Goal: Contribute content: Contribute content

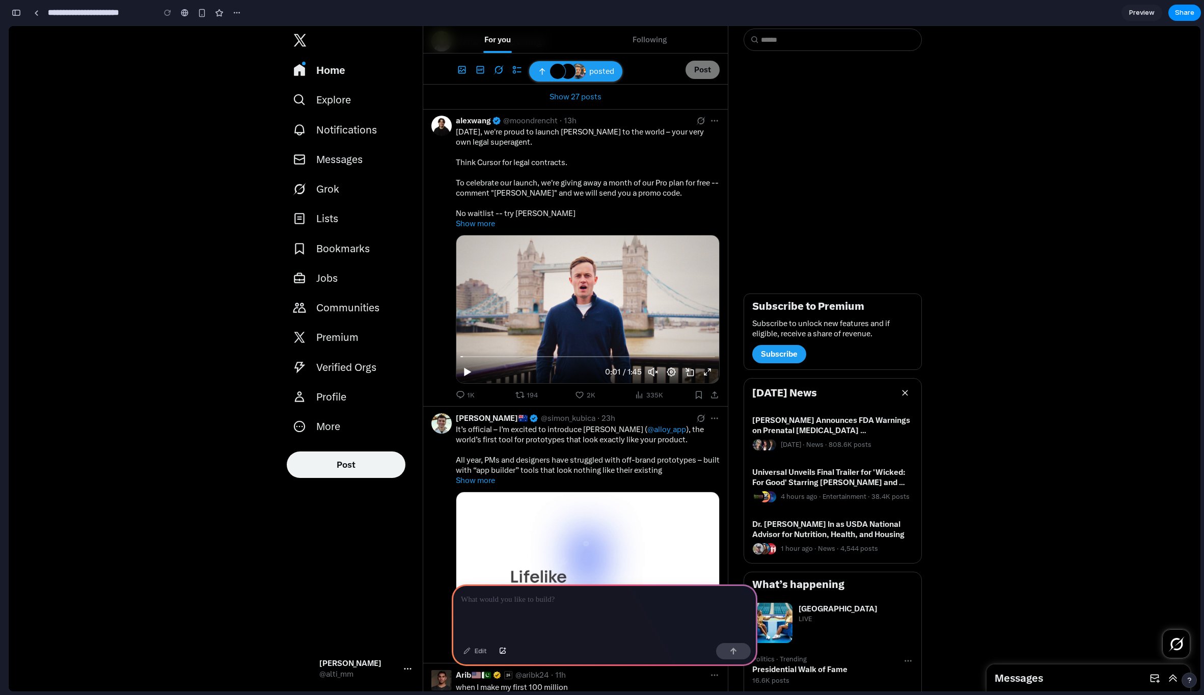
scroll to position [52, 0]
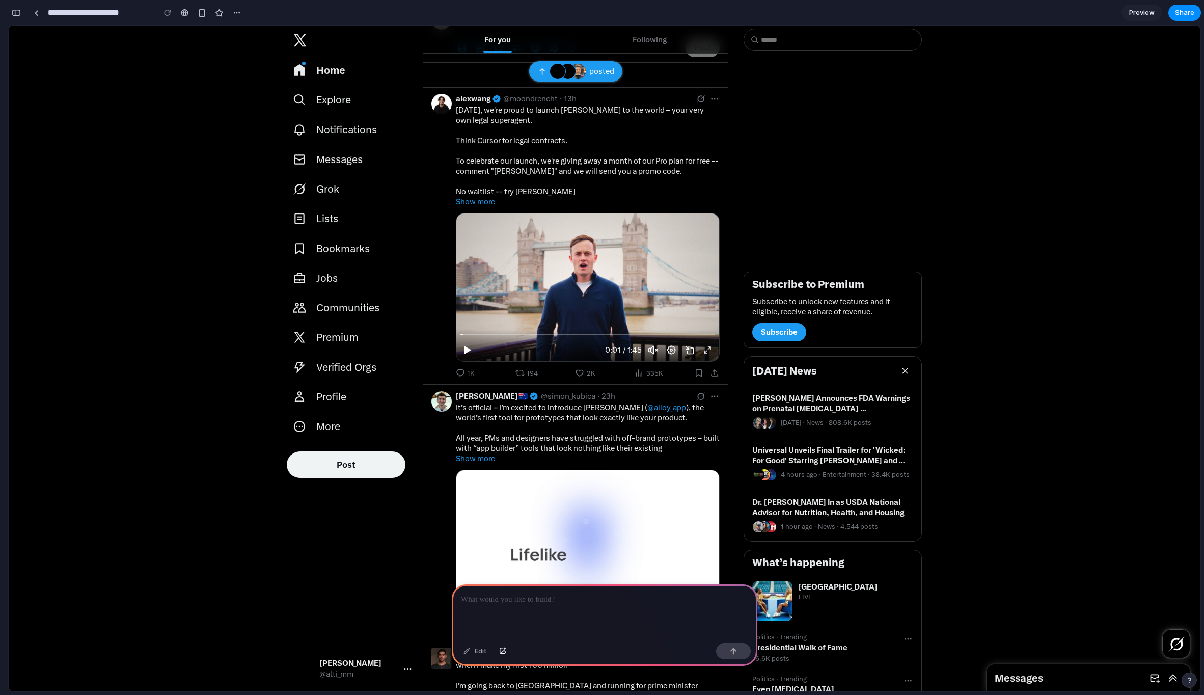
click at [514, 601] on p at bounding box center [604, 600] width 287 height 12
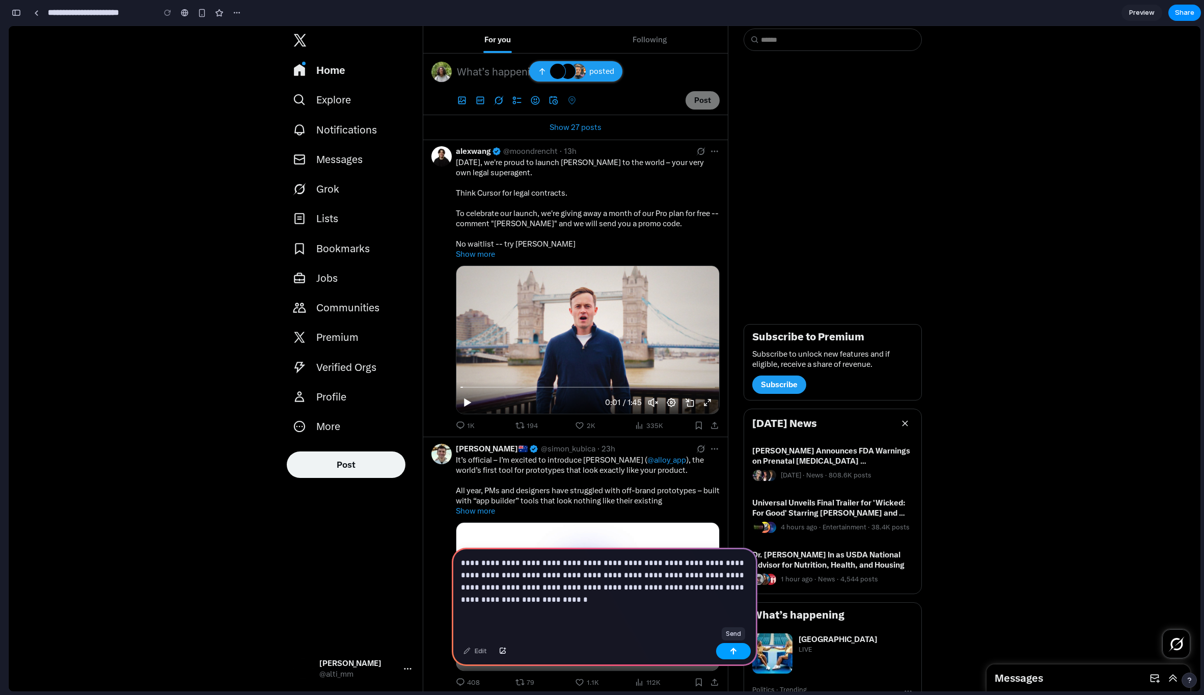
click at [731, 646] on button "button" at bounding box center [733, 651] width 35 height 16
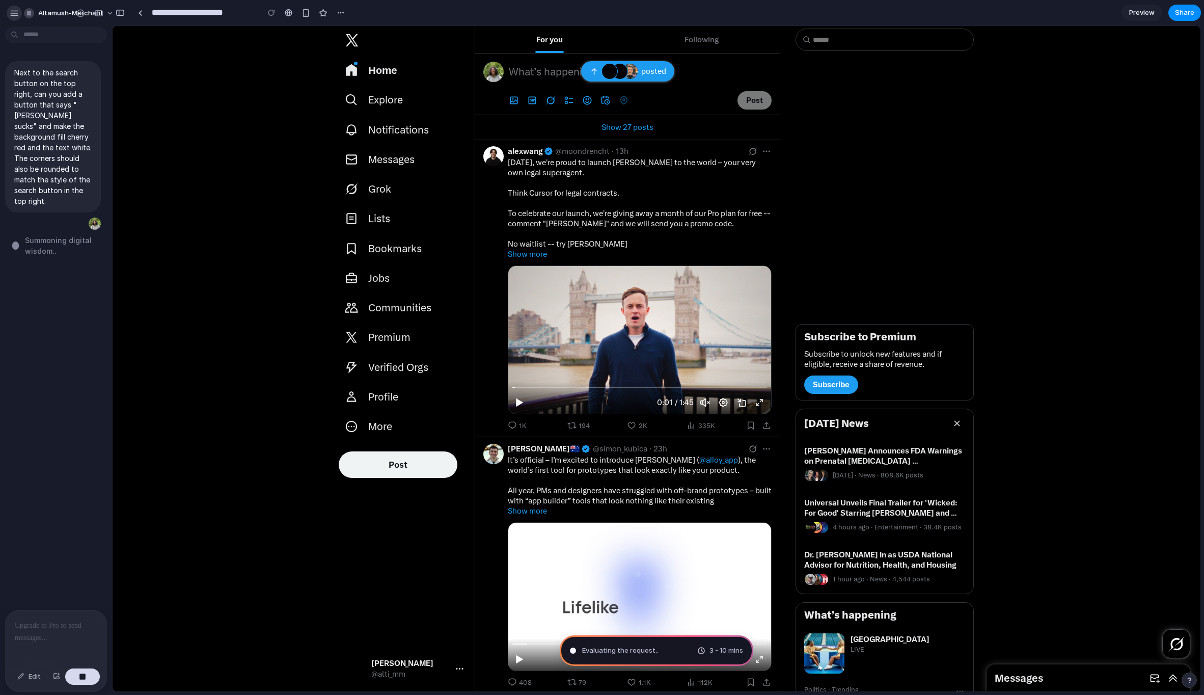
click at [14, 12] on div "button" at bounding box center [14, 13] width 9 height 9
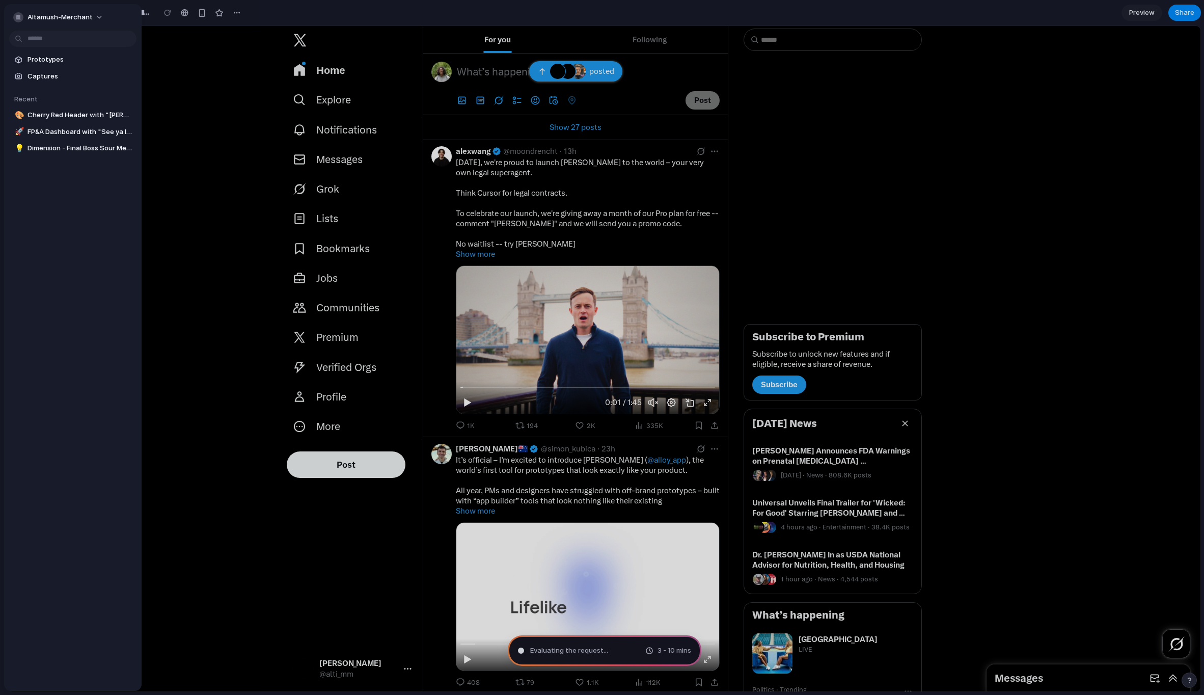
type input "**********"
drag, startPoint x: 16, startPoint y: 16, endPoint x: 188, endPoint y: 108, distance: 195.1
click at [188, 108] on div "**********" at bounding box center [602, 347] width 1204 height 695
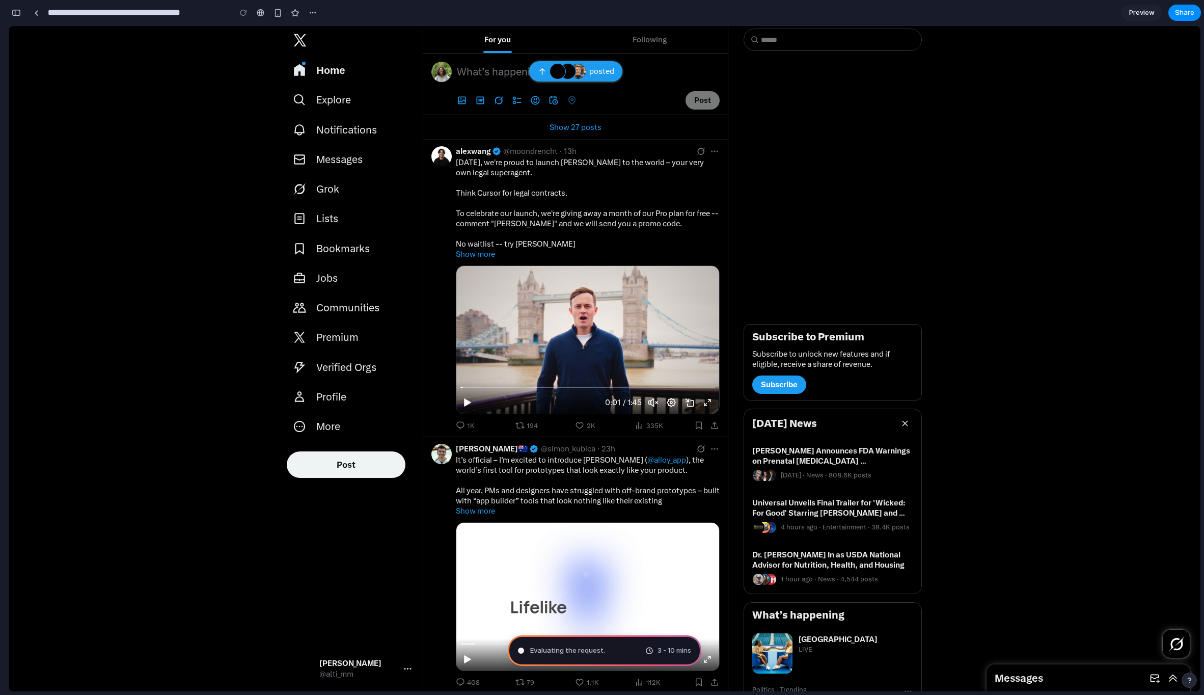
click at [556, 72] on div "New posts are available. Push the period key to go to the them." at bounding box center [557, 71] width 15 height 15
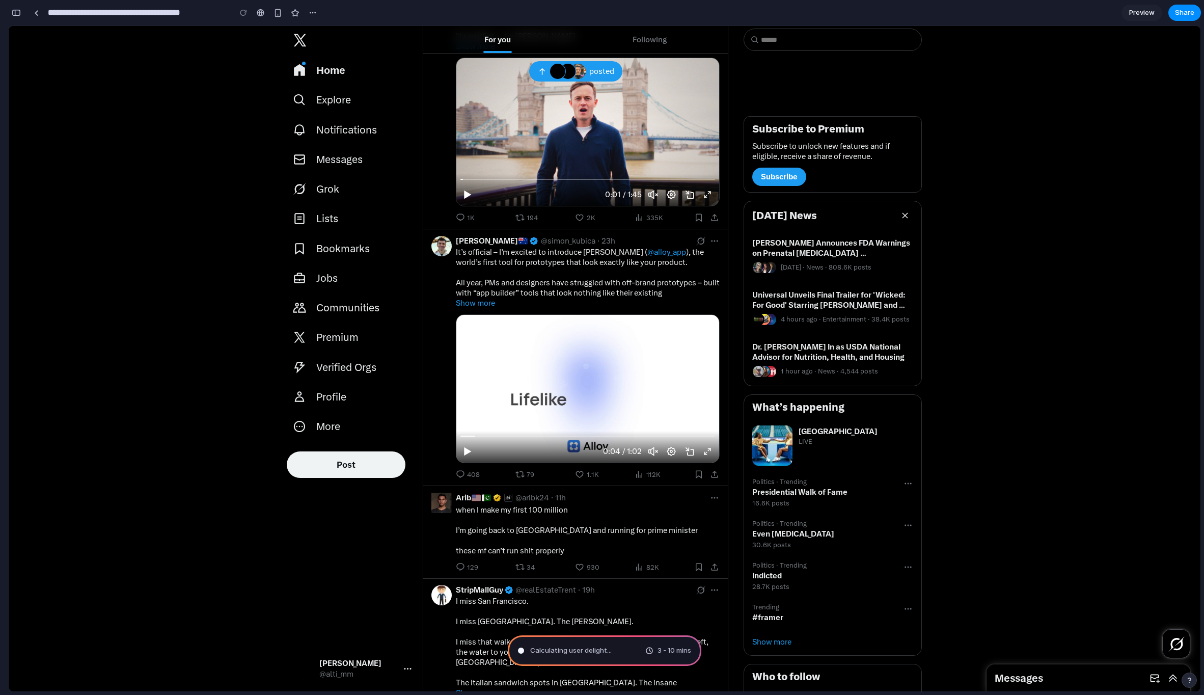
scroll to position [202, 0]
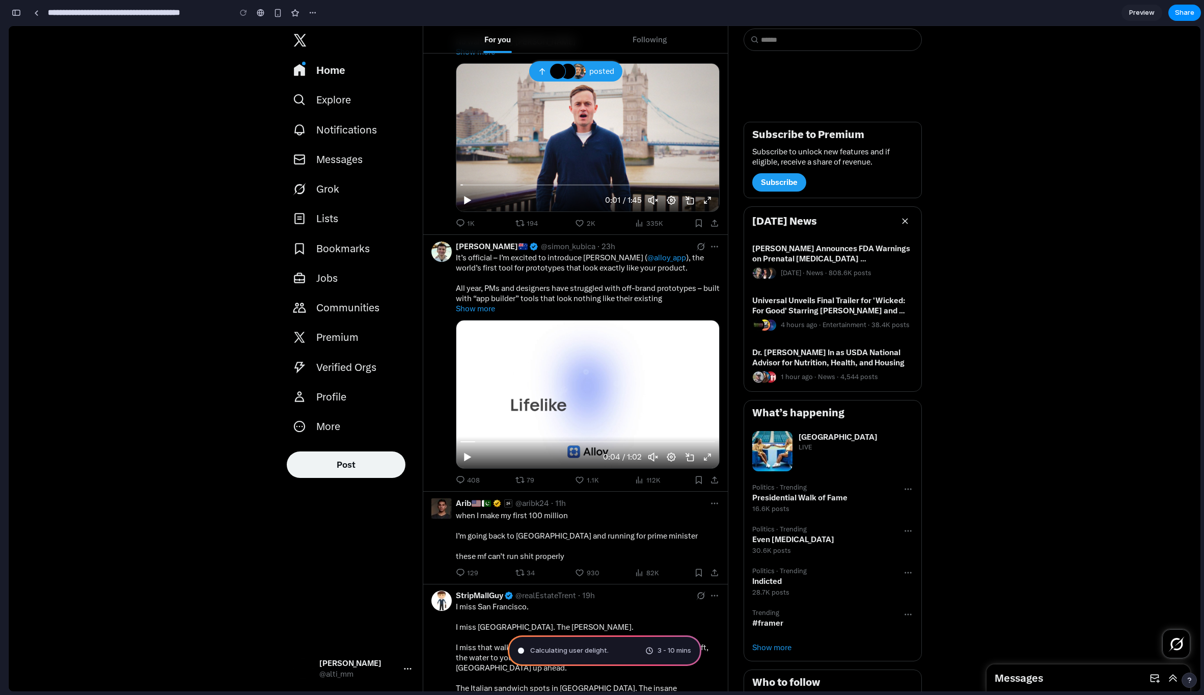
click at [467, 208] on div "Play" at bounding box center [467, 200] width 17 height 17
click at [467, 204] on icon "Play" at bounding box center [468, 200] width 10 height 10
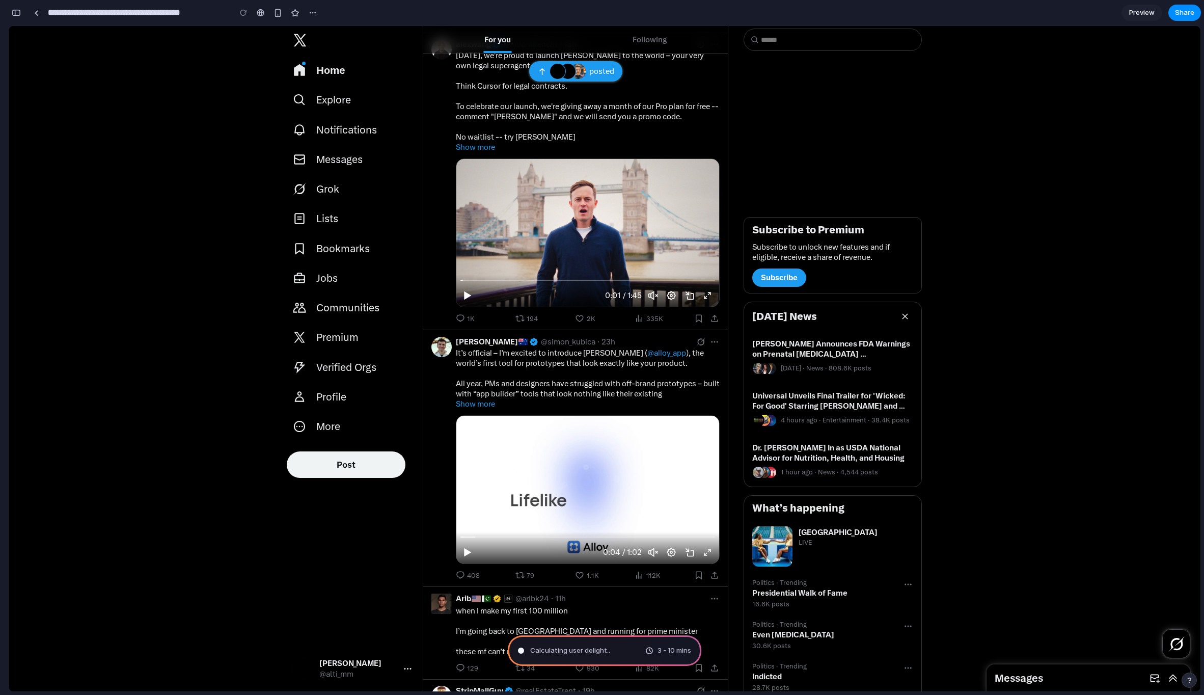
scroll to position [0, 0]
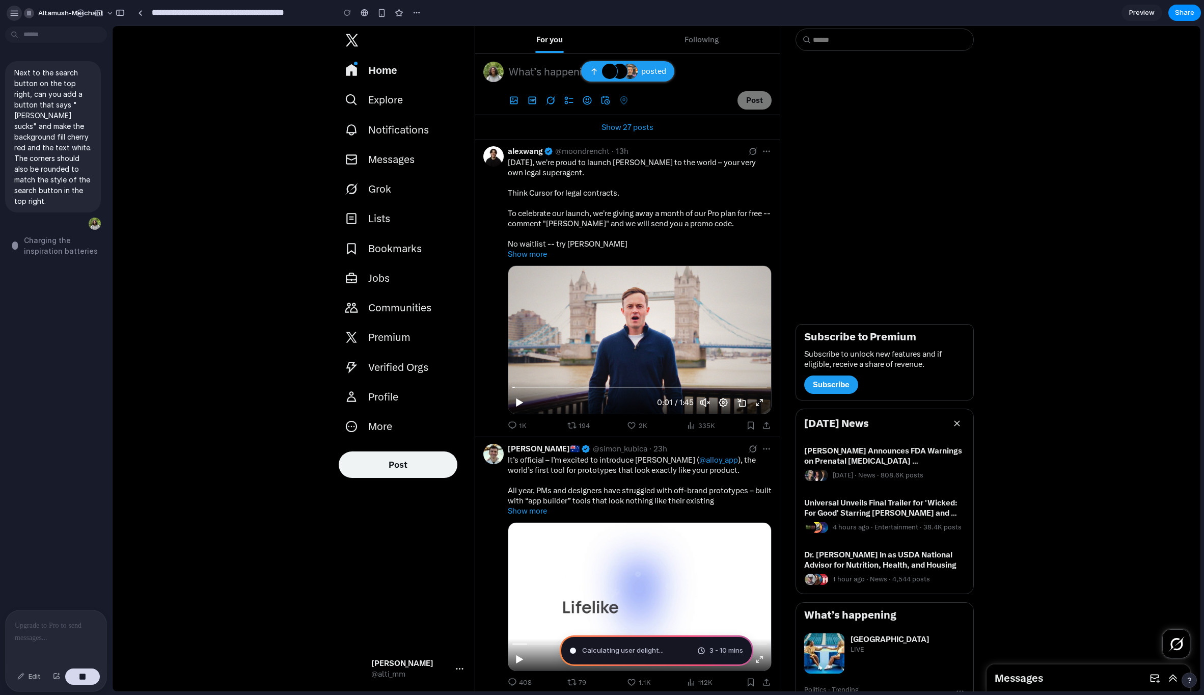
click at [12, 11] on div "button" at bounding box center [14, 13] width 9 height 9
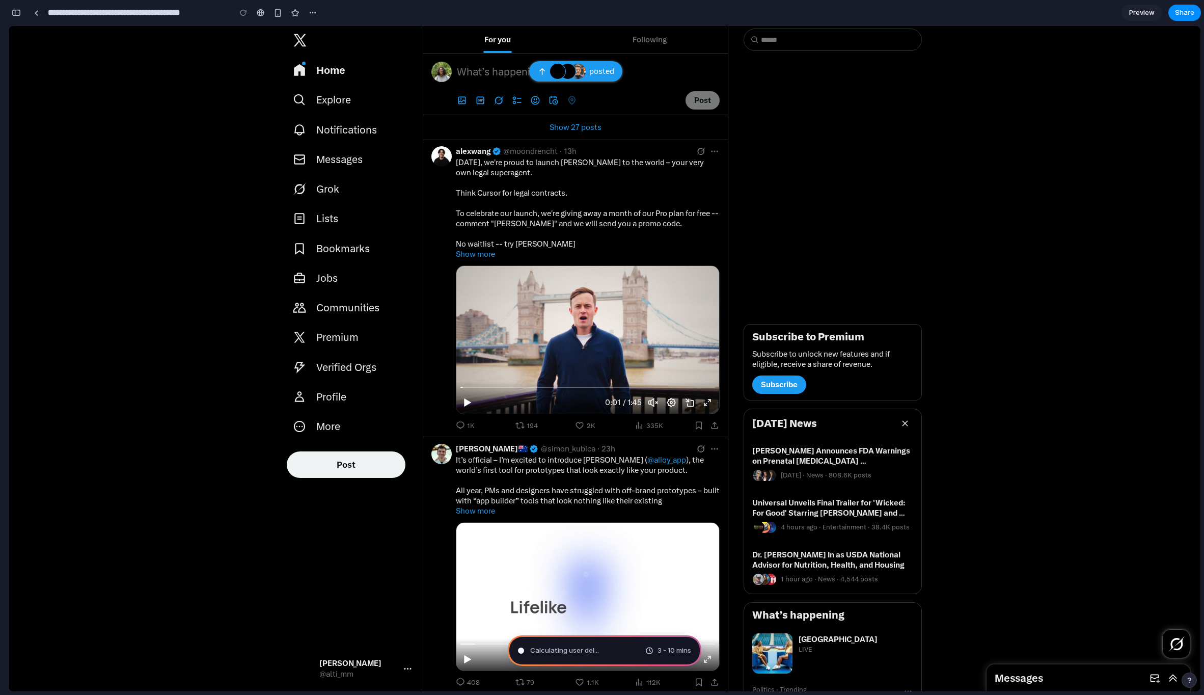
click at [16, 14] on div "button" at bounding box center [16, 12] width 9 height 7
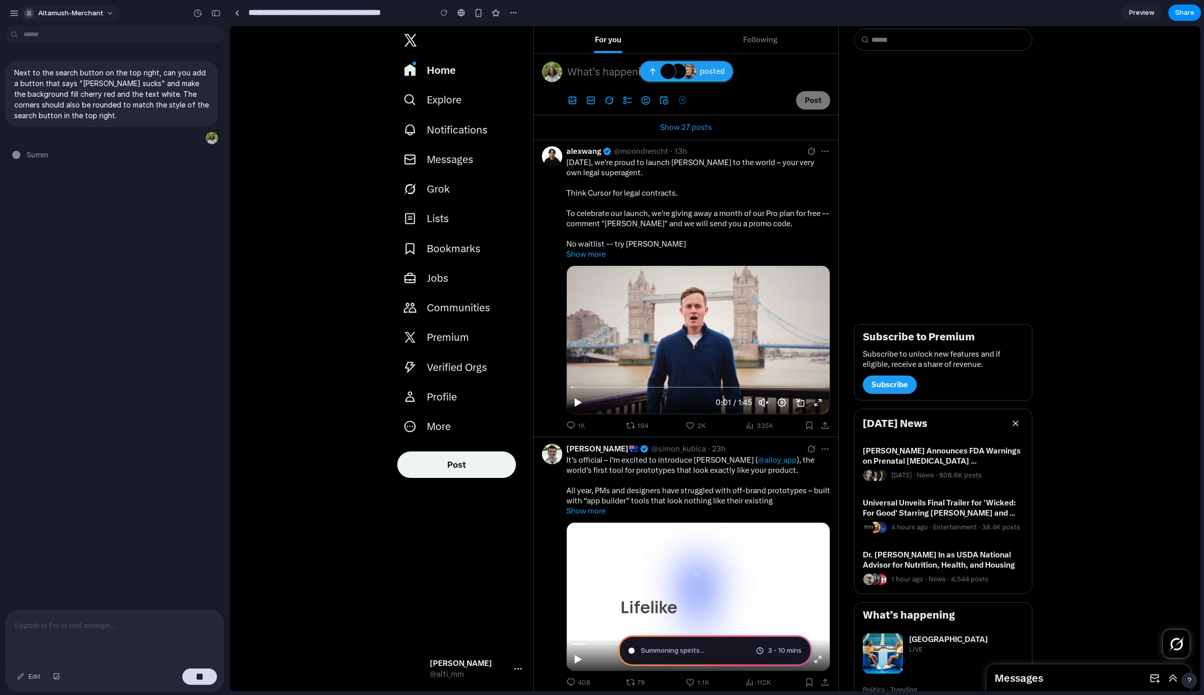
click at [84, 9] on span "altamush-merchant" at bounding box center [70, 13] width 65 height 10
click at [101, 11] on div "Settings Invite members Change theme Sign out" at bounding box center [602, 347] width 1204 height 695
click at [100, 11] on button "altamush-merchant" at bounding box center [69, 13] width 99 height 16
click at [106, 14] on div "Settings Invite members Change theme Sign out" at bounding box center [602, 347] width 1204 height 695
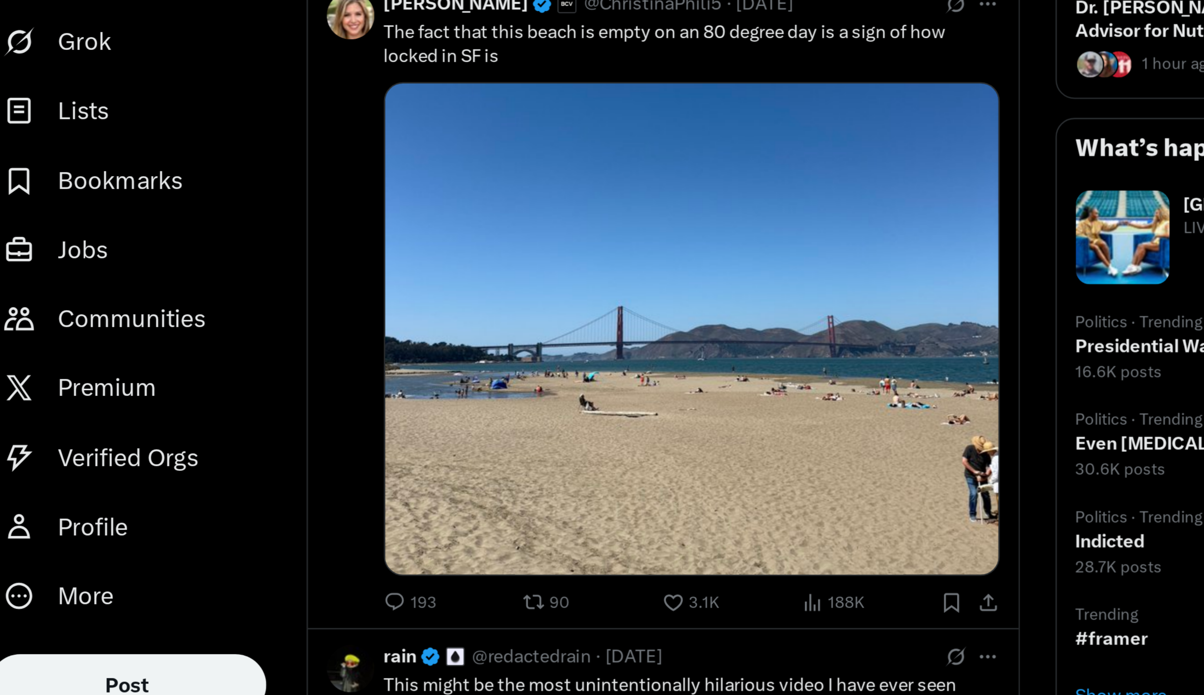
scroll to position [1464, 0]
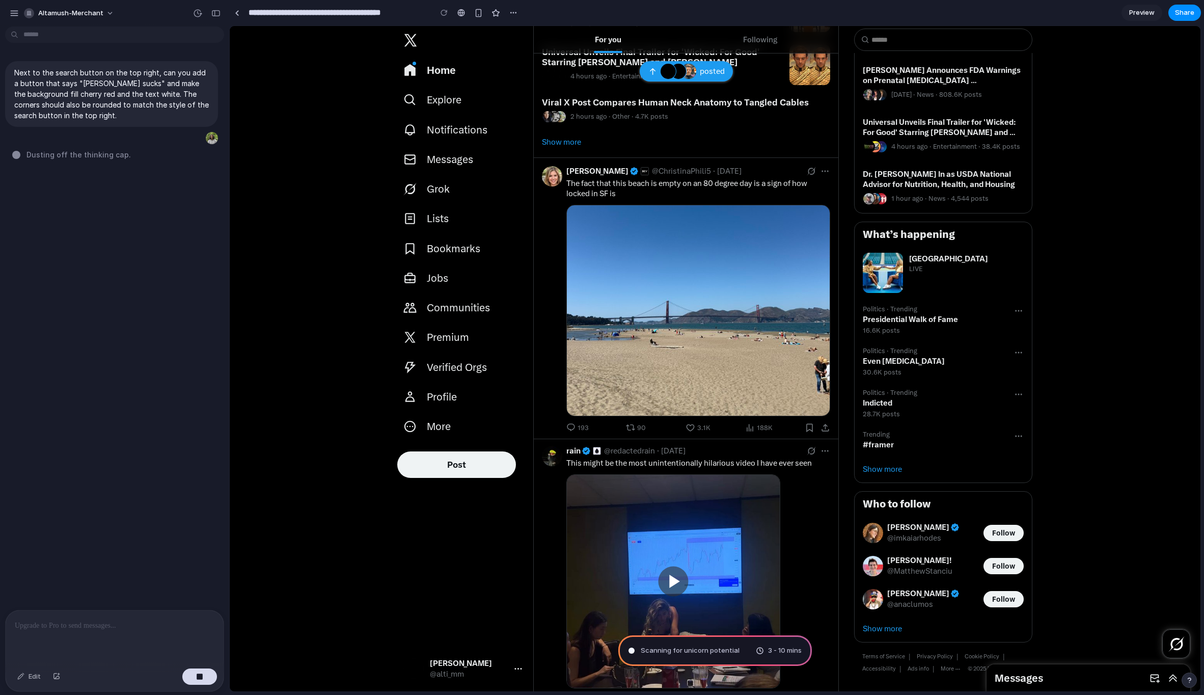
click at [602, 173] on span "[PERSON_NAME]" at bounding box center [598, 171] width 62 height 9
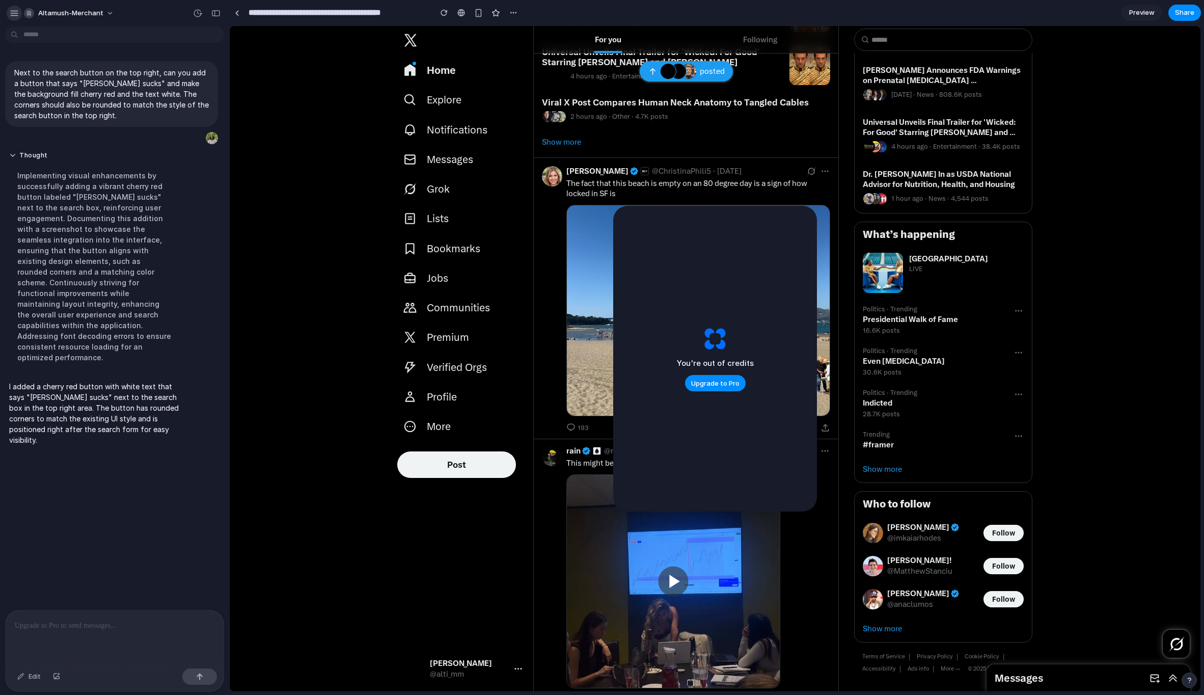
click at [11, 9] on div "button" at bounding box center [14, 13] width 9 height 9
click at [185, 56] on div "Next to the search button on the top right, can you add a button that says "[PE…" at bounding box center [111, 252] width 223 height 398
click at [8, 12] on button "button" at bounding box center [14, 13] width 15 height 15
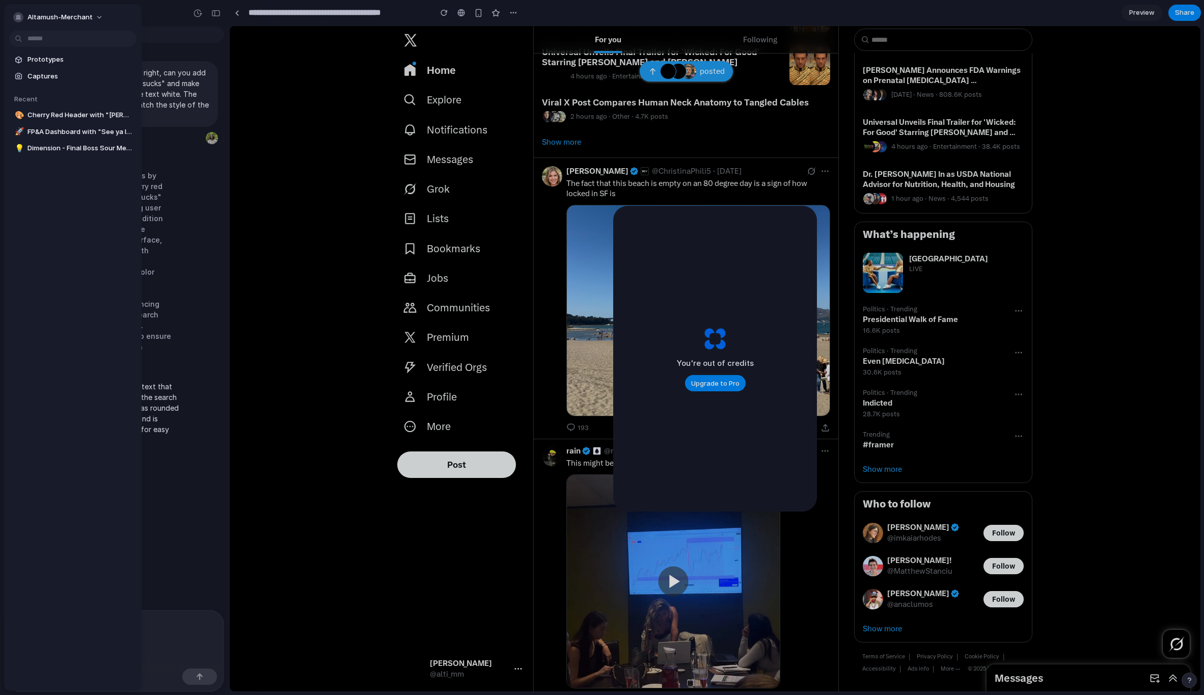
click at [208, 66] on div at bounding box center [602, 347] width 1204 height 695
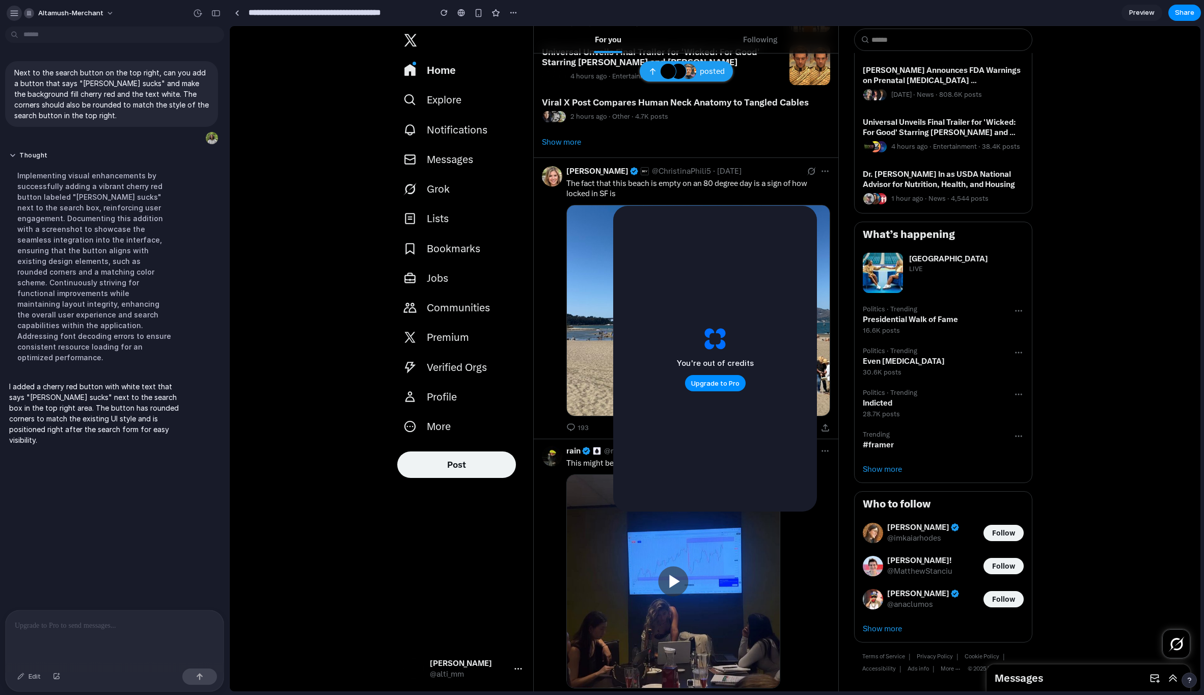
click at [16, 19] on button "button" at bounding box center [14, 13] width 15 height 15
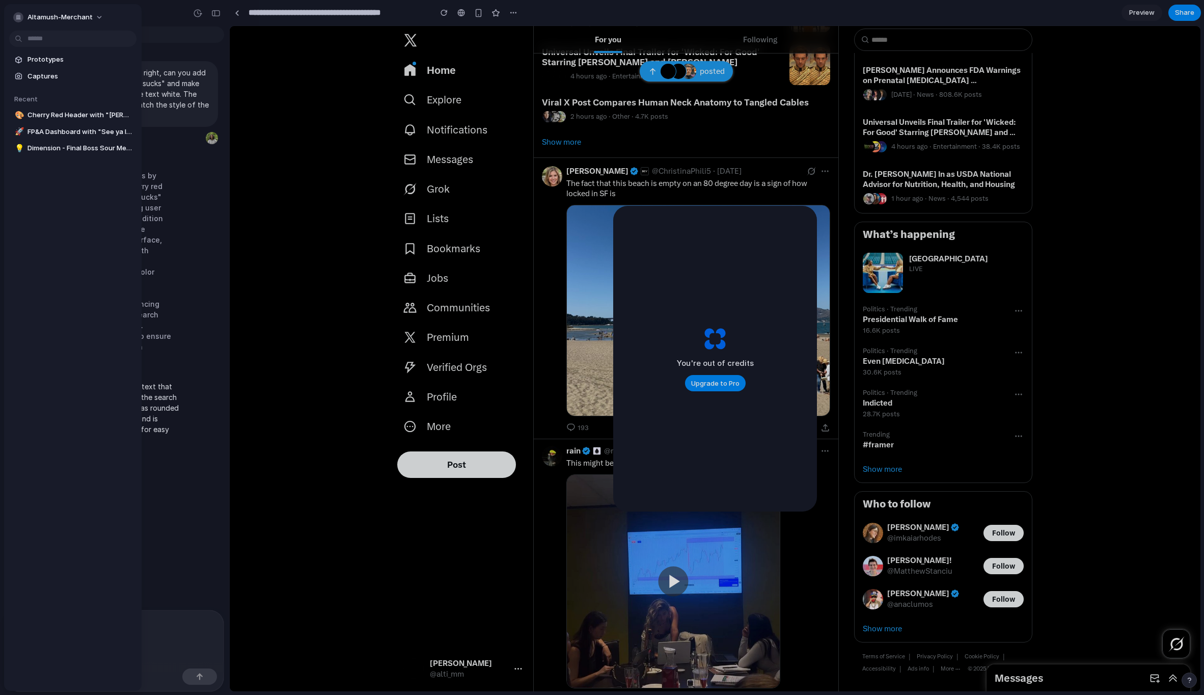
click at [182, 82] on div at bounding box center [602, 347] width 1204 height 695
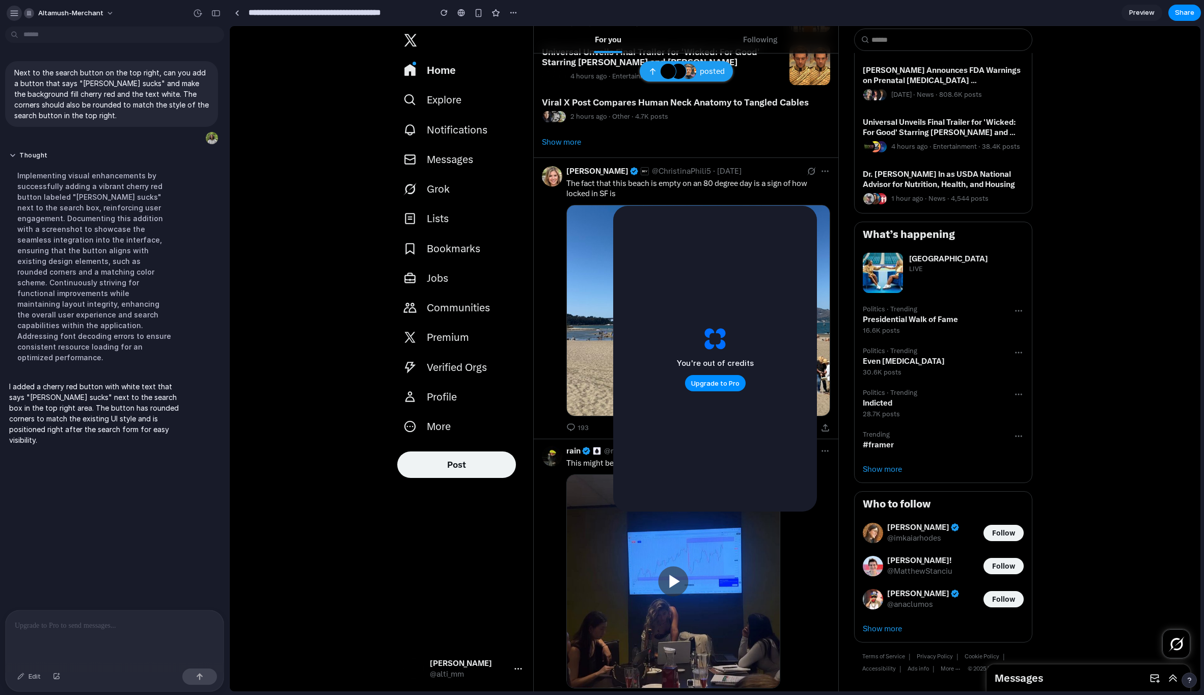
click at [11, 13] on div "button" at bounding box center [14, 13] width 9 height 9
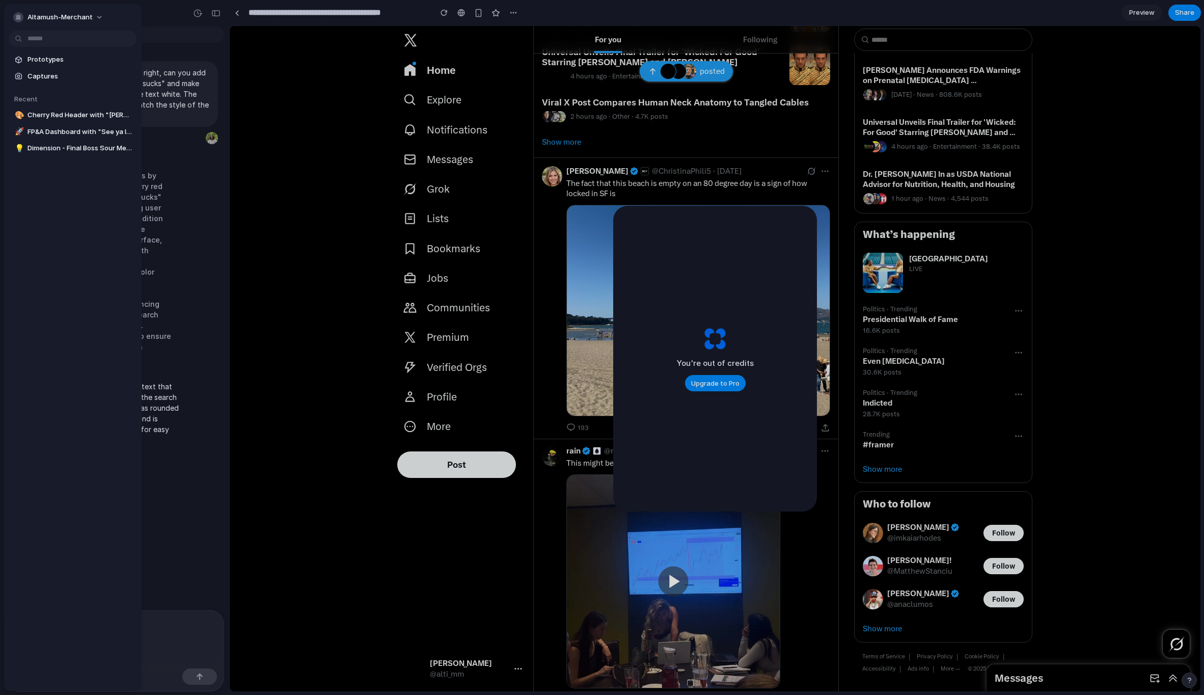
click at [196, 67] on p "Next to the search button on the top right, can you add a button that says "[PE…" at bounding box center [111, 93] width 195 height 53
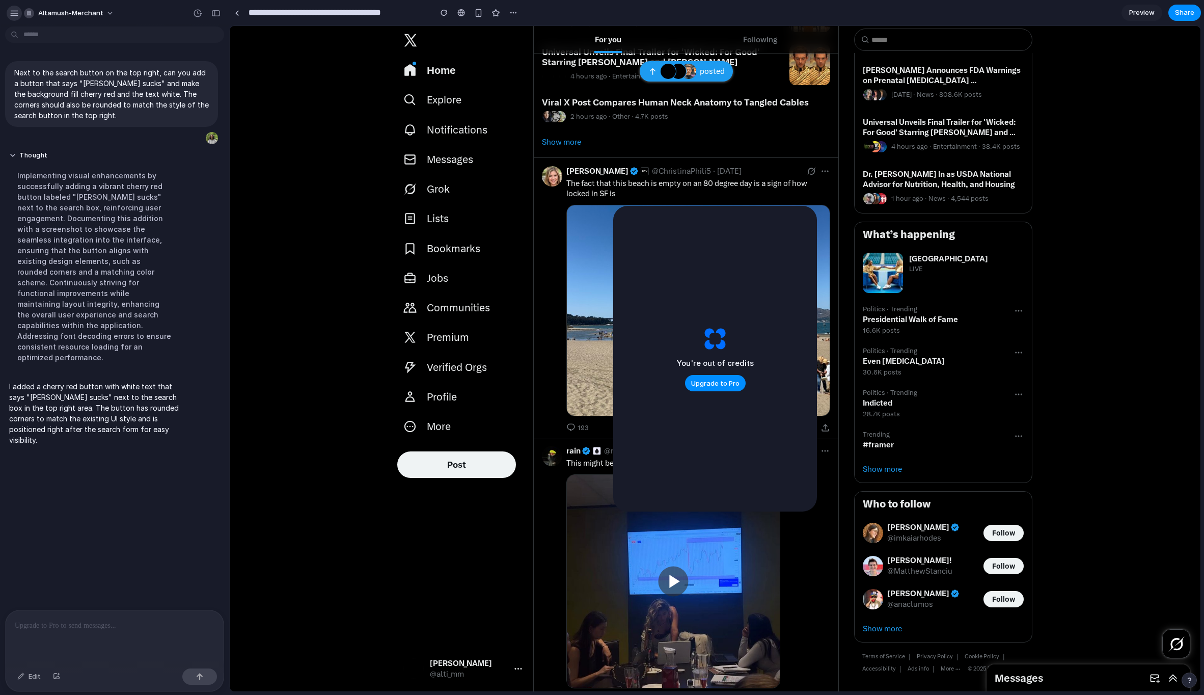
click at [12, 16] on div "button" at bounding box center [14, 13] width 9 height 9
click at [12, 9] on div "button" at bounding box center [14, 13] width 9 height 9
click at [8, 14] on button "button" at bounding box center [14, 13] width 15 height 15
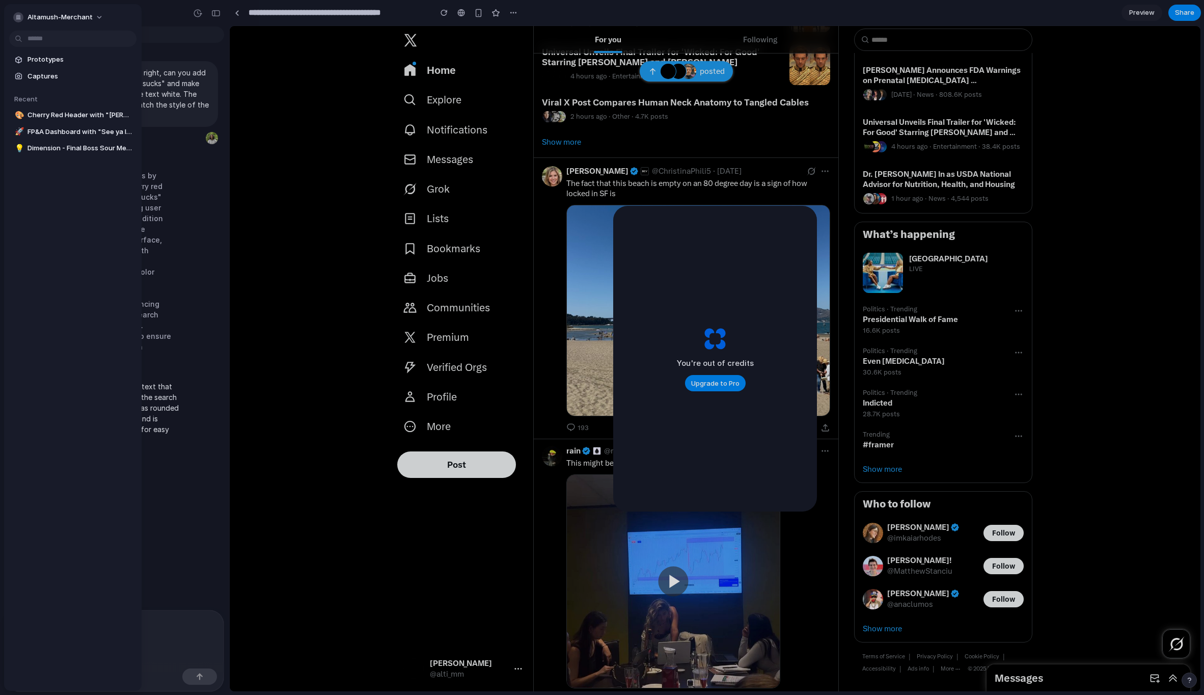
click at [156, 76] on div at bounding box center [602, 347] width 1204 height 695
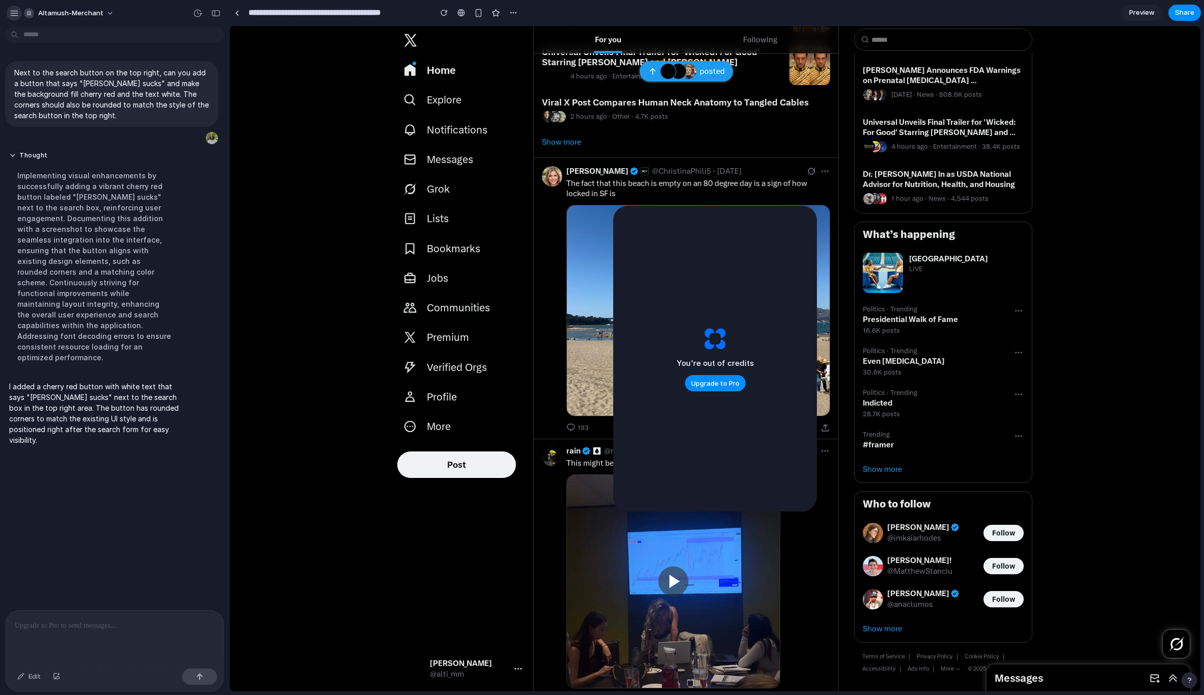
click at [12, 14] on div "button" at bounding box center [14, 13] width 9 height 9
click at [164, 85] on p "Next to the search button on the top right, can you add a button that says "[PE…" at bounding box center [111, 93] width 195 height 53
click at [6, 9] on div "altamush-merchant" at bounding box center [114, 12] width 229 height 24
click at [13, 15] on div "button" at bounding box center [14, 13] width 9 height 9
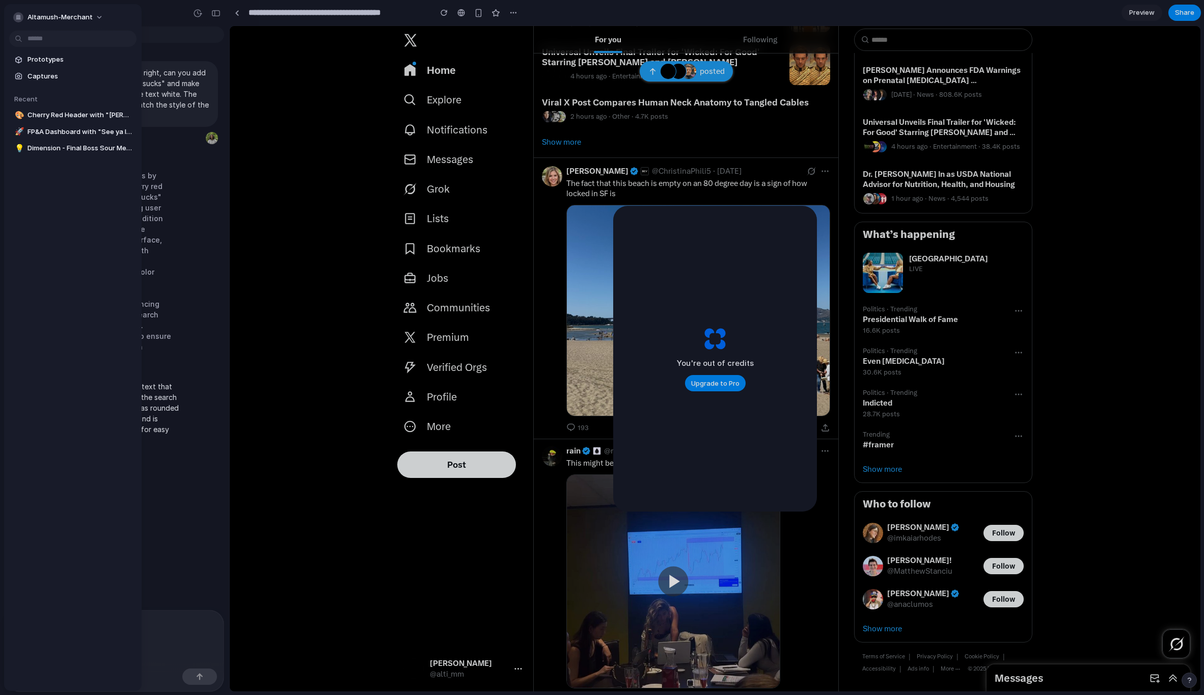
click at [159, 71] on div at bounding box center [602, 347] width 1204 height 695
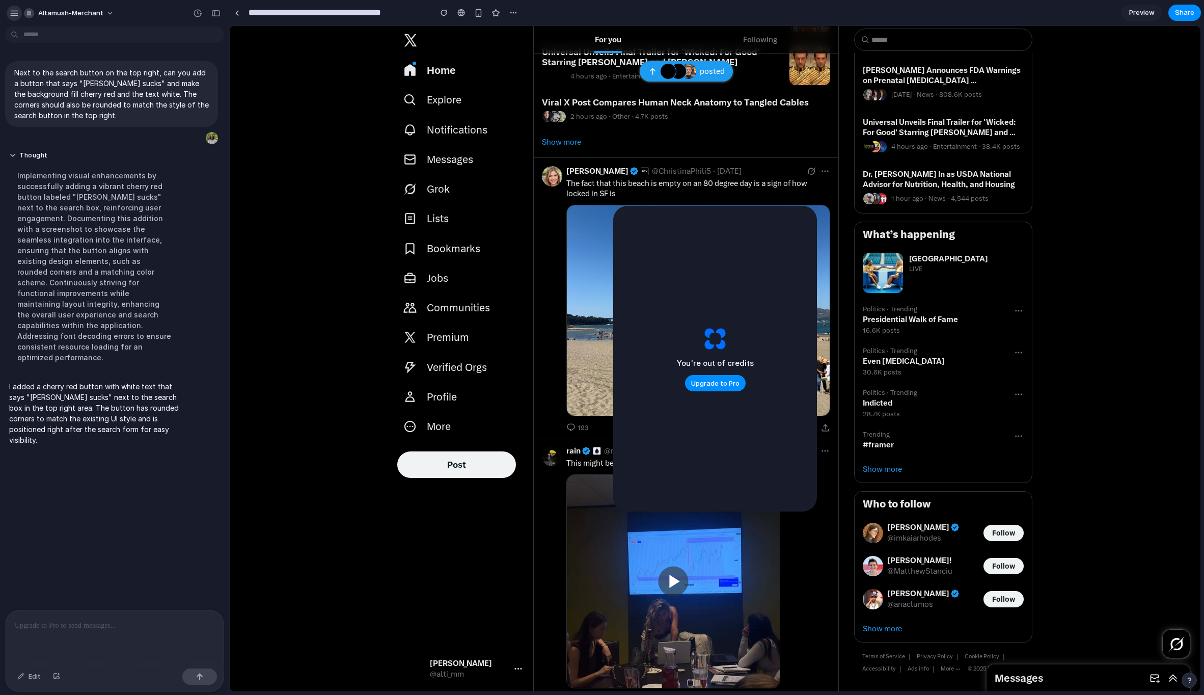
click at [10, 18] on button "button" at bounding box center [14, 13] width 15 height 15
click at [16, 19] on button "button" at bounding box center [14, 13] width 15 height 15
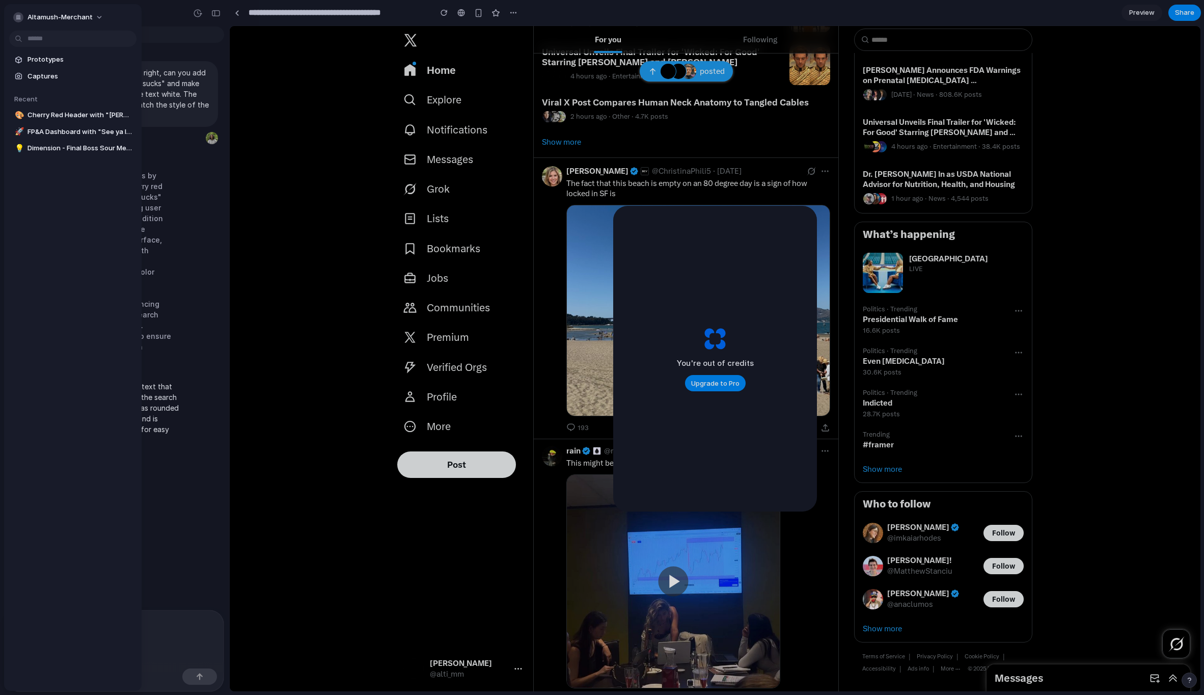
click at [167, 80] on p "Next to the search button on the top right, can you add a button that says "[PE…" at bounding box center [111, 93] width 195 height 53
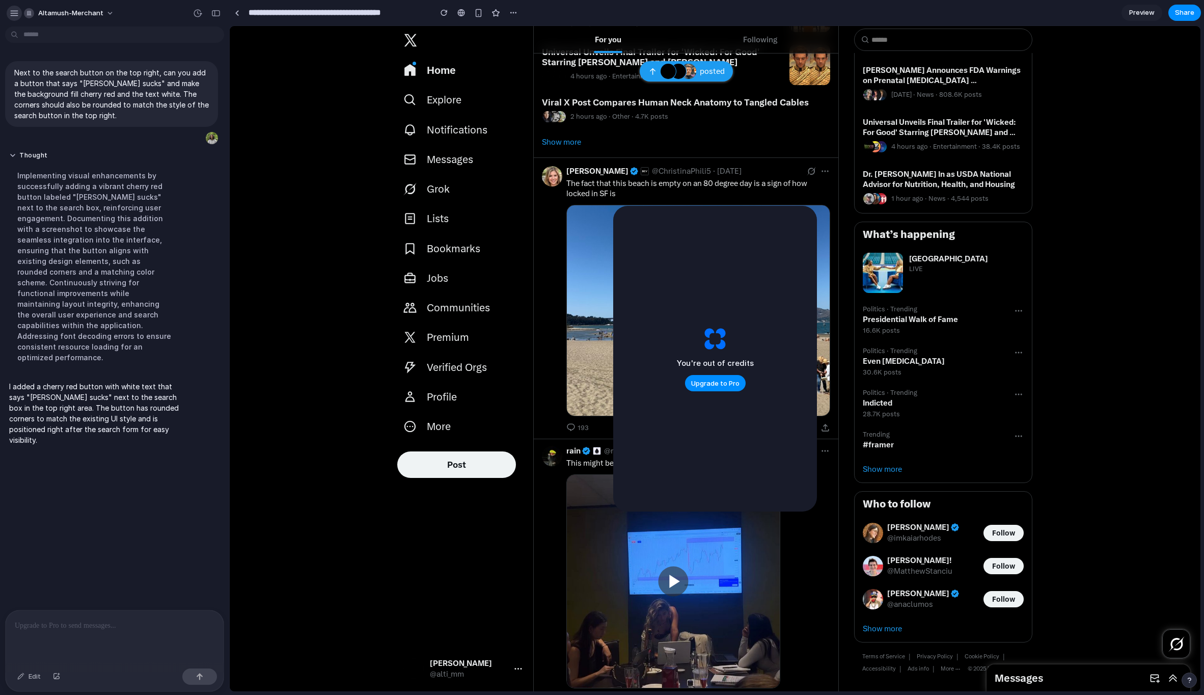
click at [13, 16] on div "button" at bounding box center [14, 13] width 9 height 9
click at [10, 12] on div "button" at bounding box center [14, 13] width 9 height 9
click at [15, 15] on div "button" at bounding box center [14, 13] width 9 height 9
click at [10, 11] on div "button" at bounding box center [14, 13] width 9 height 9
click at [15, 16] on div "button" at bounding box center [14, 13] width 9 height 9
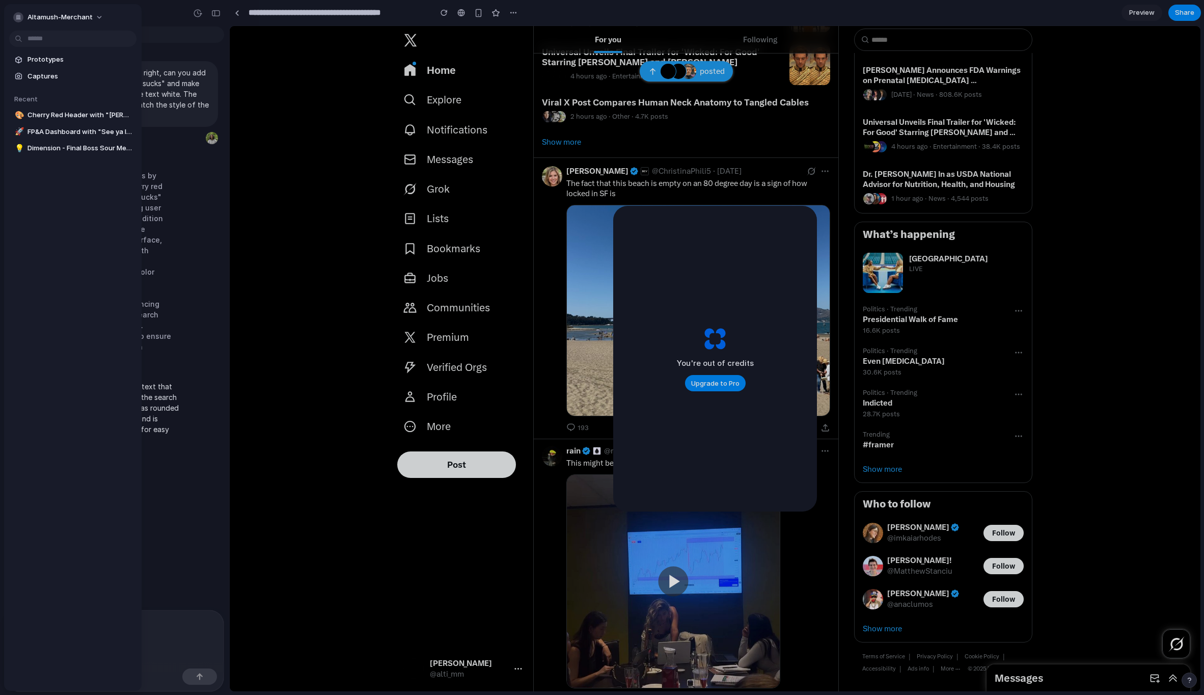
click at [159, 64] on div at bounding box center [602, 347] width 1204 height 695
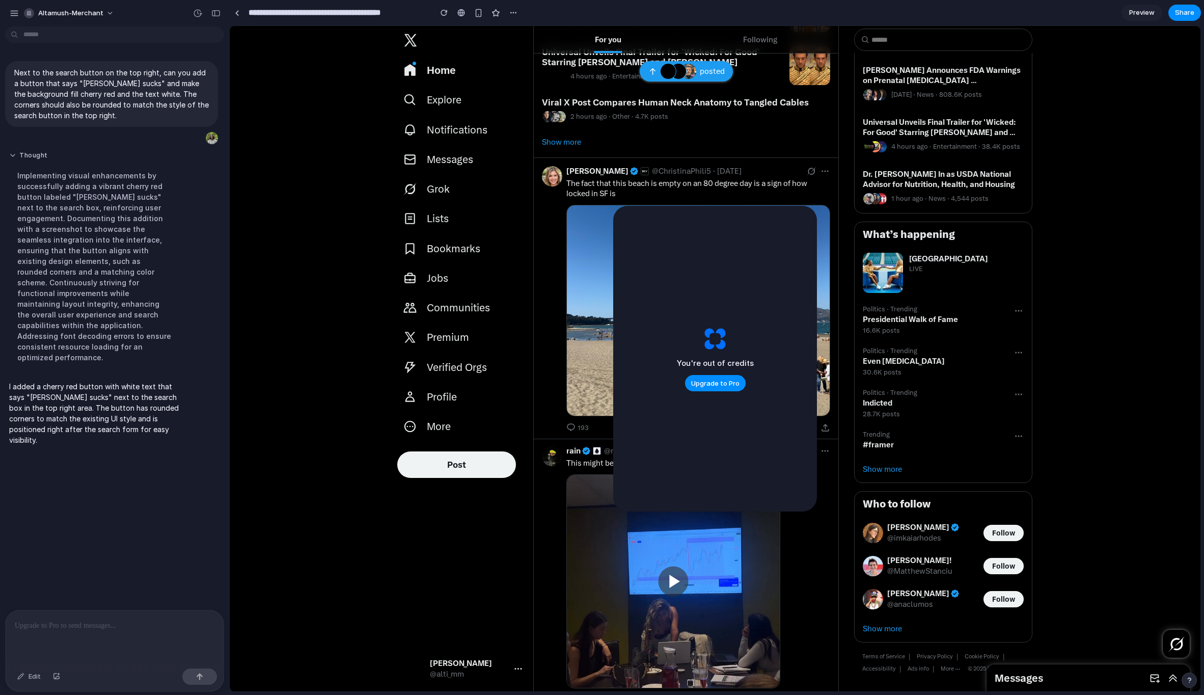
click at [15, 152] on button "Thought" at bounding box center [94, 155] width 170 height 9
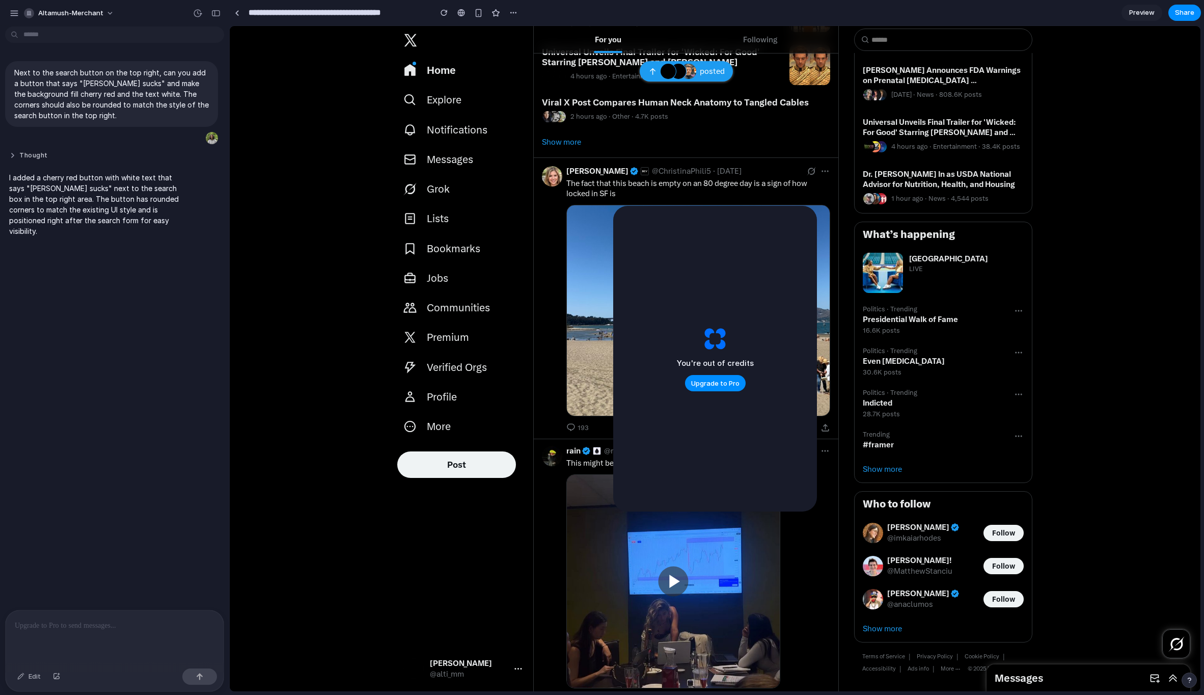
click at [14, 156] on button "Thought" at bounding box center [94, 155] width 170 height 9
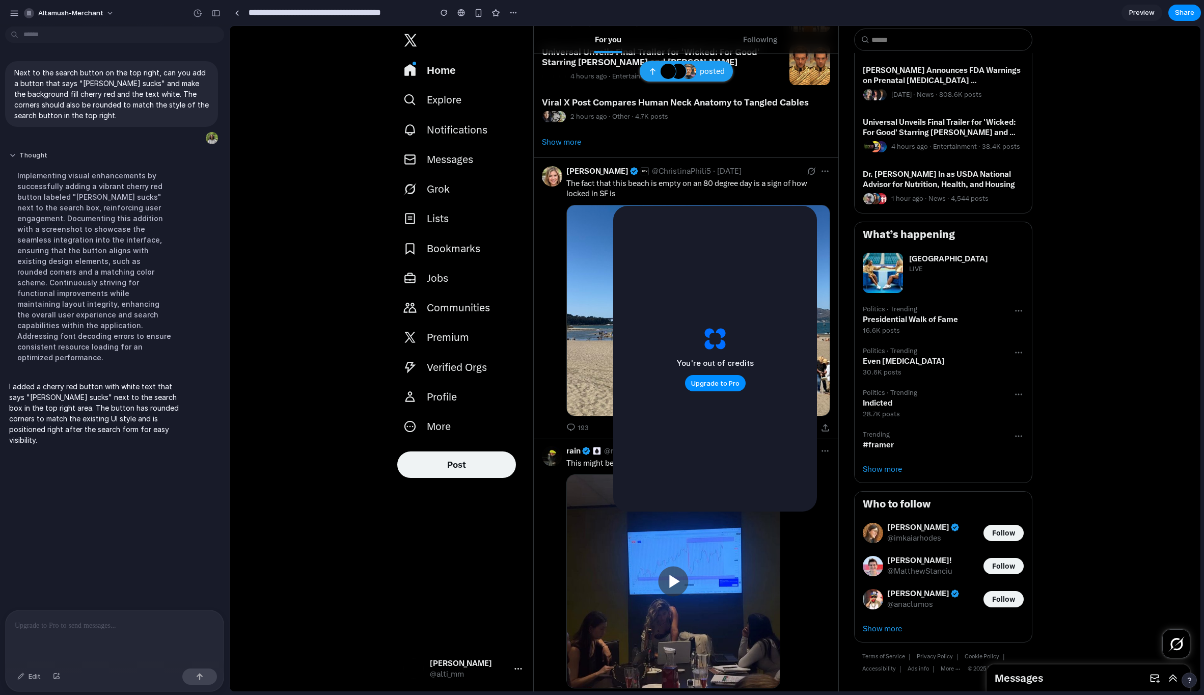
click at [14, 155] on button "Thought" at bounding box center [94, 155] width 170 height 9
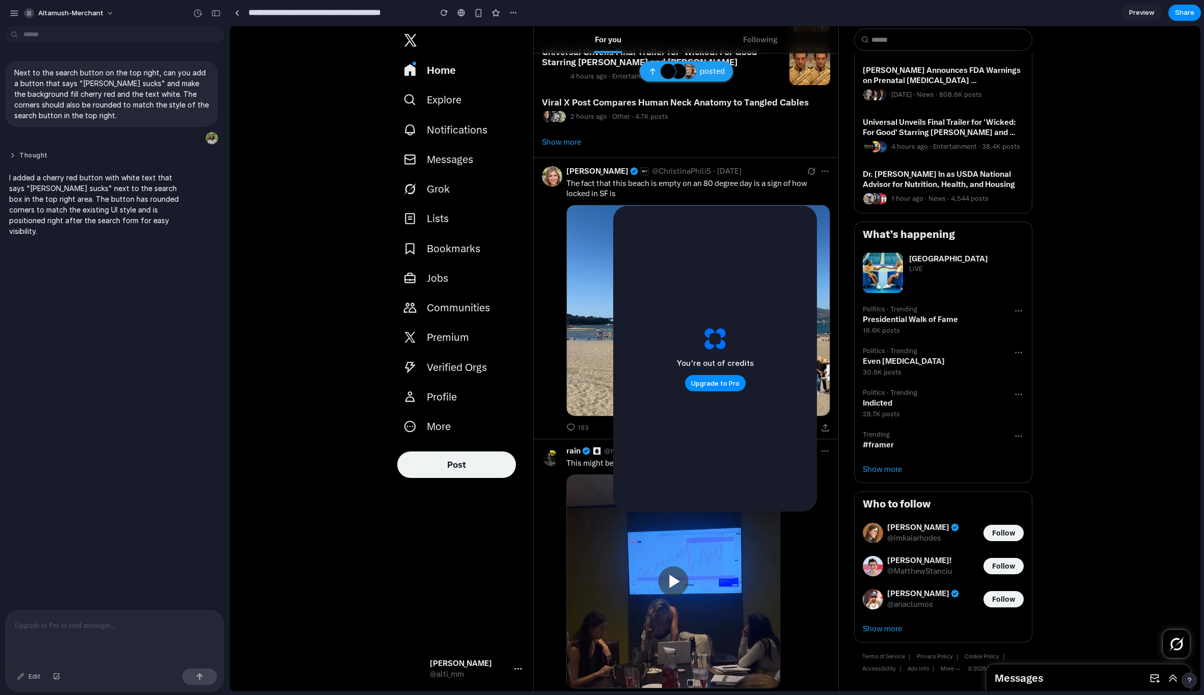
click at [14, 156] on button "Thought" at bounding box center [94, 155] width 170 height 9
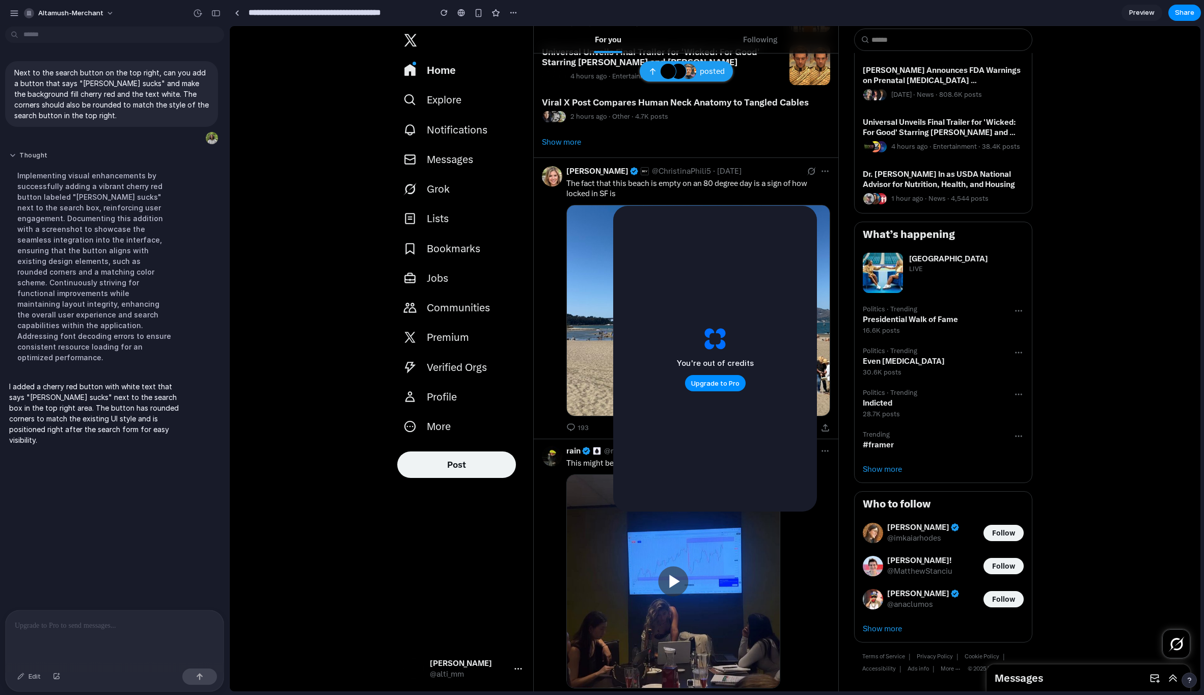
click at [13, 157] on button "Thought" at bounding box center [94, 155] width 170 height 9
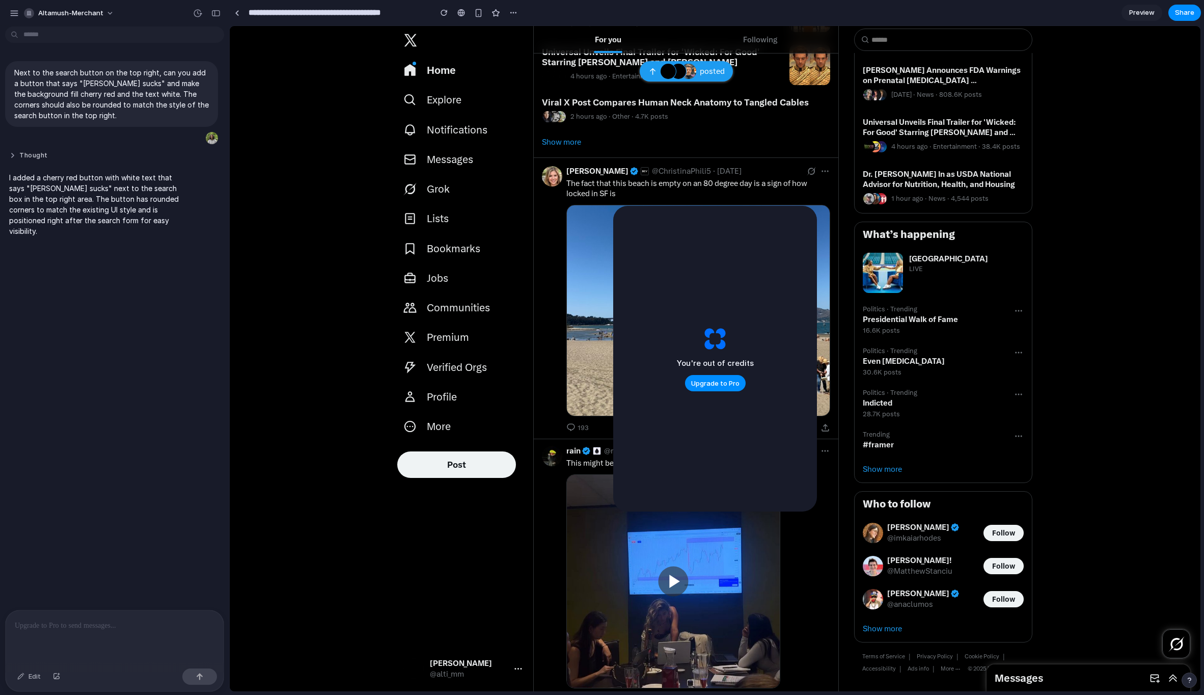
click at [13, 156] on button "Thought" at bounding box center [94, 155] width 170 height 9
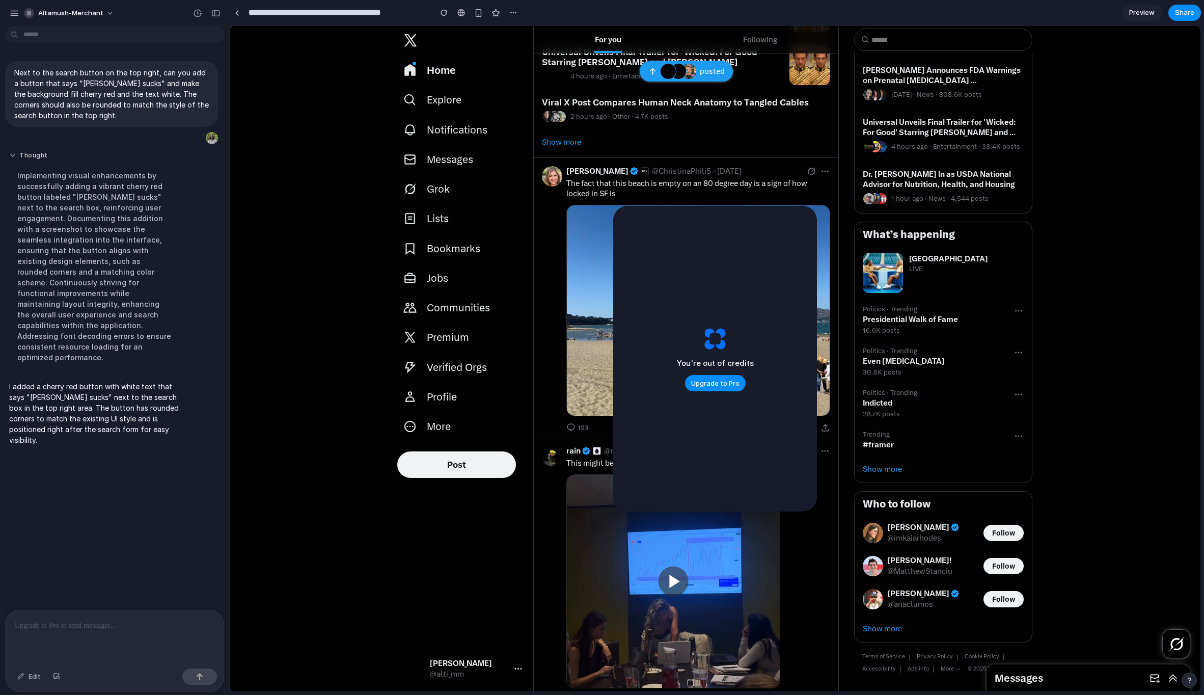
click at [13, 156] on button "Thought" at bounding box center [94, 155] width 170 height 9
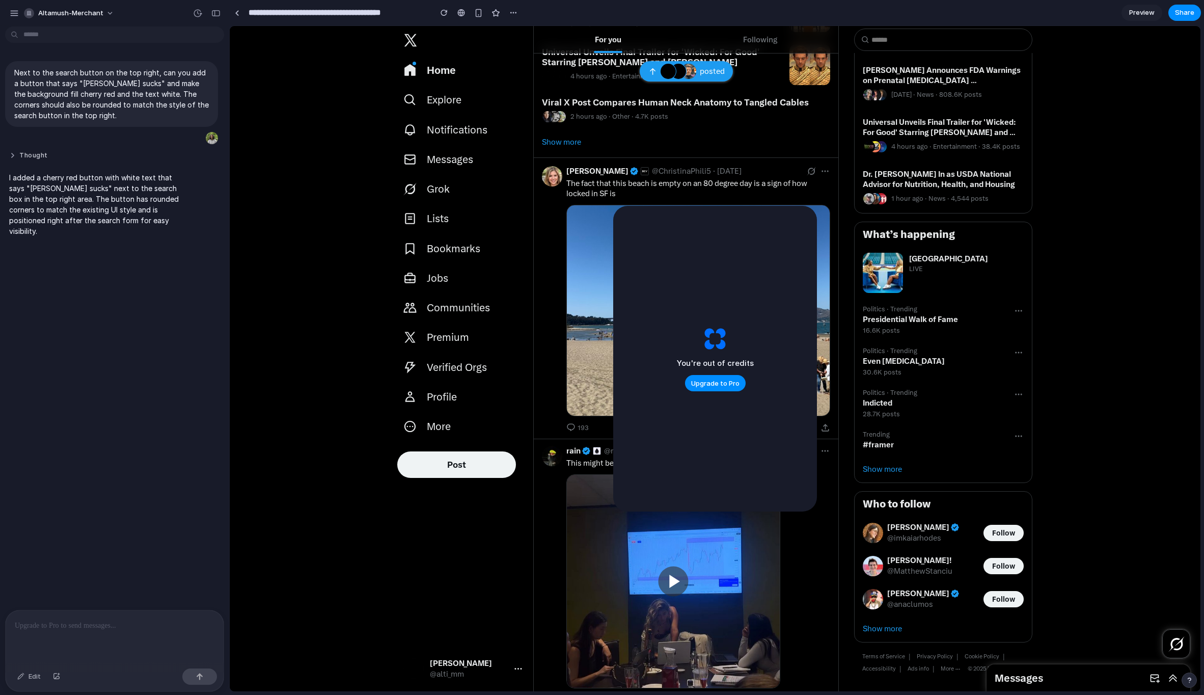
click at [13, 156] on button "Thought" at bounding box center [94, 155] width 170 height 9
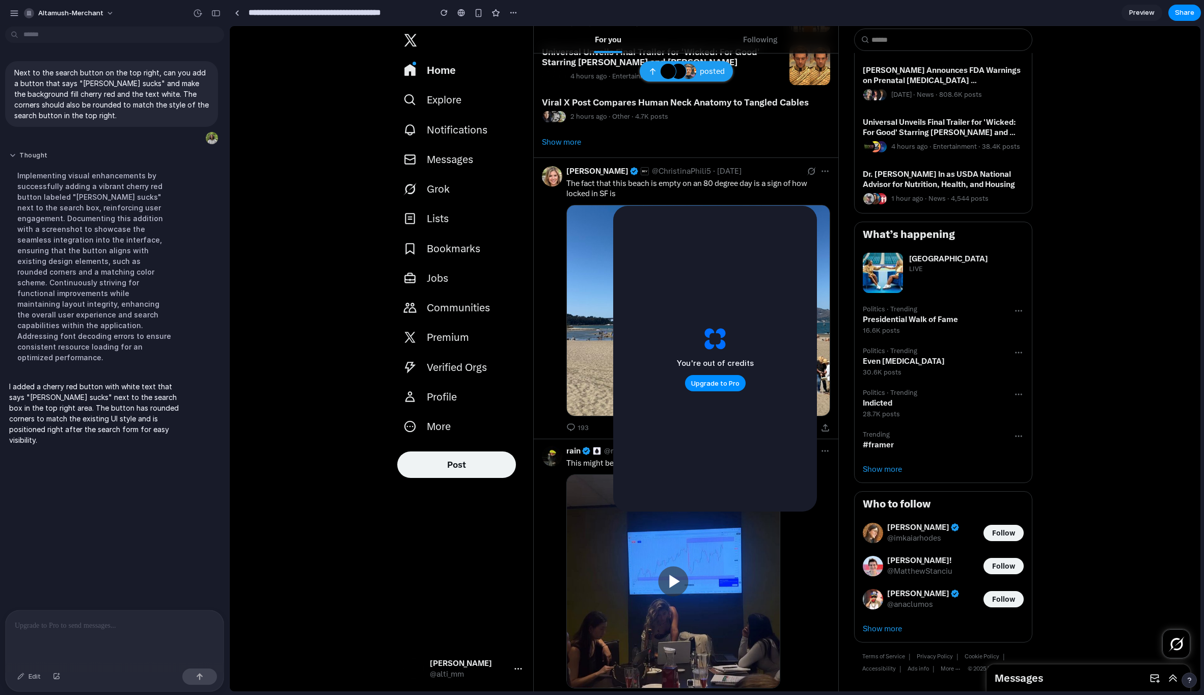
click at [13, 157] on button "Thought" at bounding box center [94, 155] width 170 height 9
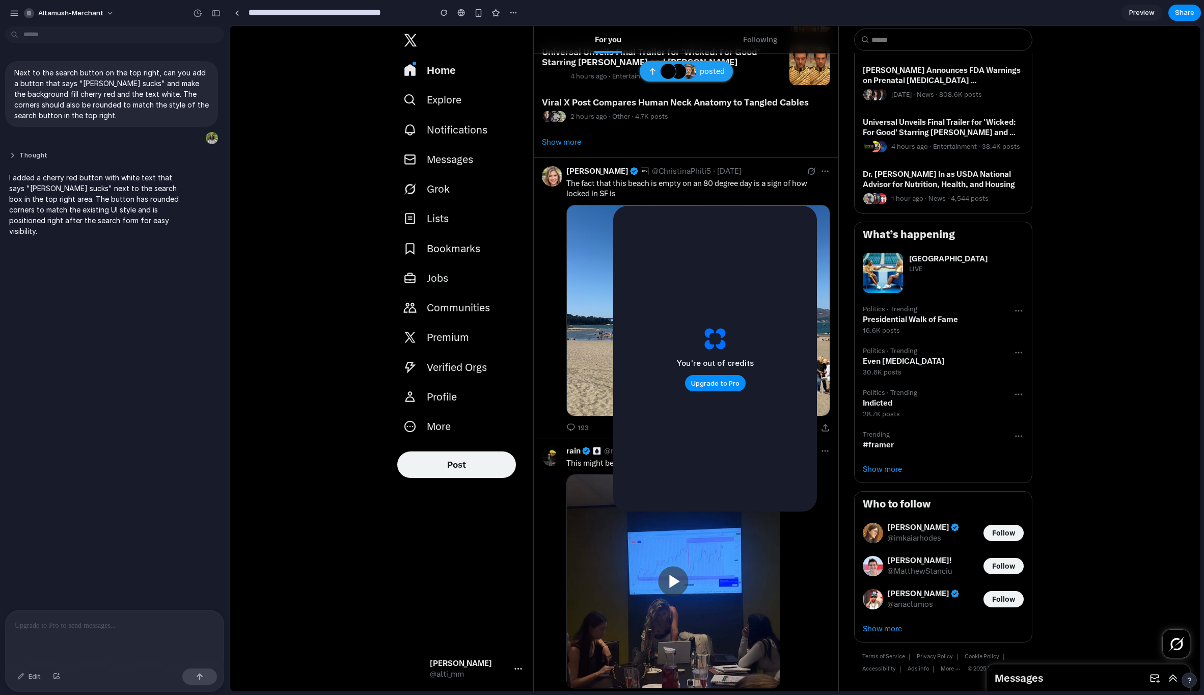
click at [13, 157] on button "Thought" at bounding box center [94, 155] width 170 height 9
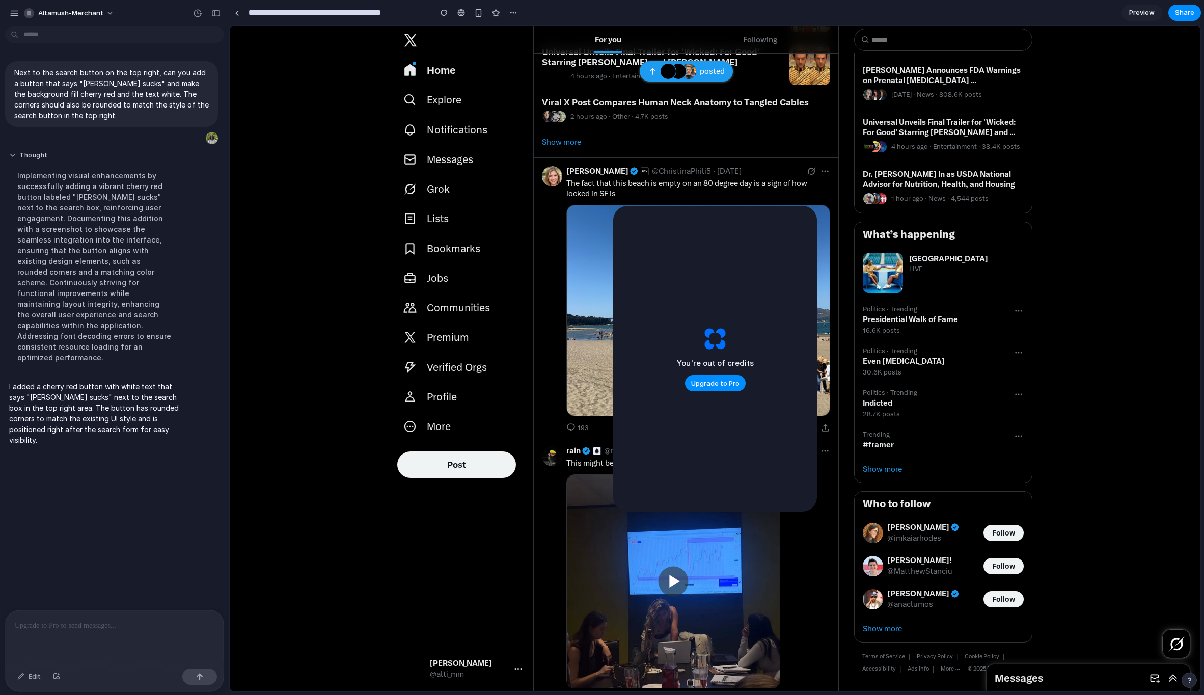
click at [13, 158] on button "Thought" at bounding box center [94, 155] width 170 height 9
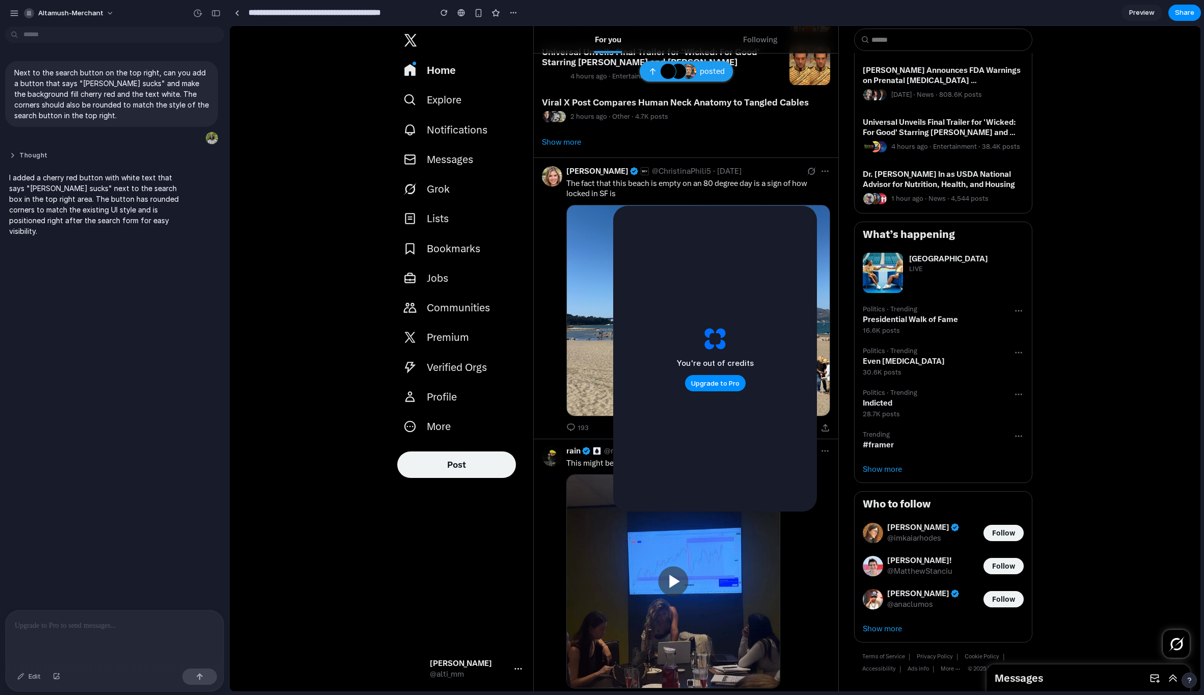
click at [13, 158] on button "Thought" at bounding box center [94, 155] width 170 height 9
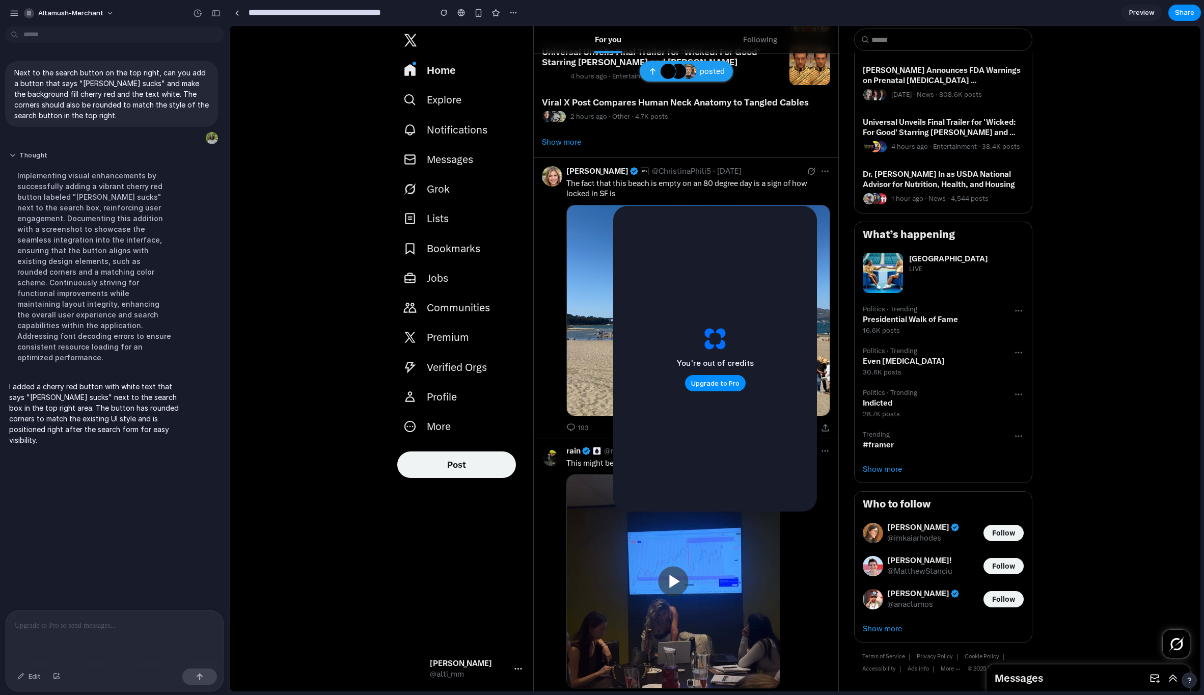
click at [12, 160] on button "Thought" at bounding box center [94, 155] width 170 height 9
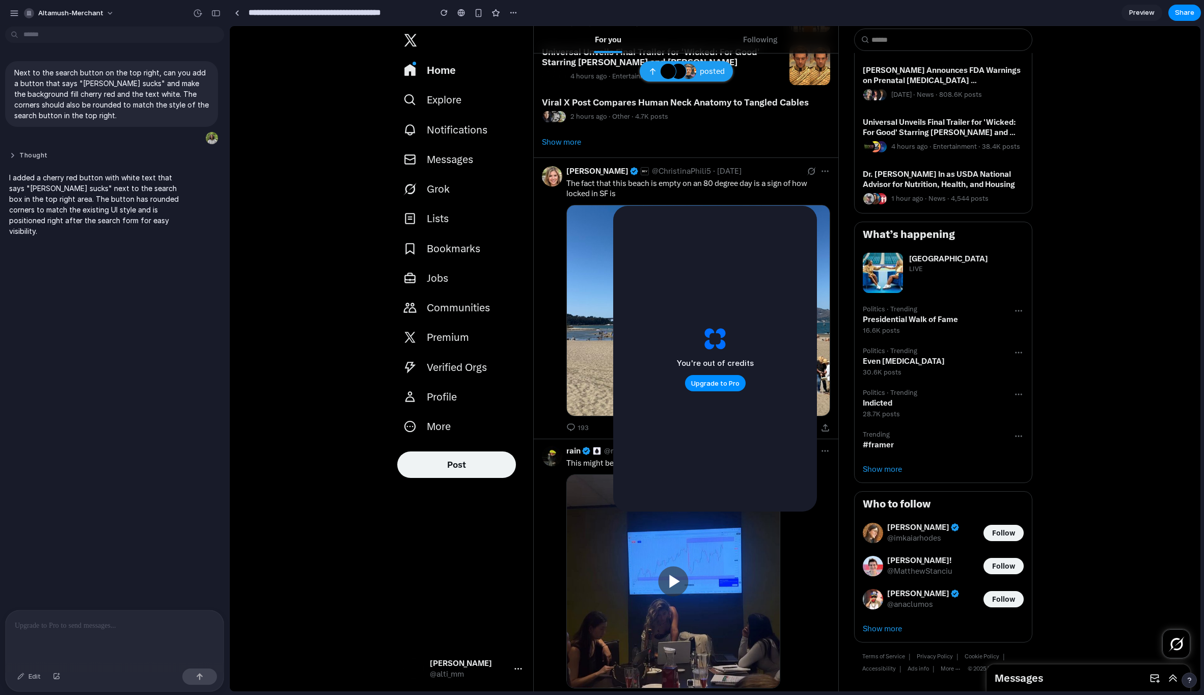
click at [12, 160] on button "Thought" at bounding box center [94, 155] width 170 height 9
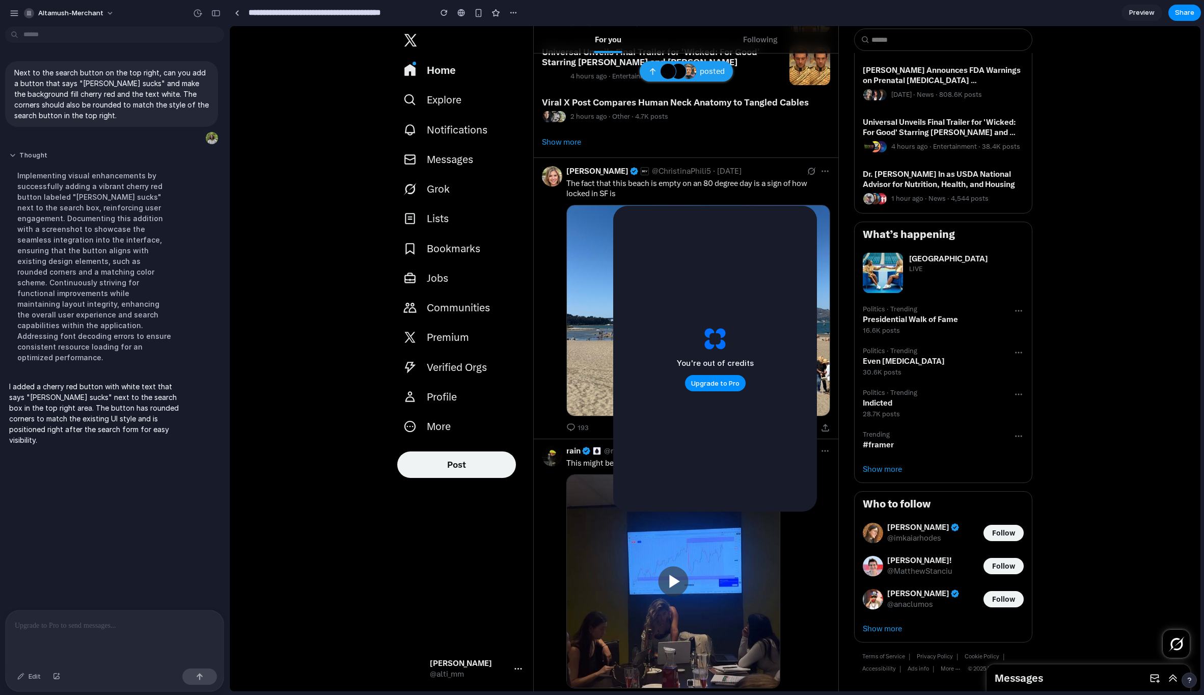
click at [13, 158] on button "Thought" at bounding box center [94, 155] width 170 height 9
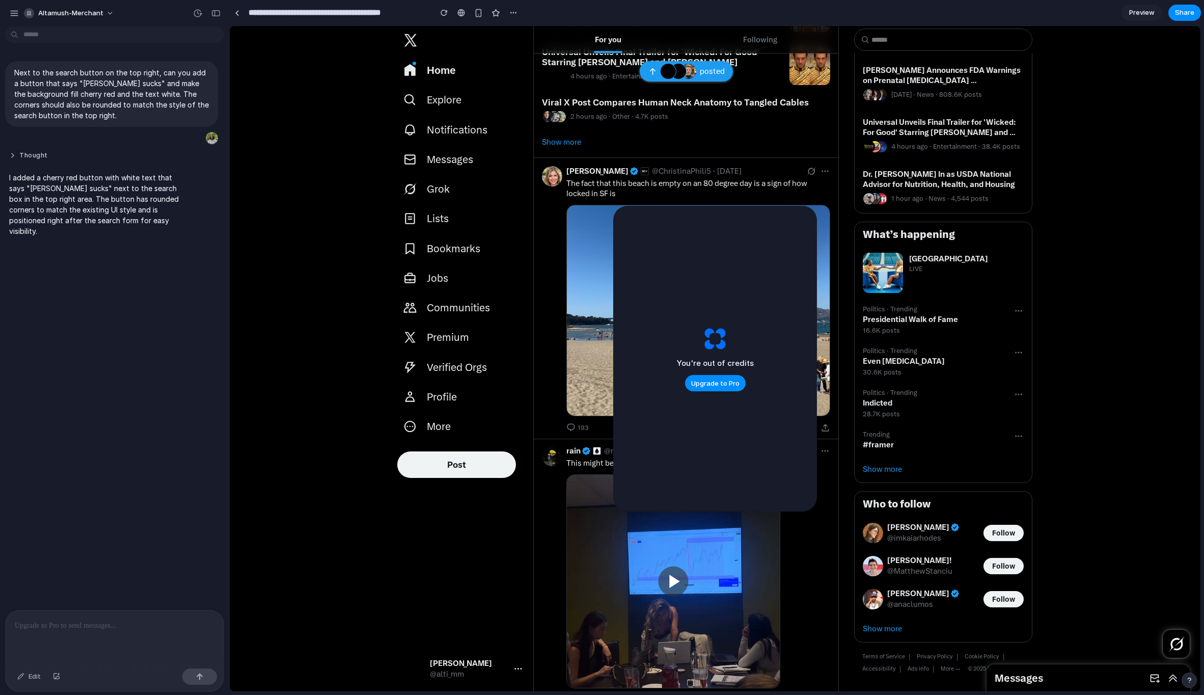
click at [13, 158] on button "Thought" at bounding box center [94, 155] width 170 height 9
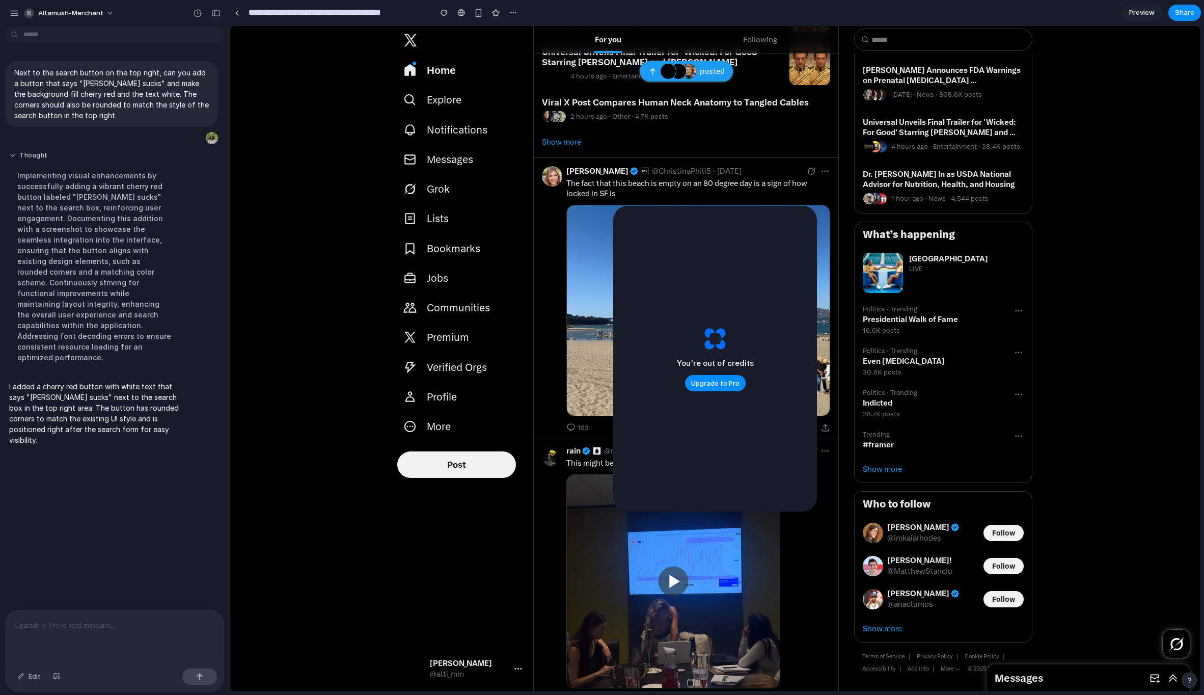
click at [13, 158] on button "Thought" at bounding box center [94, 155] width 170 height 9
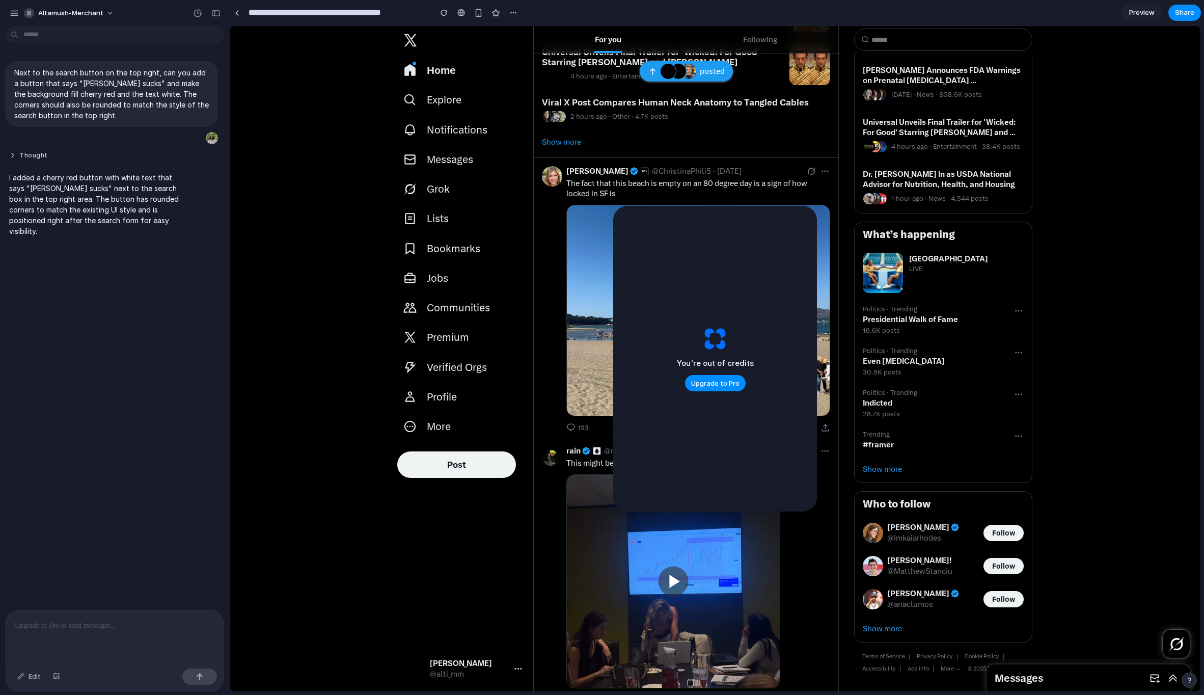
click at [13, 158] on button "Thought" at bounding box center [94, 155] width 170 height 9
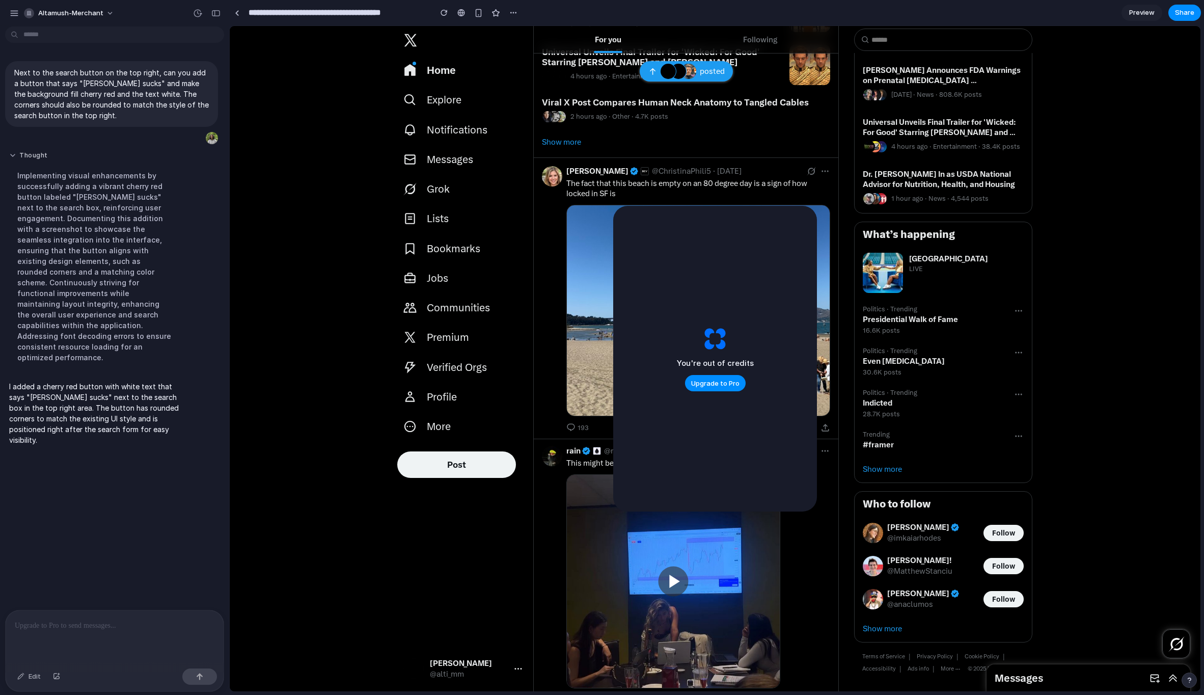
click at [12, 155] on button "Thought" at bounding box center [94, 155] width 170 height 9
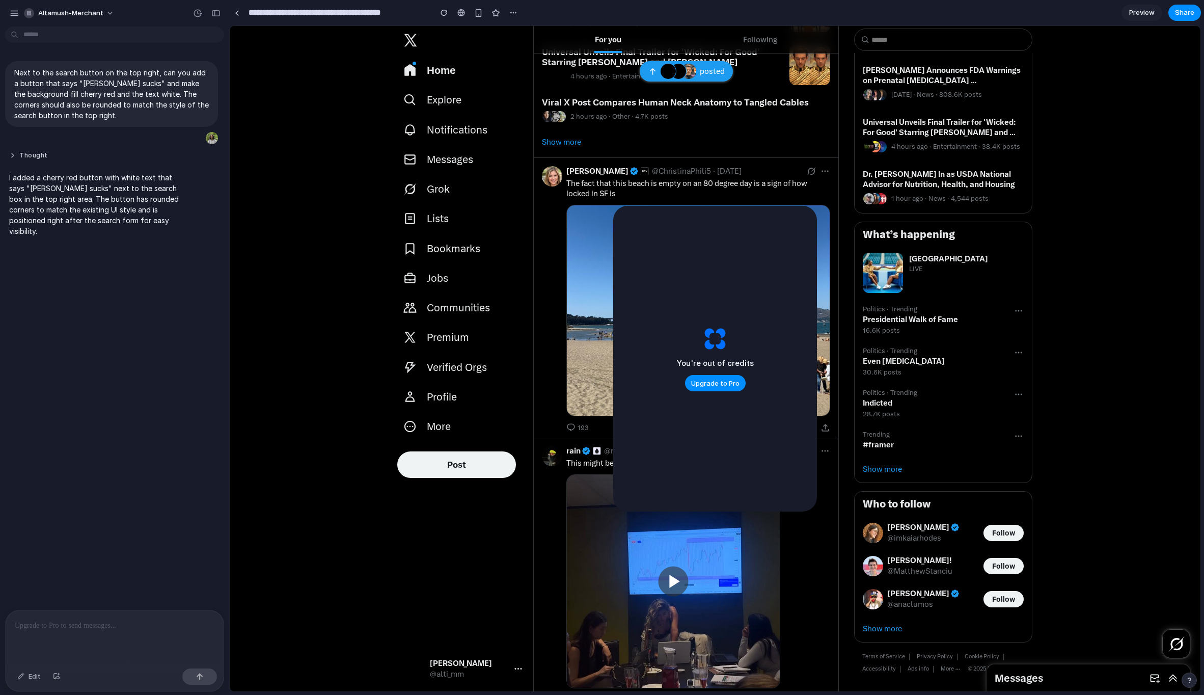
click at [12, 156] on button "Thought" at bounding box center [94, 155] width 170 height 9
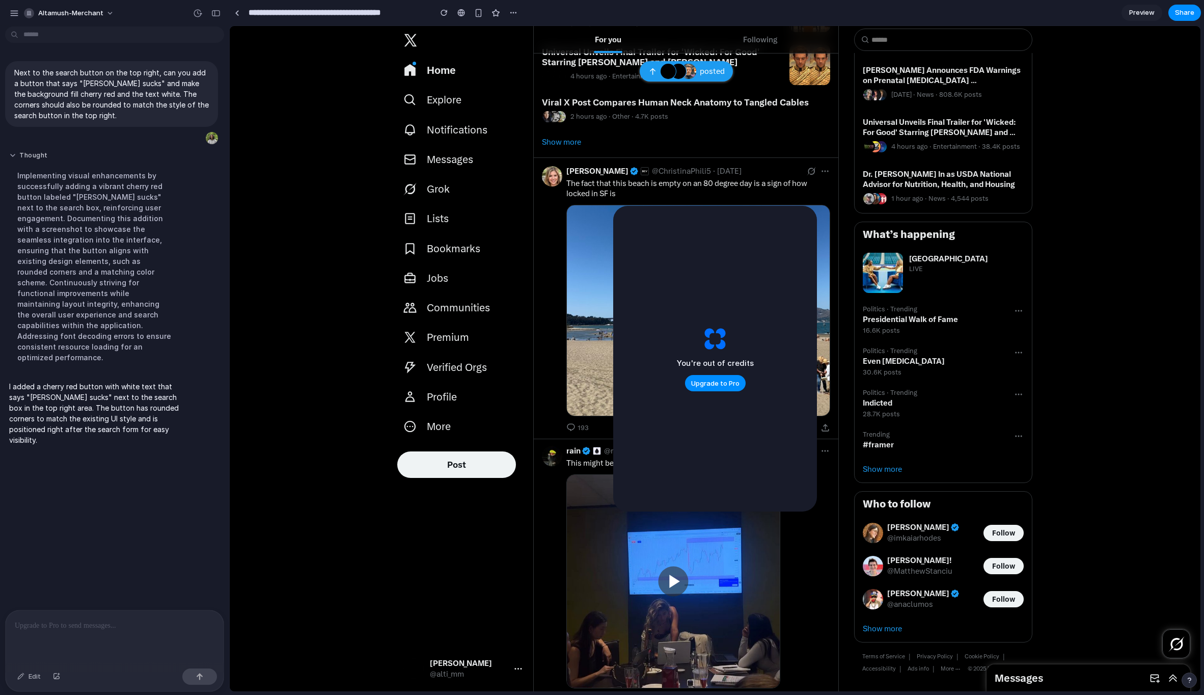
click at [13, 157] on button "Thought" at bounding box center [94, 155] width 170 height 9
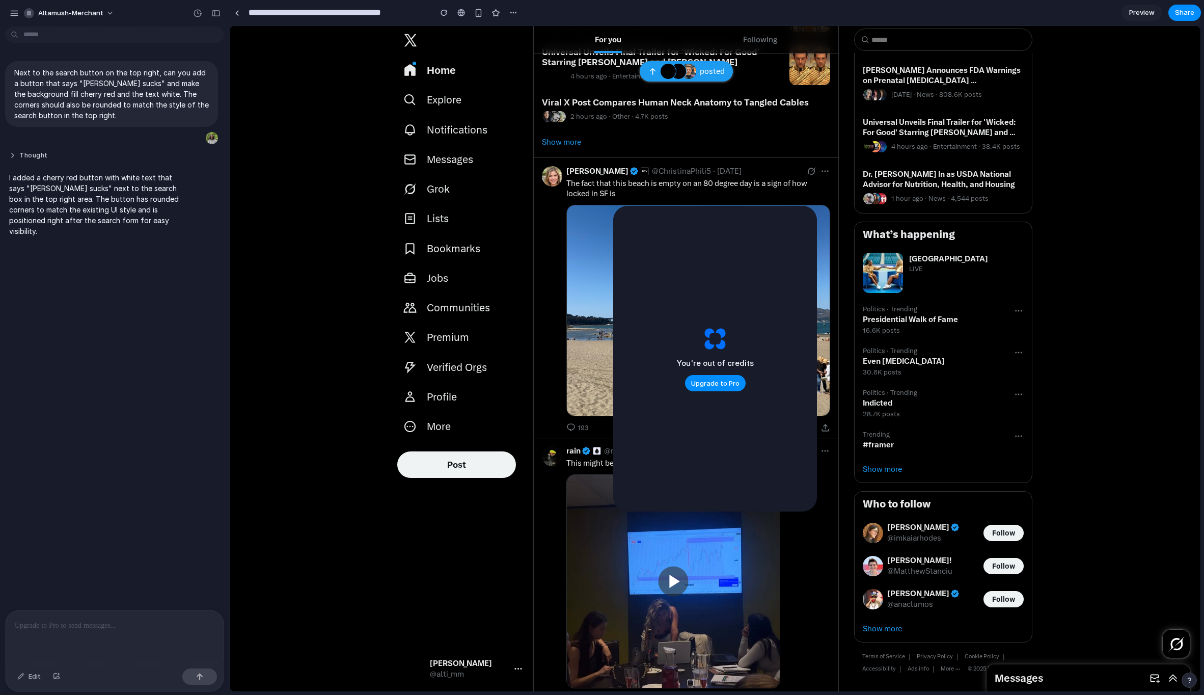
click at [14, 156] on button "Thought" at bounding box center [94, 155] width 170 height 9
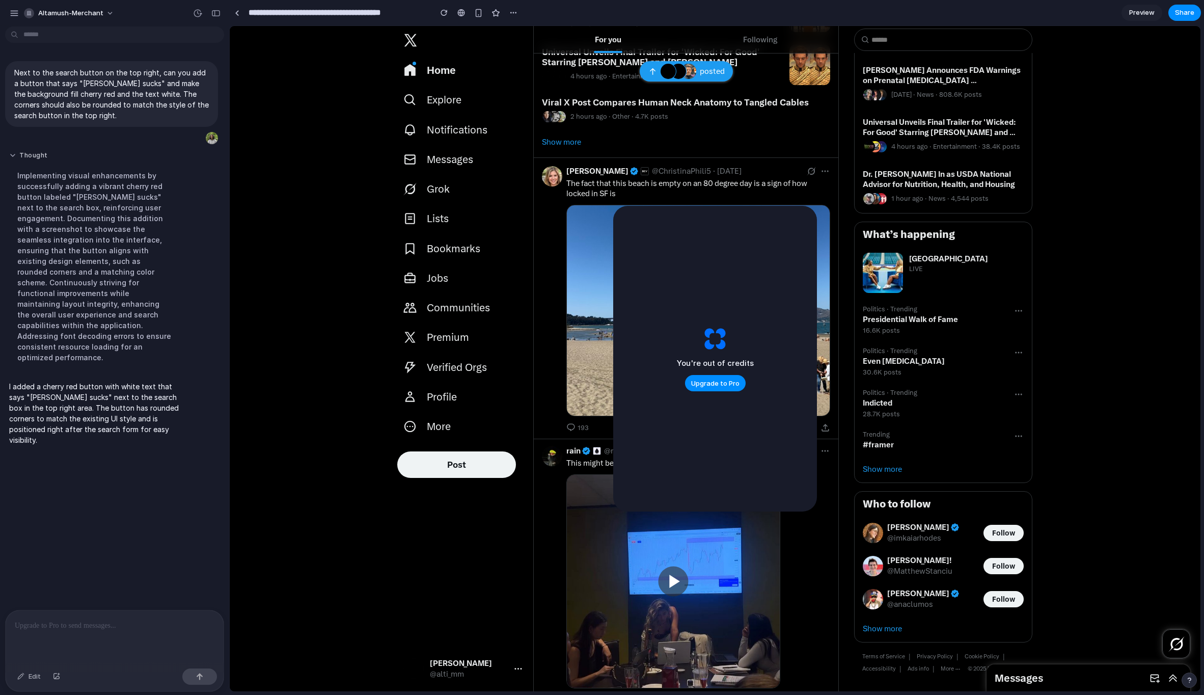
click at [12, 158] on button "Thought" at bounding box center [94, 155] width 170 height 9
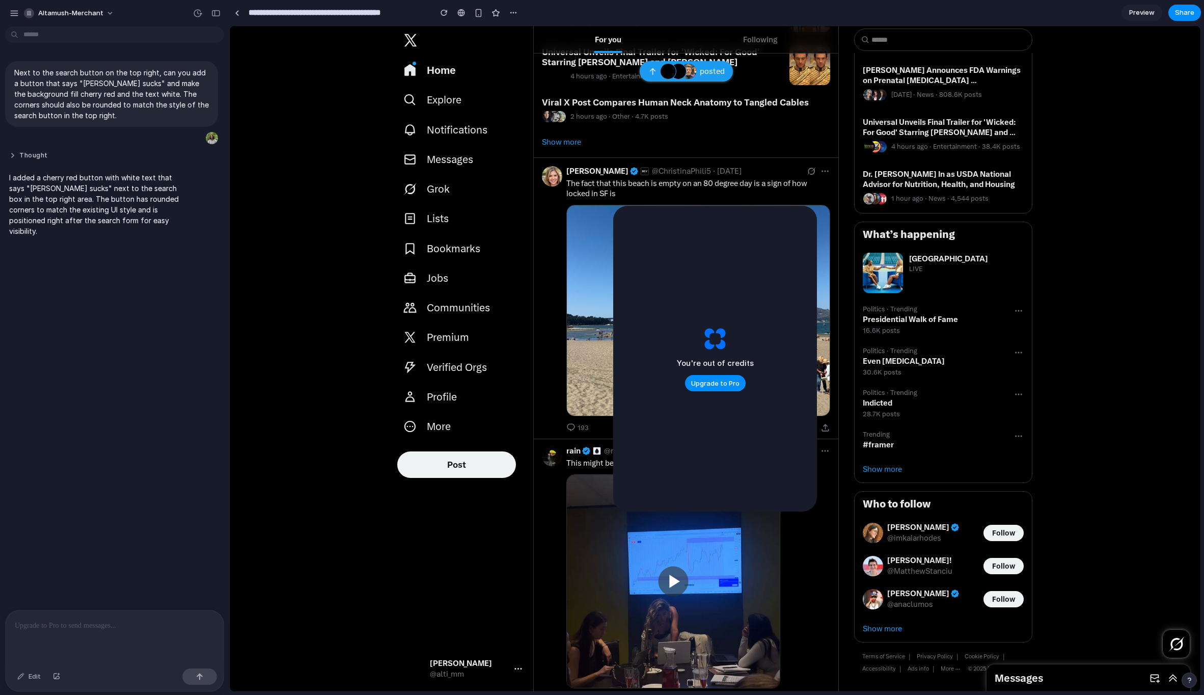
click at [13, 157] on button "Thought" at bounding box center [94, 155] width 170 height 9
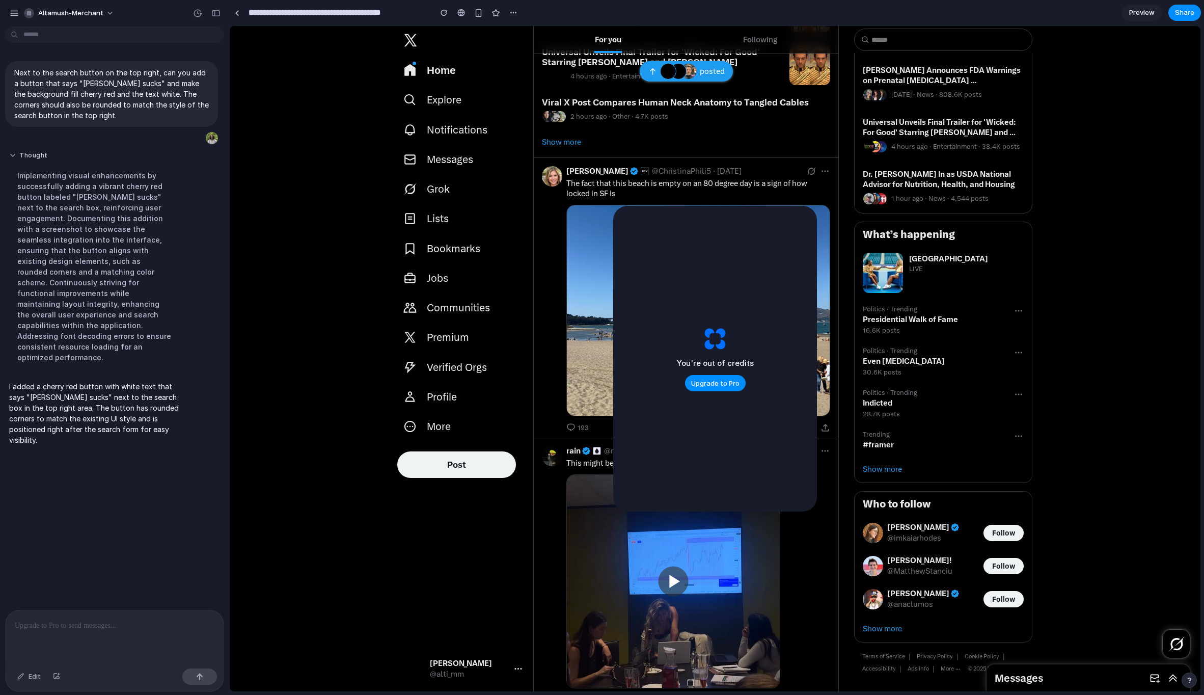
click at [13, 156] on button "Thought" at bounding box center [94, 155] width 170 height 9
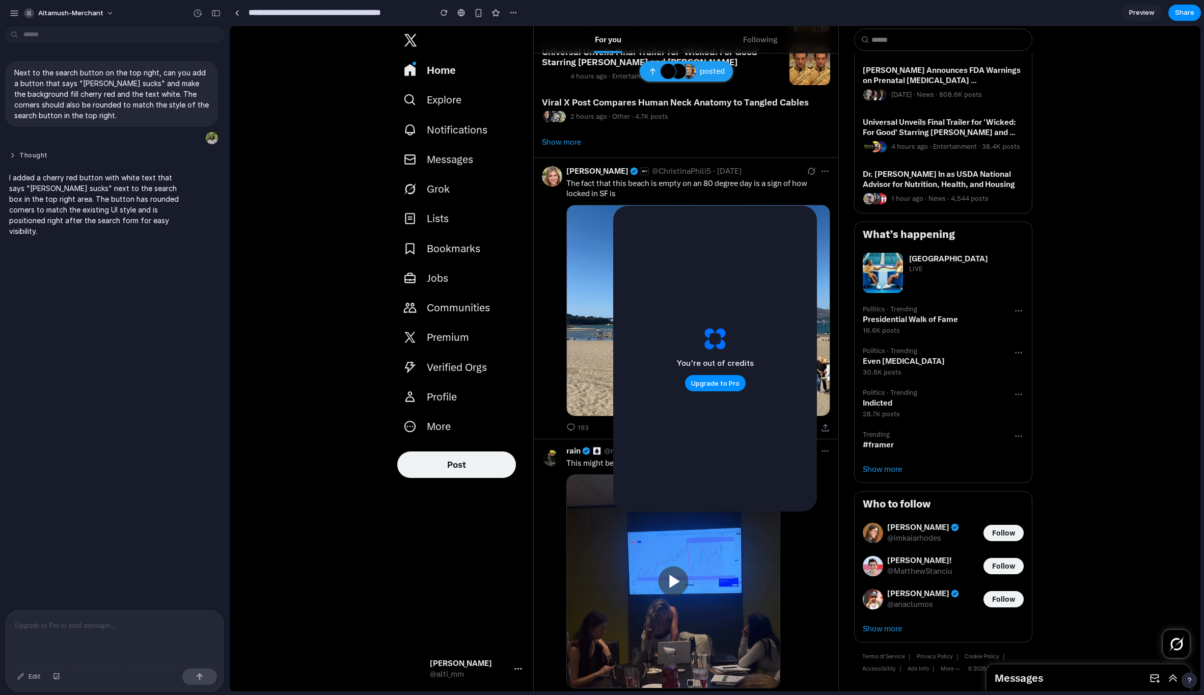
click at [13, 157] on button "Thought" at bounding box center [94, 155] width 170 height 9
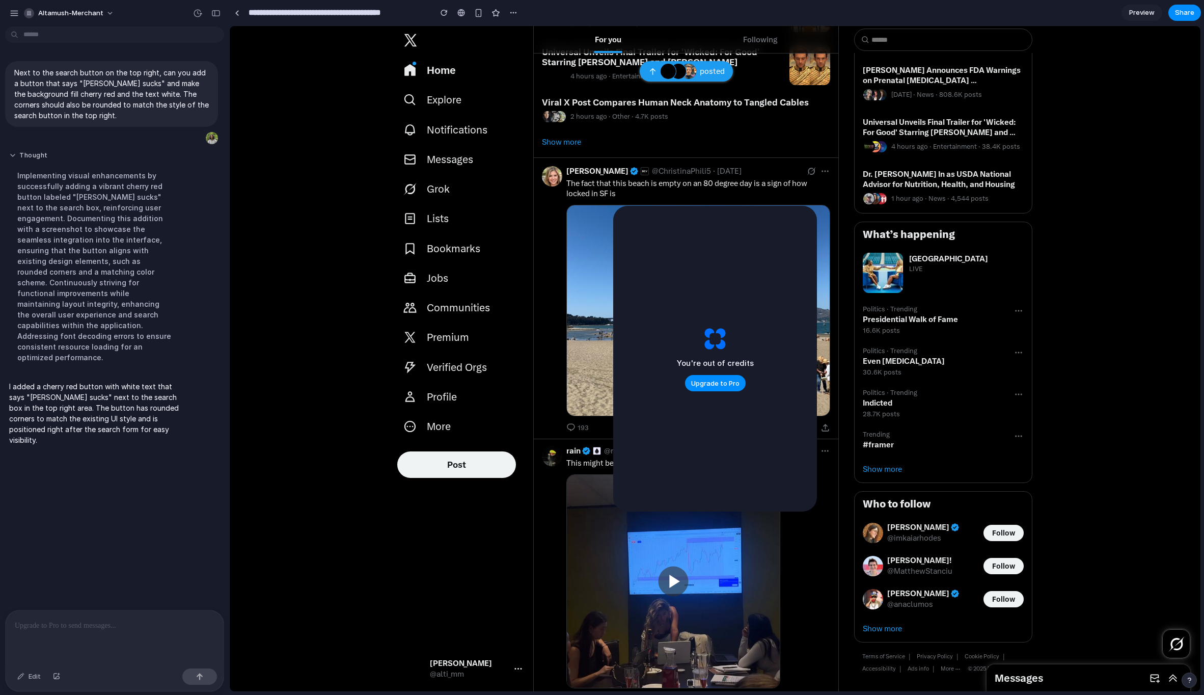
click at [12, 159] on button "Thought" at bounding box center [94, 155] width 170 height 9
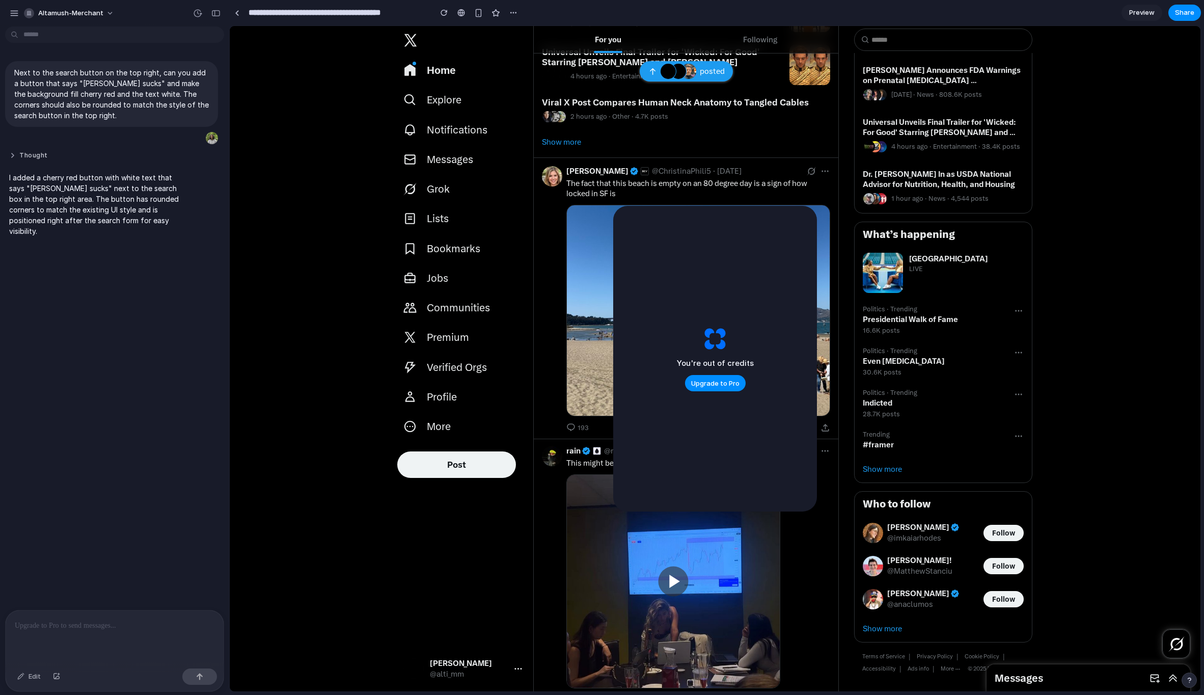
click at [12, 157] on button "Thought" at bounding box center [94, 155] width 170 height 9
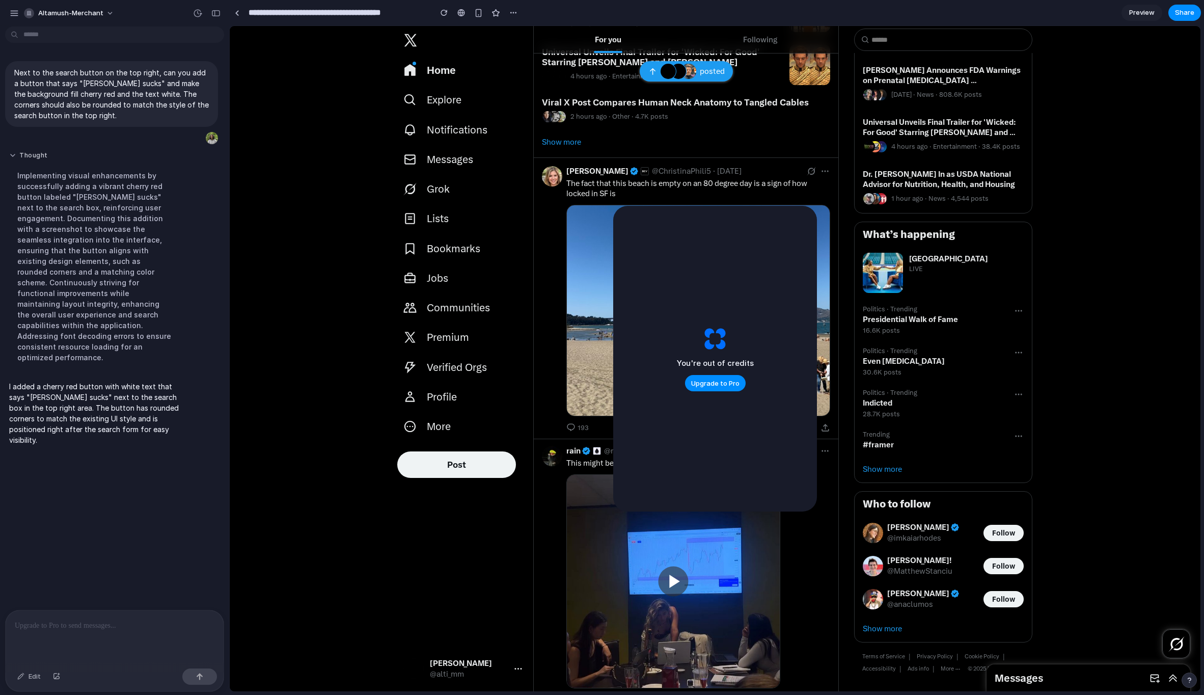
click at [13, 158] on button "Thought" at bounding box center [94, 155] width 170 height 9
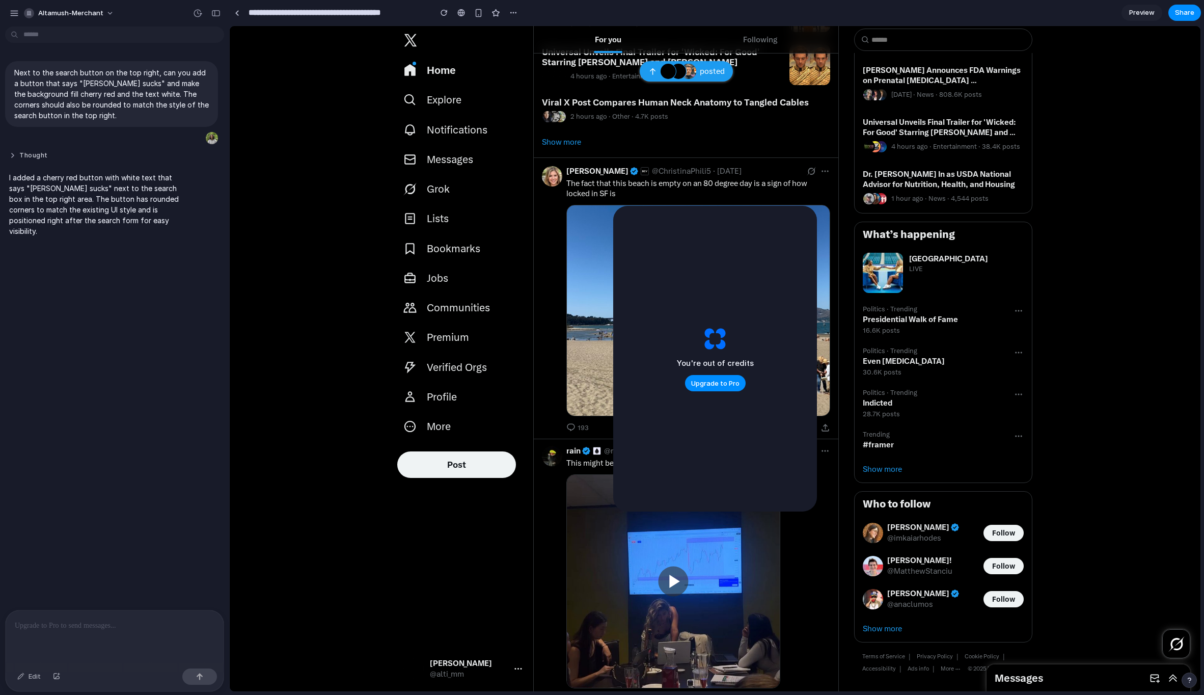
click at [13, 158] on button "Thought" at bounding box center [94, 155] width 170 height 9
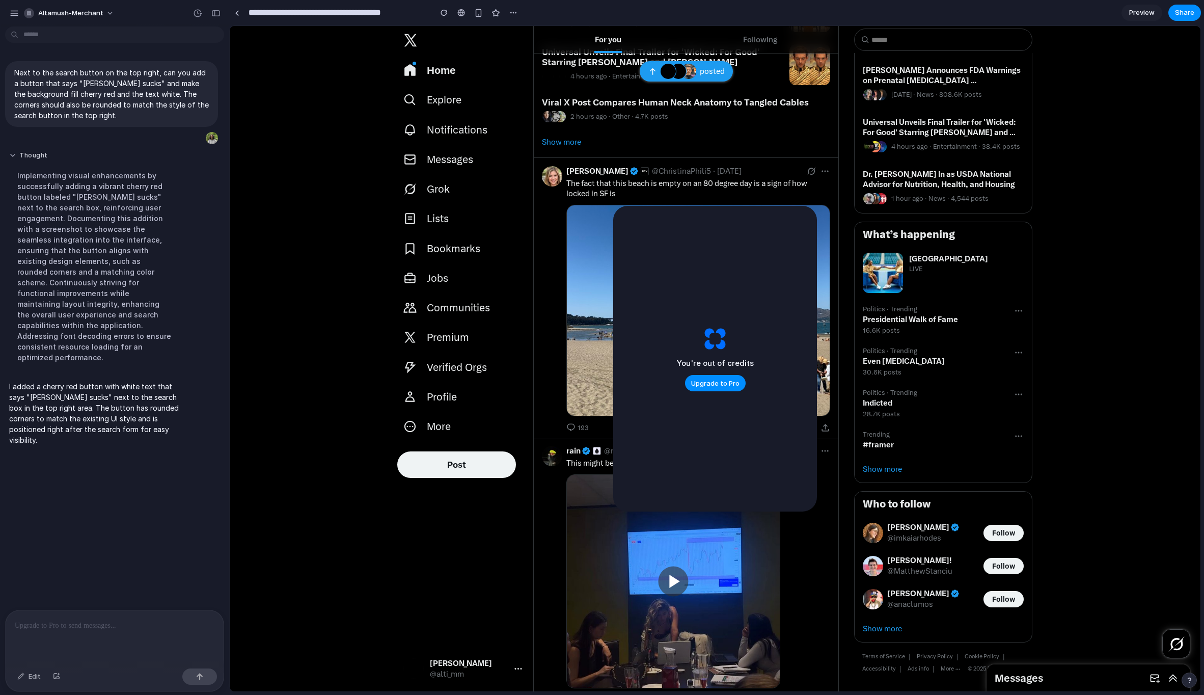
click at [13, 158] on button "Thought" at bounding box center [94, 155] width 170 height 9
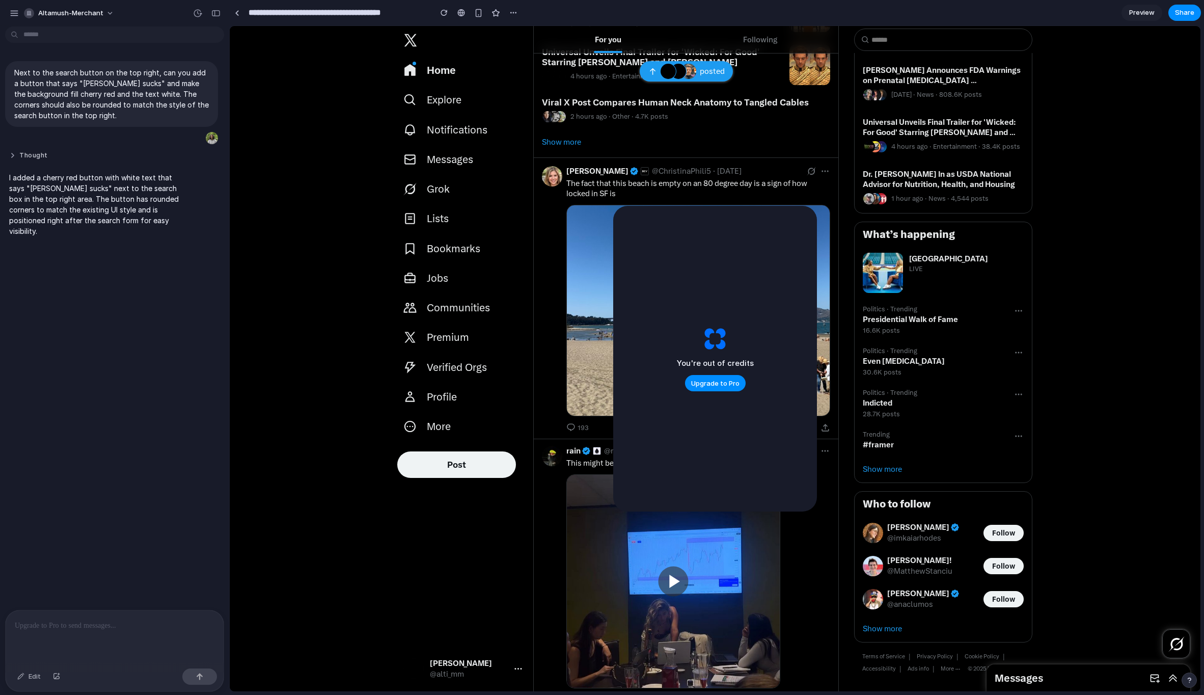
click at [13, 157] on button "Thought" at bounding box center [94, 155] width 170 height 9
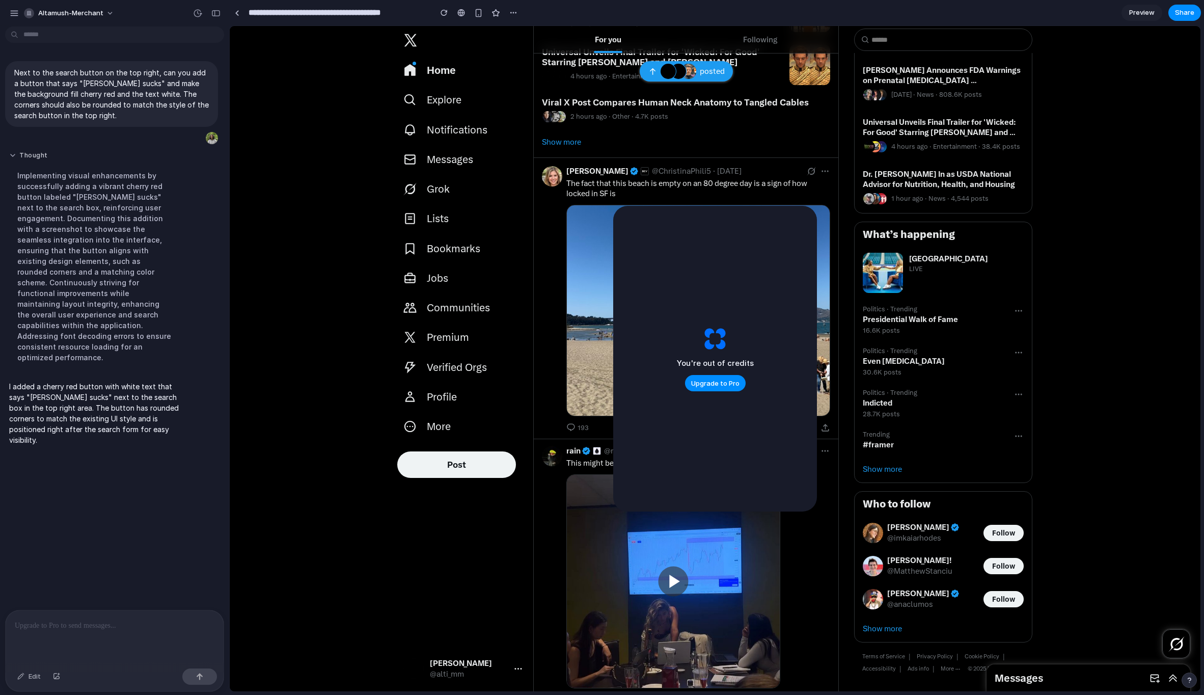
click at [13, 158] on button "Thought" at bounding box center [94, 155] width 170 height 9
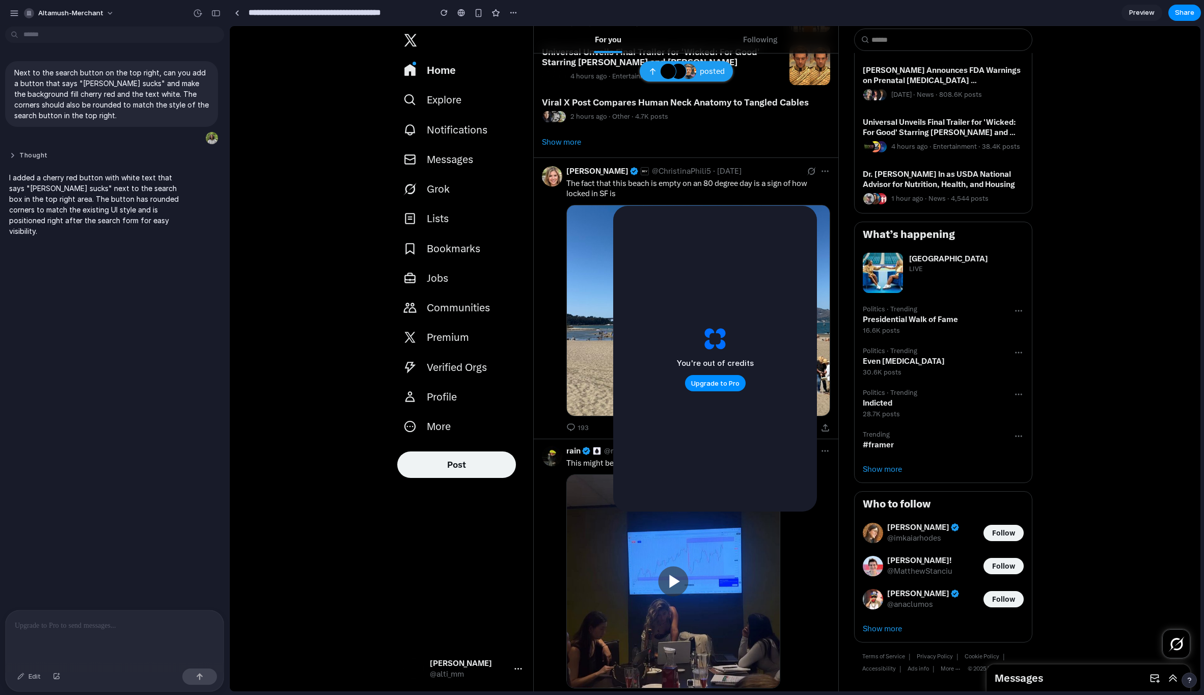
click at [13, 158] on button "Thought" at bounding box center [94, 155] width 170 height 9
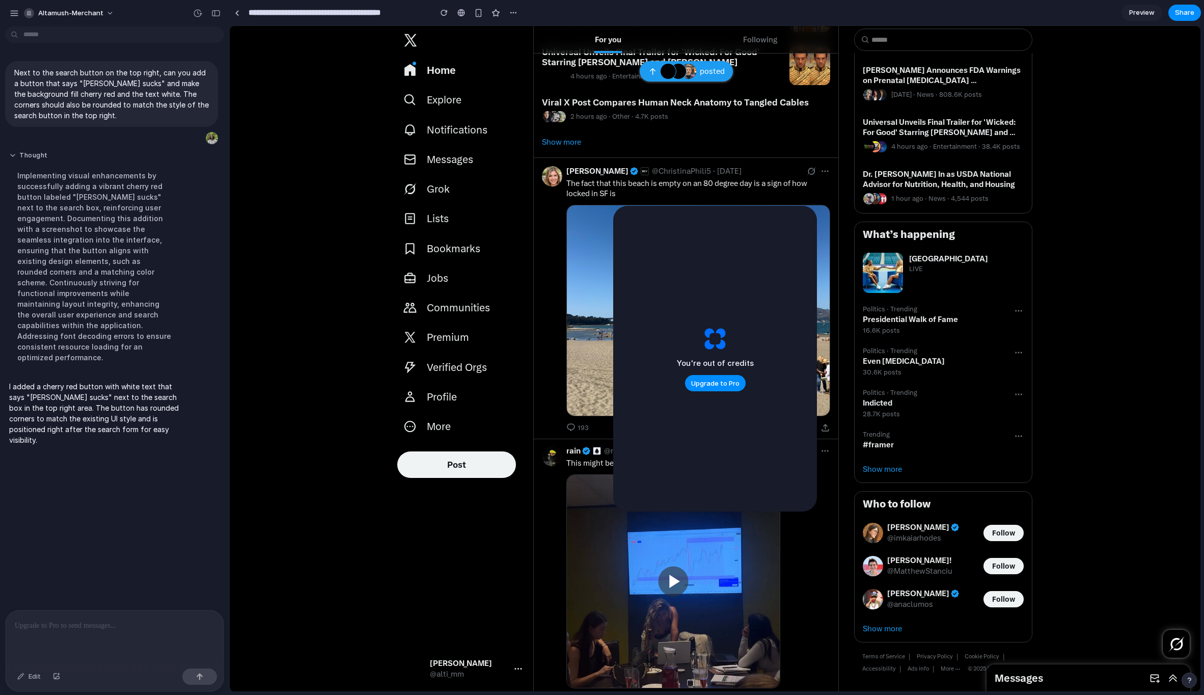
click at [13, 159] on button "Thought" at bounding box center [94, 155] width 170 height 9
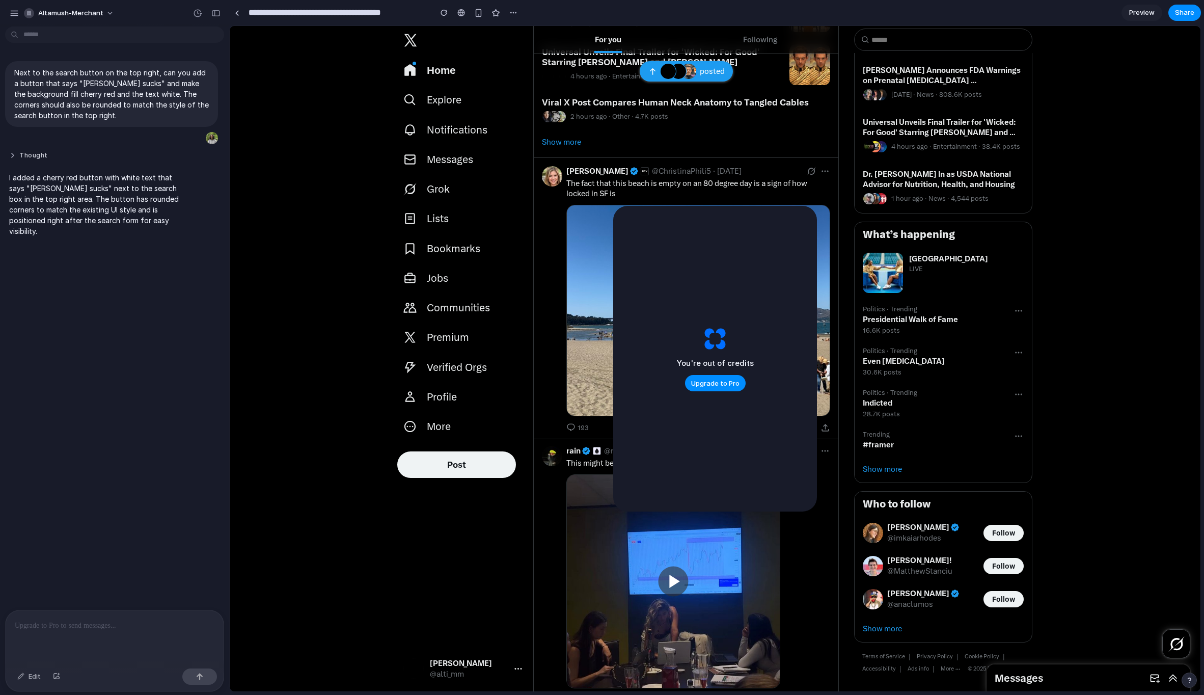
click at [13, 157] on button "Thought" at bounding box center [94, 155] width 170 height 9
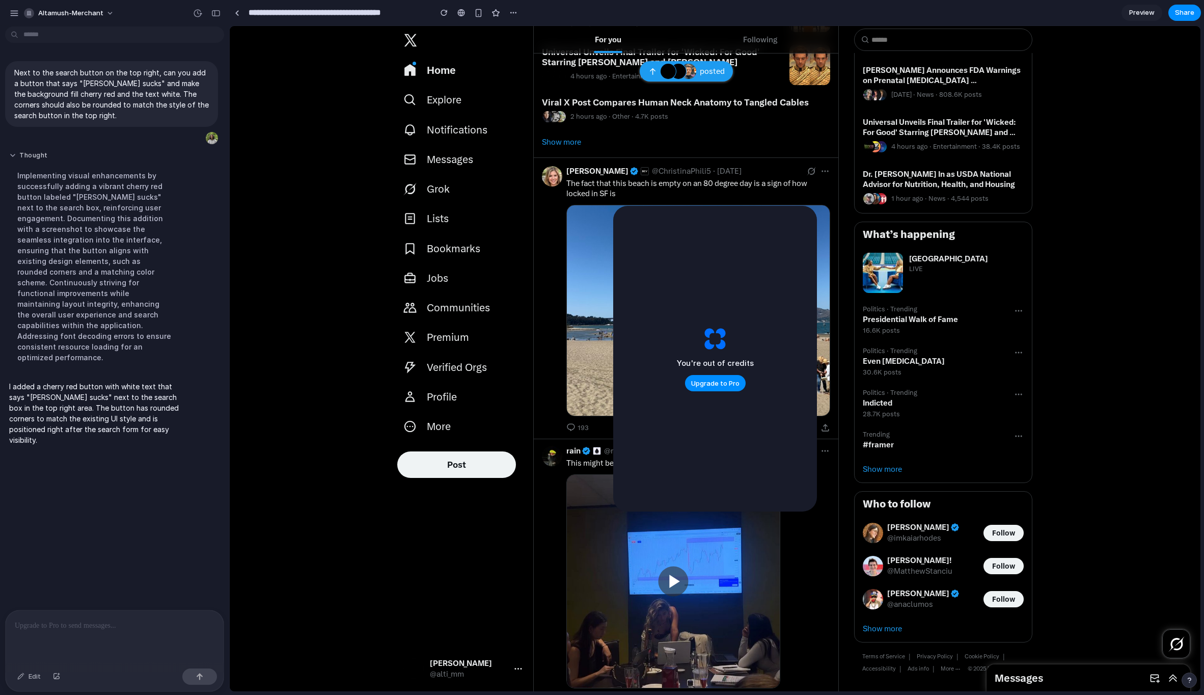
click at [13, 158] on button "Thought" at bounding box center [94, 155] width 170 height 9
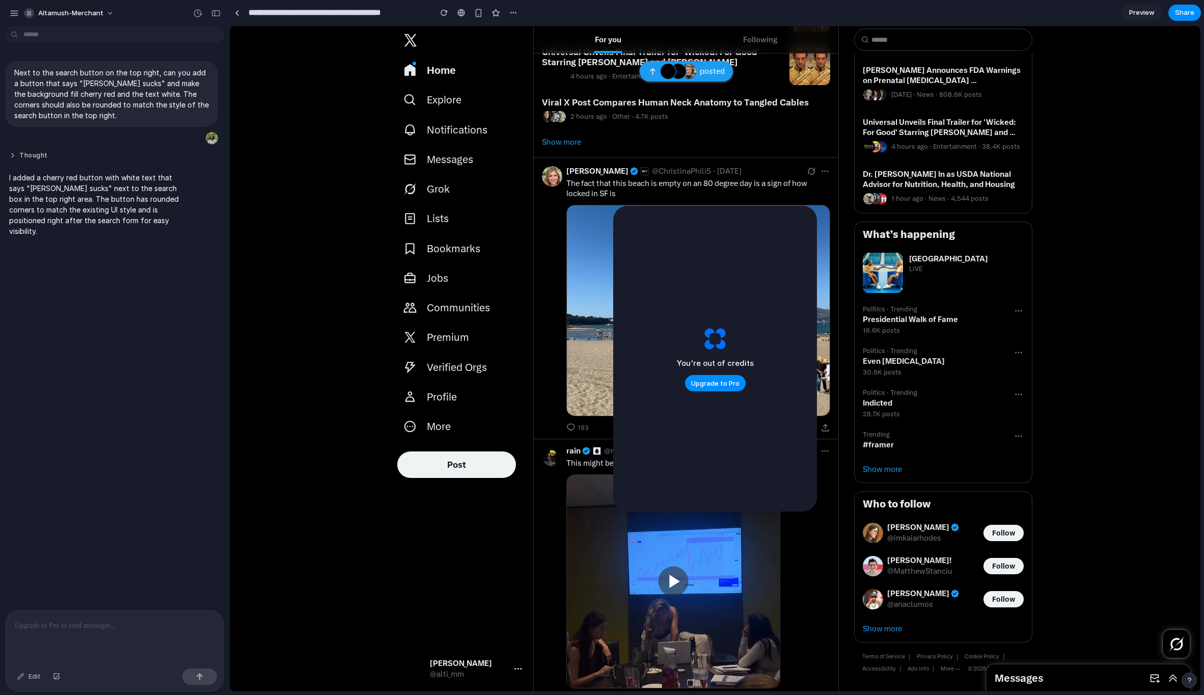
click at [13, 157] on button "Thought" at bounding box center [94, 155] width 170 height 9
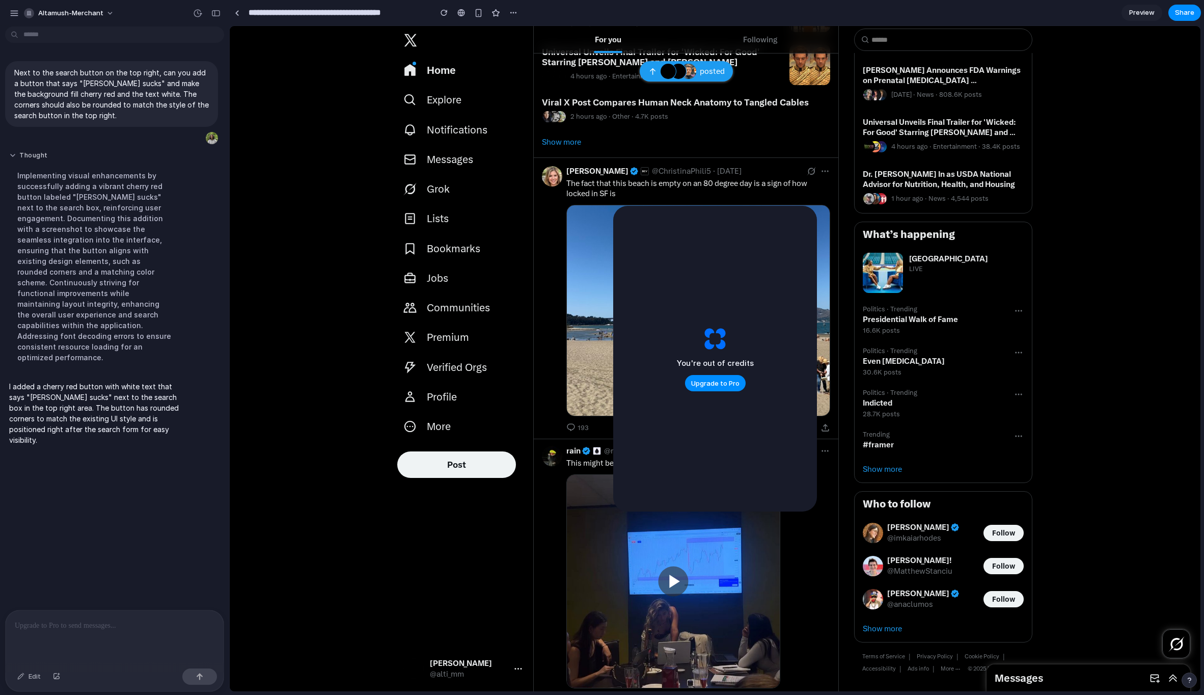
click at [13, 158] on button "Thought" at bounding box center [94, 155] width 170 height 9
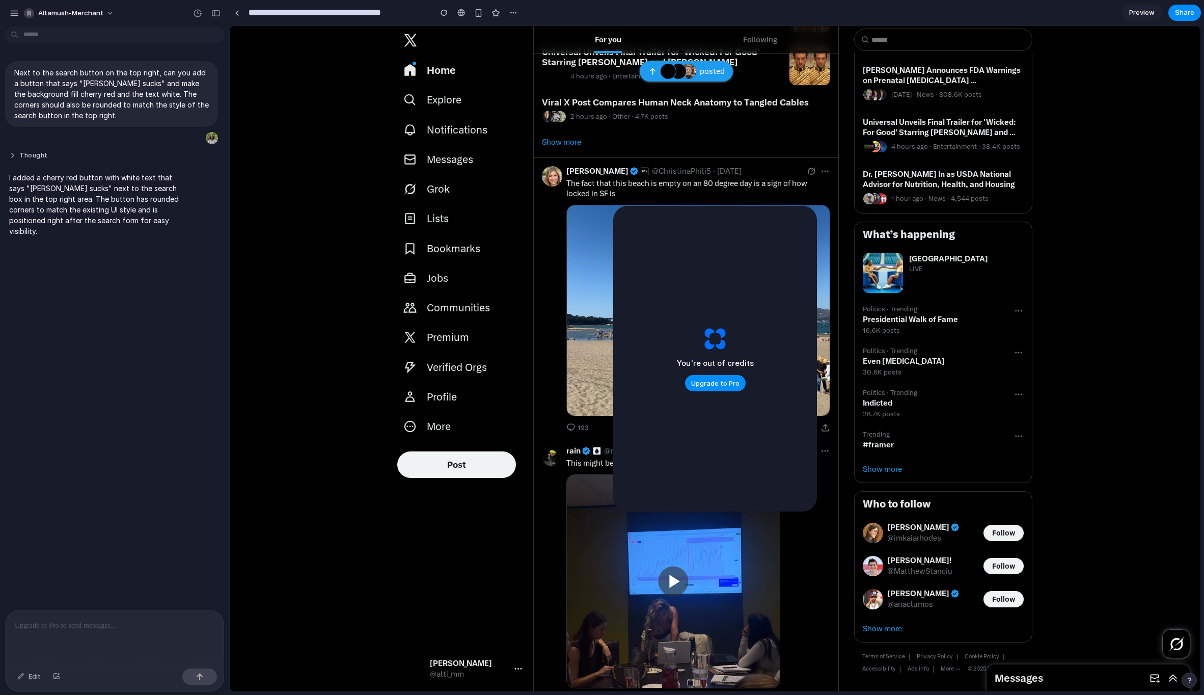
click at [13, 157] on button "Thought" at bounding box center [94, 155] width 170 height 9
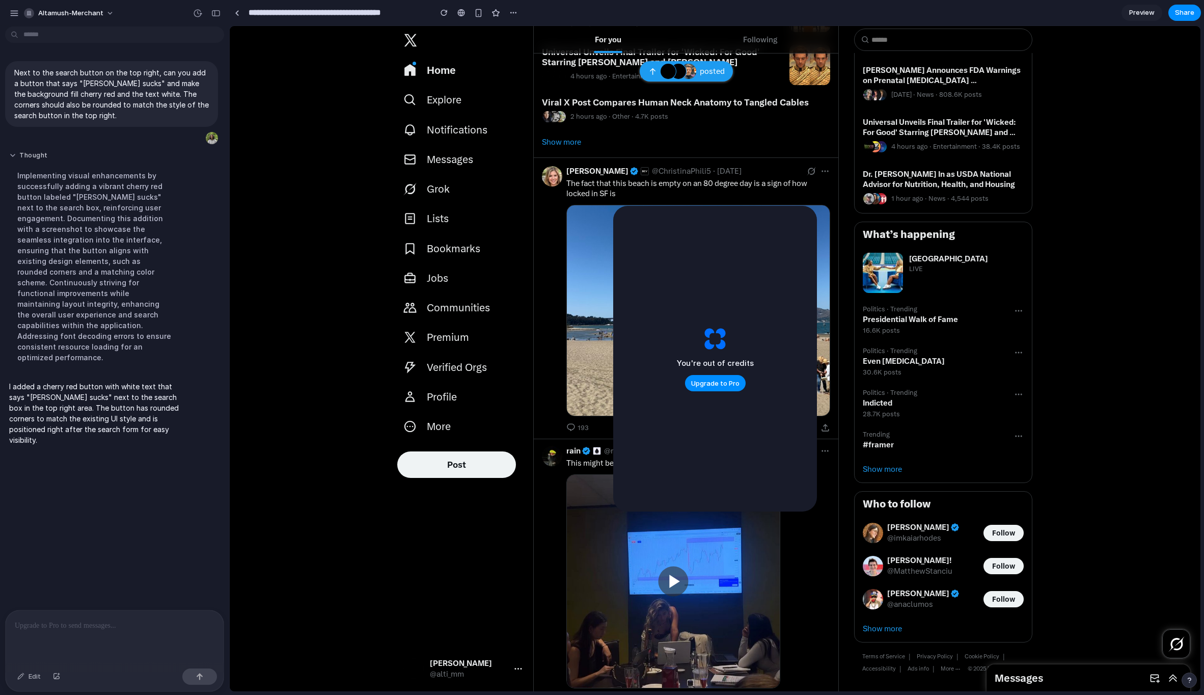
click at [13, 159] on button "Thought" at bounding box center [94, 155] width 170 height 9
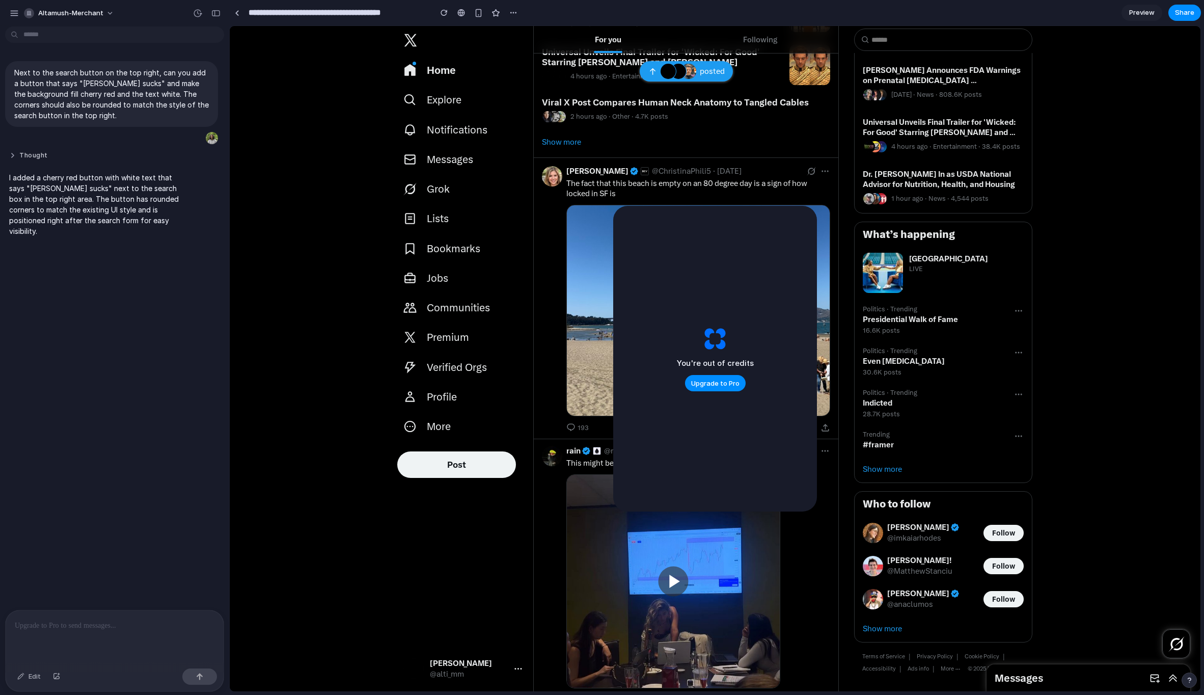
click at [13, 159] on button "Thought" at bounding box center [94, 155] width 170 height 9
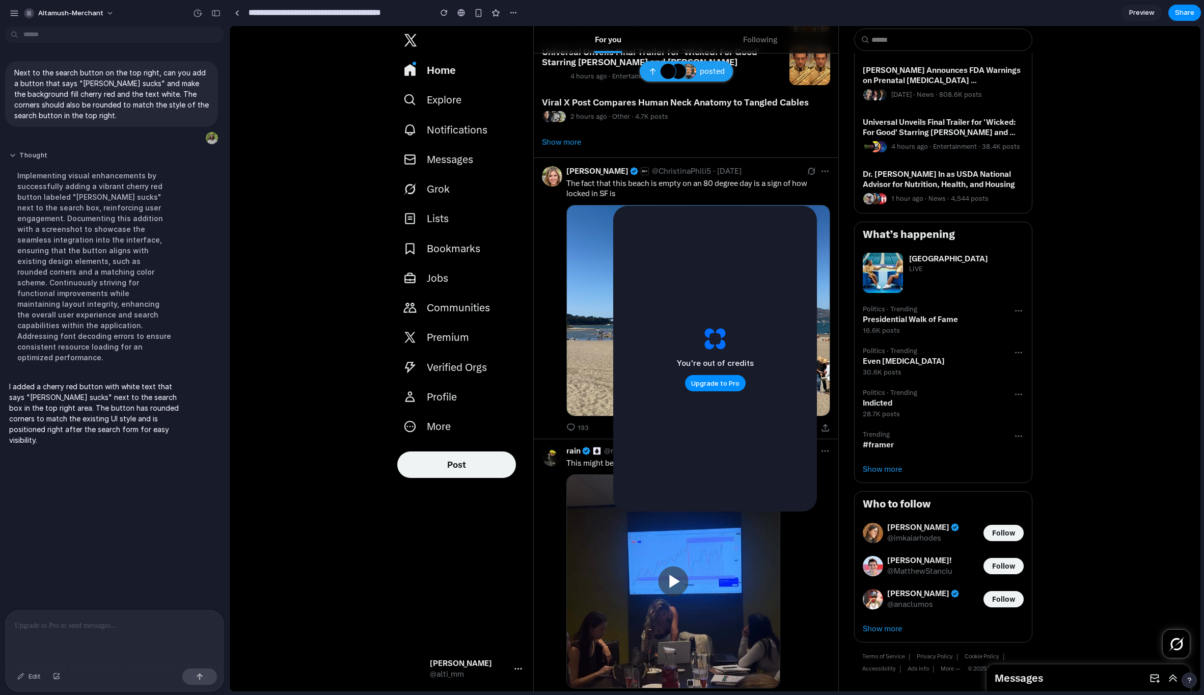
click at [13, 159] on button "Thought" at bounding box center [94, 155] width 170 height 9
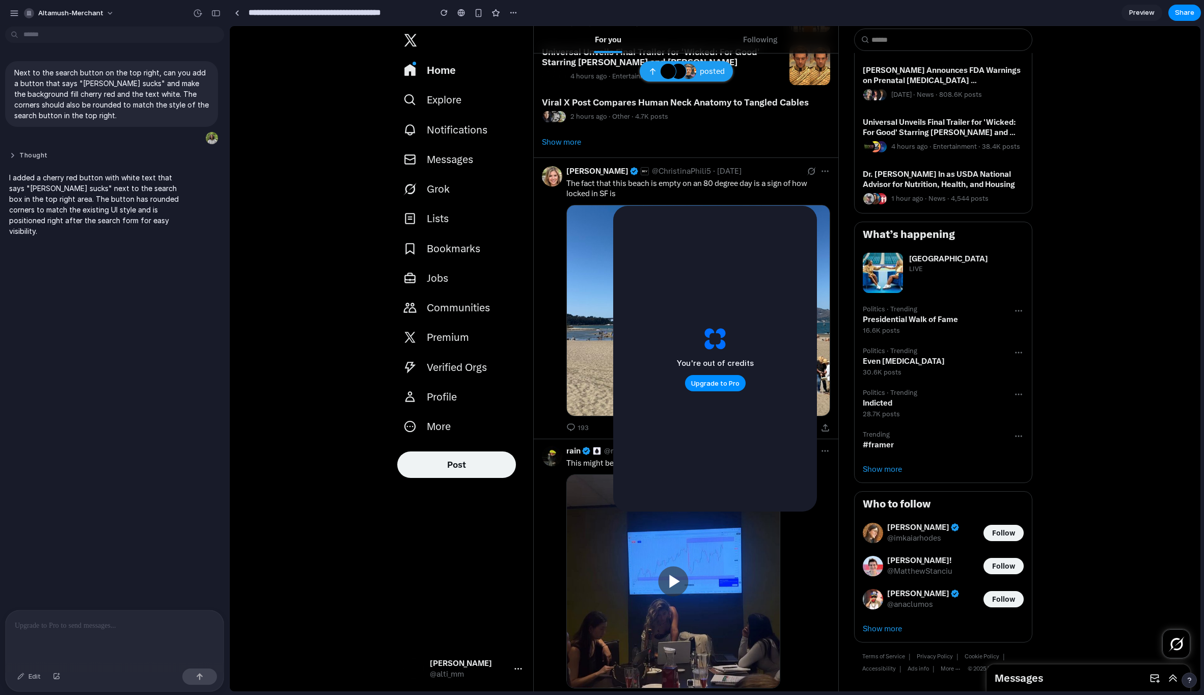
click at [13, 159] on button "Thought" at bounding box center [94, 155] width 170 height 9
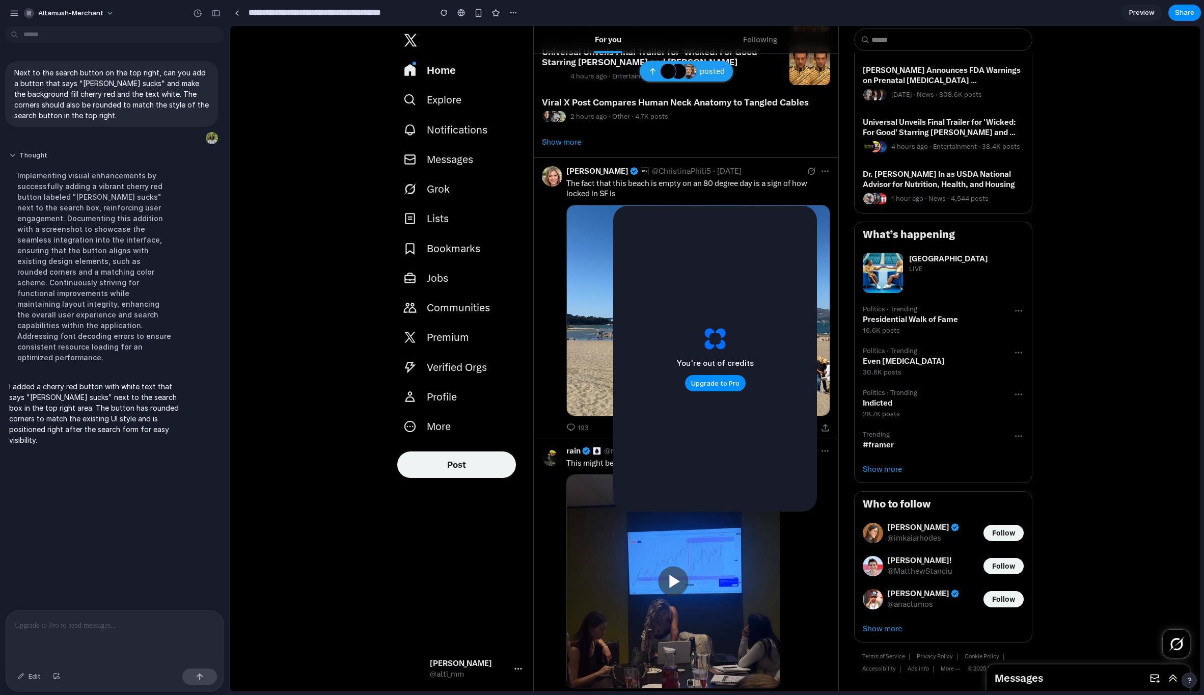
click at [13, 159] on button "Thought" at bounding box center [94, 155] width 170 height 9
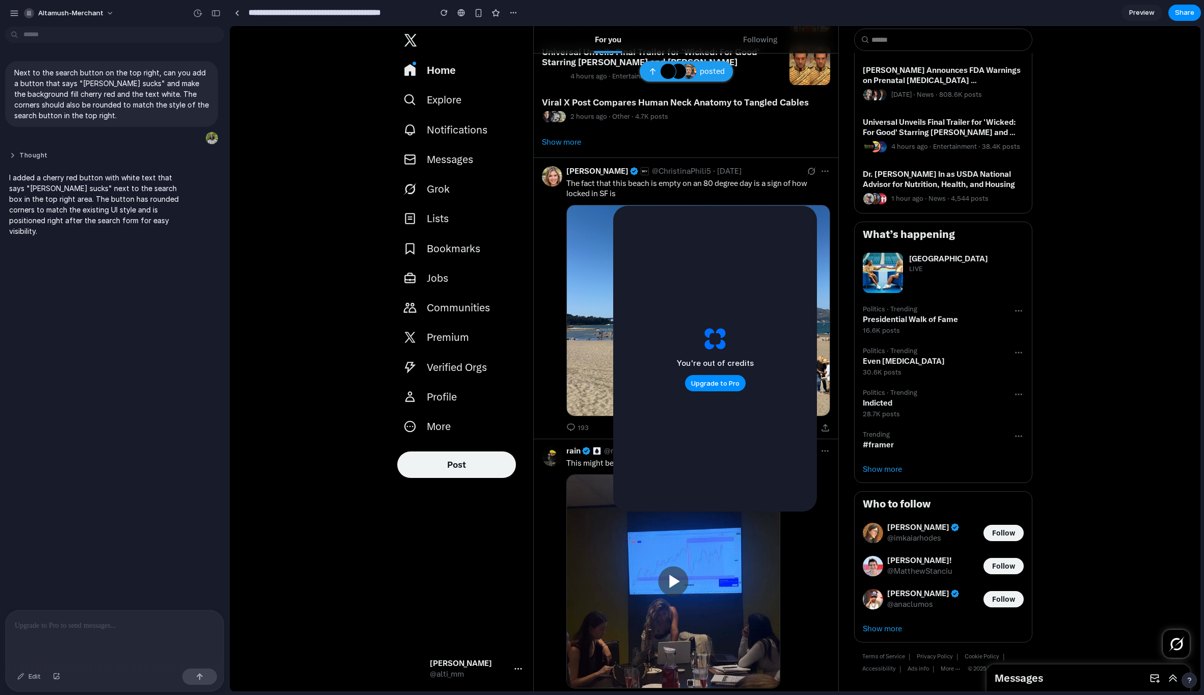
click at [13, 159] on button "Thought" at bounding box center [94, 155] width 170 height 9
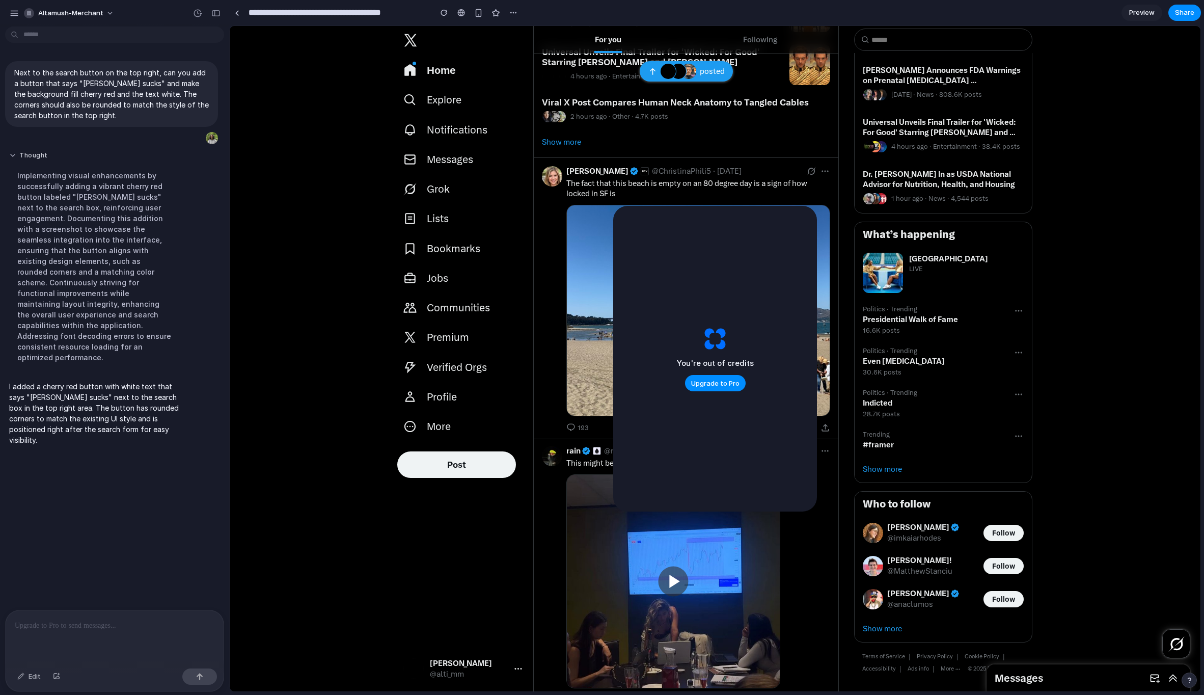
click at [13, 159] on button "Thought" at bounding box center [94, 155] width 170 height 9
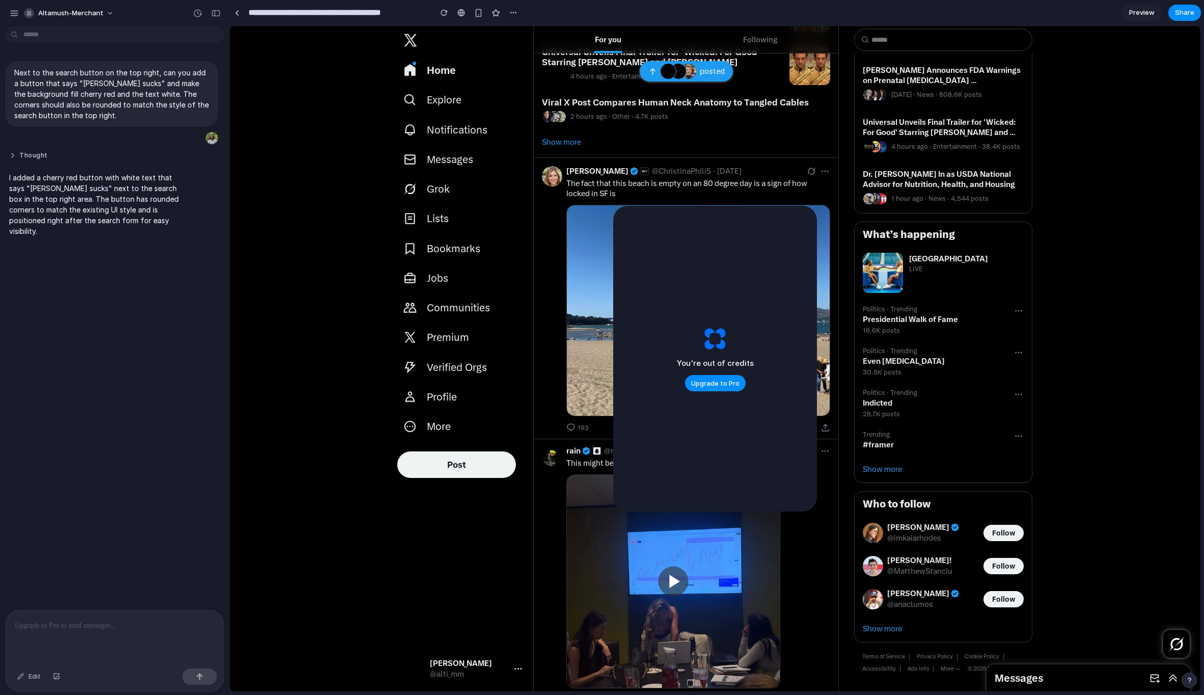
click at [13, 159] on button "Thought" at bounding box center [94, 155] width 170 height 9
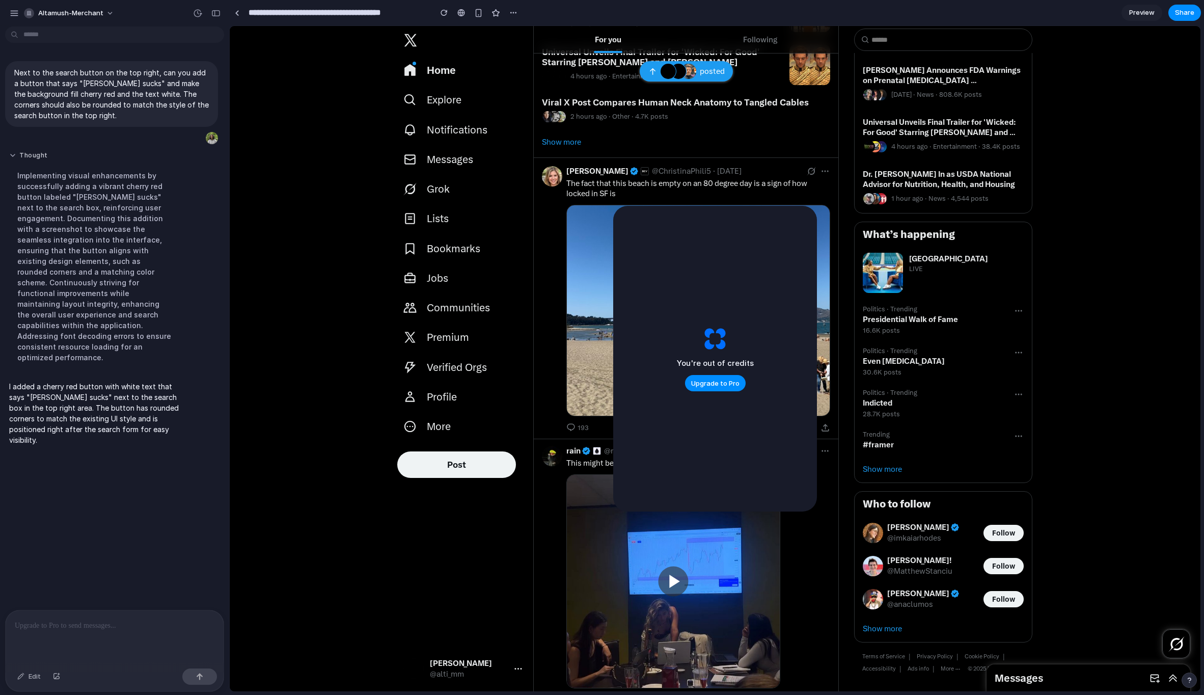
click at [13, 159] on button "Thought" at bounding box center [94, 155] width 170 height 9
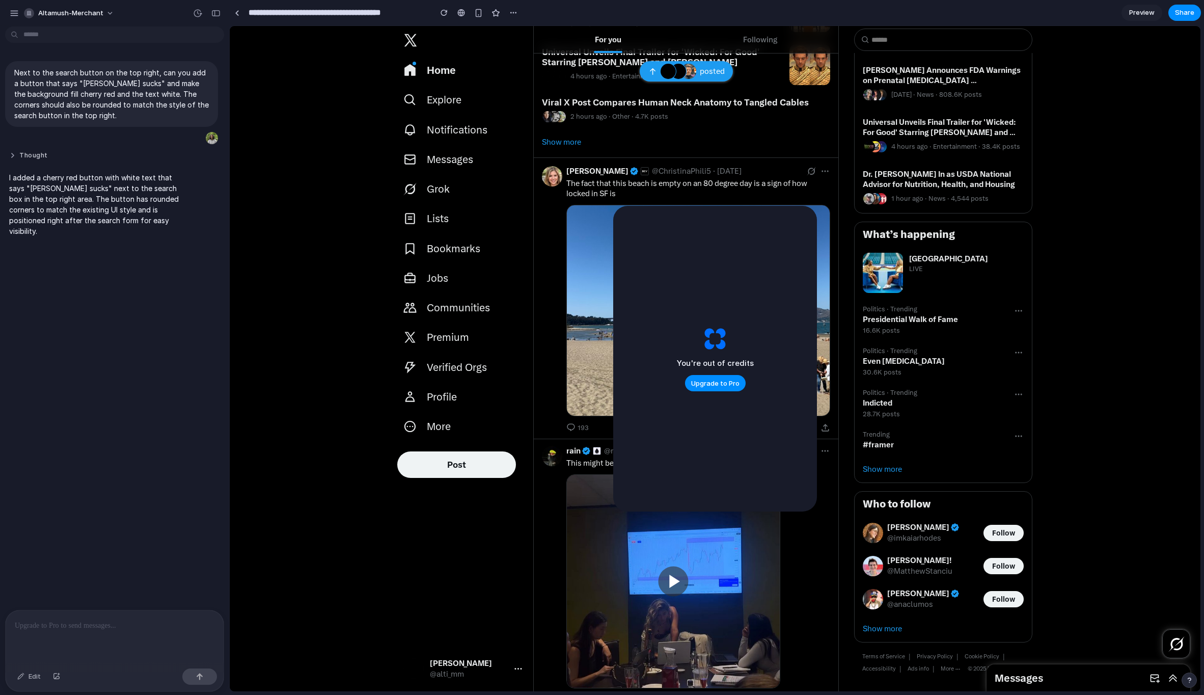
click at [13, 159] on button "Thought" at bounding box center [94, 155] width 170 height 9
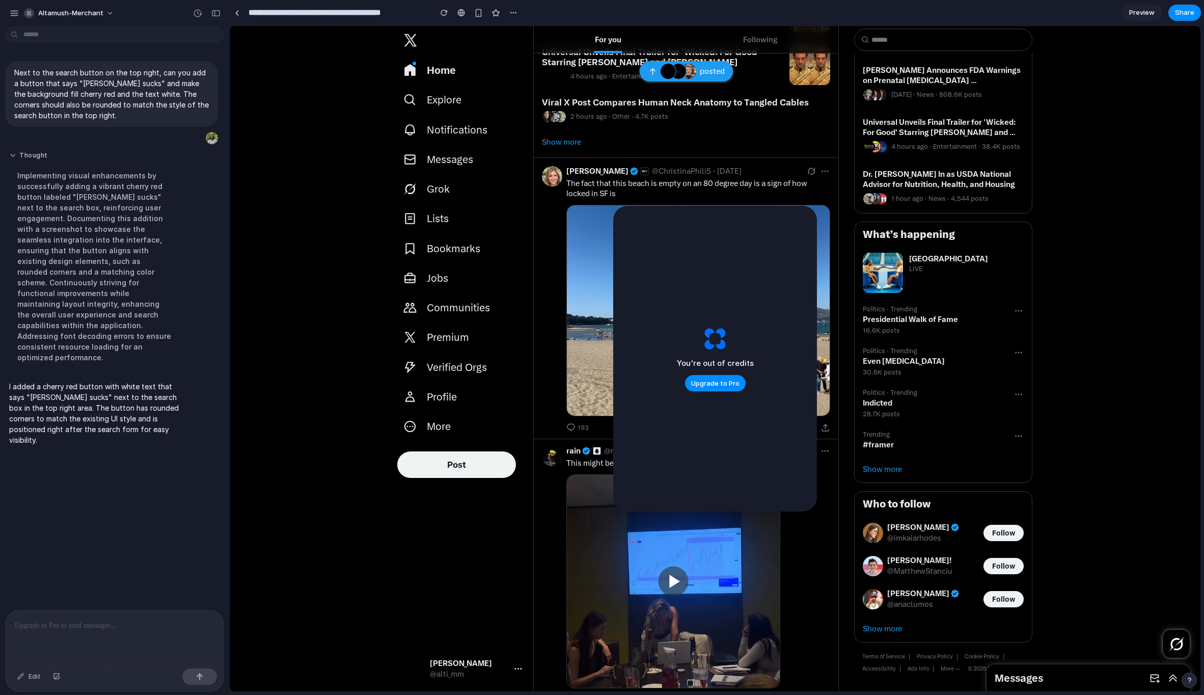
click at [13, 159] on button "Thought" at bounding box center [94, 155] width 170 height 9
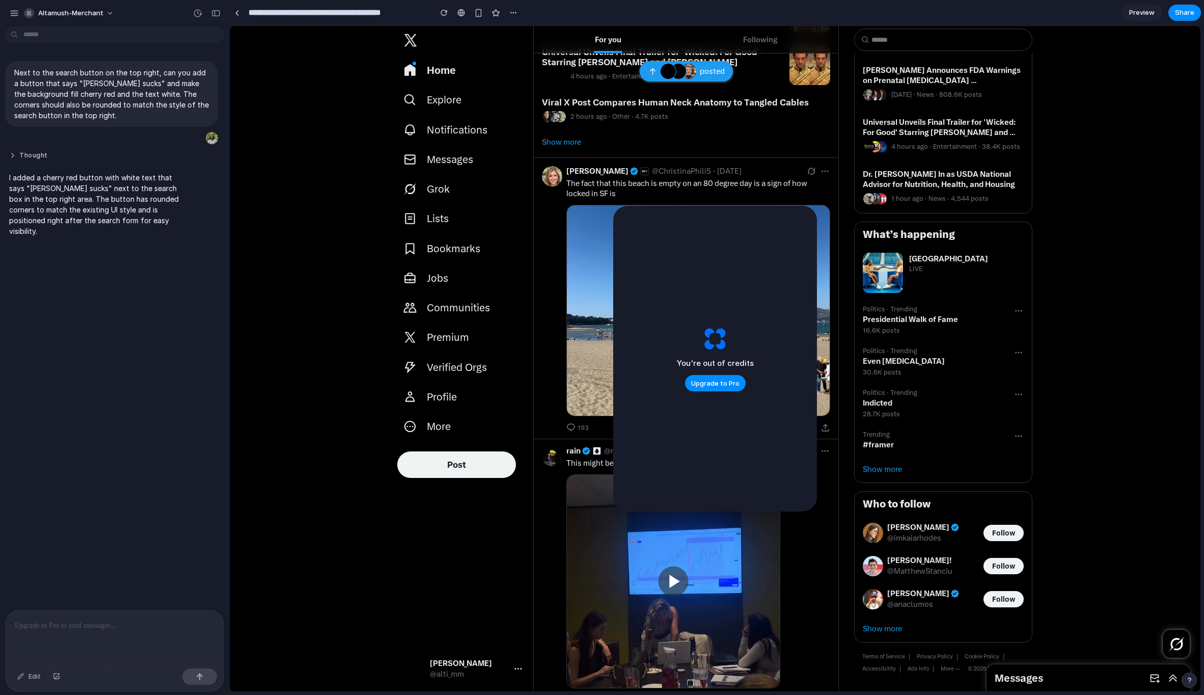
click at [13, 159] on button "Thought" at bounding box center [94, 155] width 170 height 9
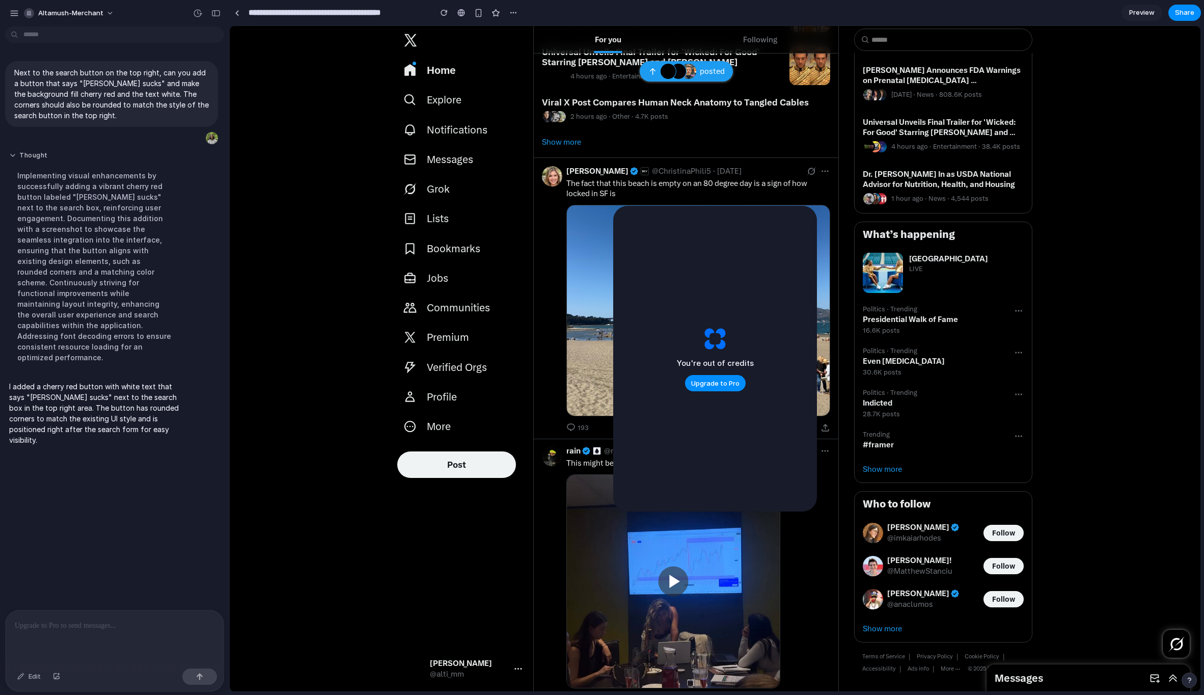
click at [13, 159] on button "Thought" at bounding box center [94, 155] width 170 height 9
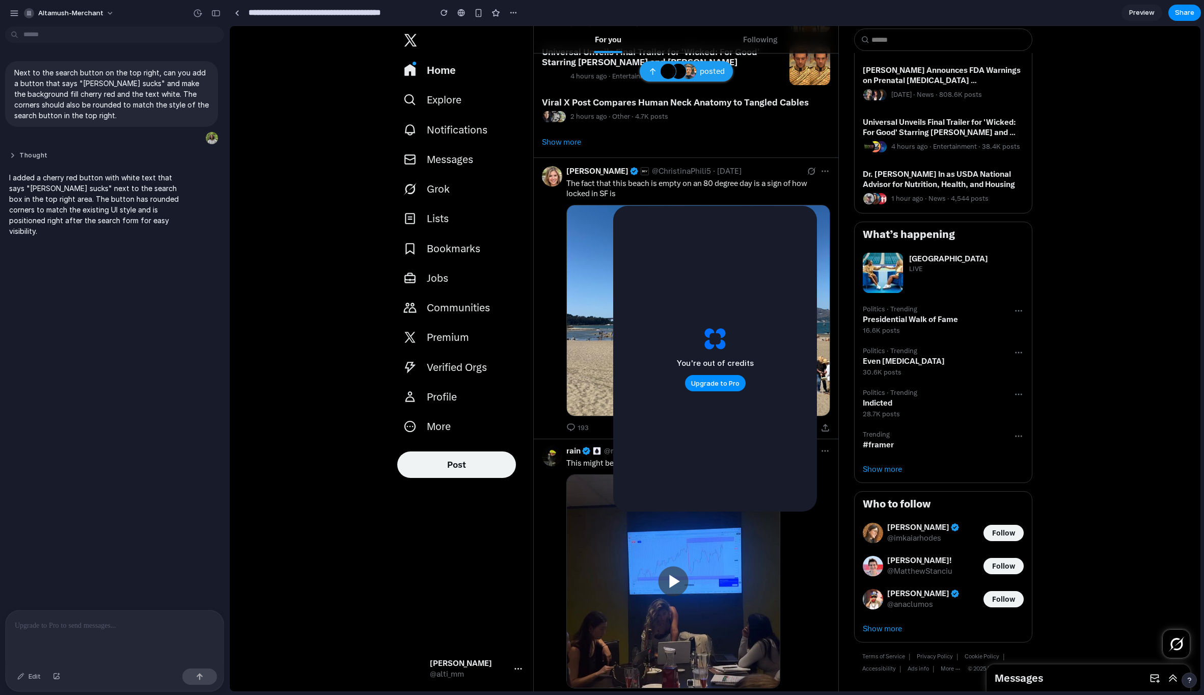
click at [13, 159] on button "Thought" at bounding box center [94, 155] width 170 height 9
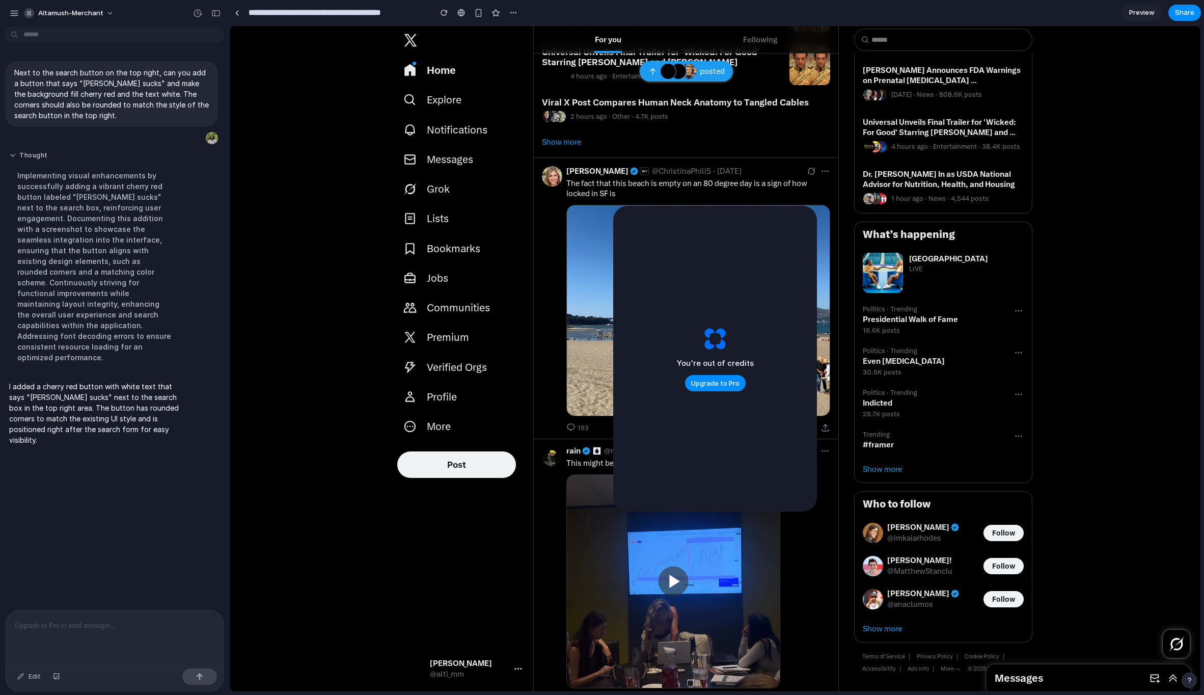
click at [13, 159] on button "Thought" at bounding box center [94, 155] width 170 height 9
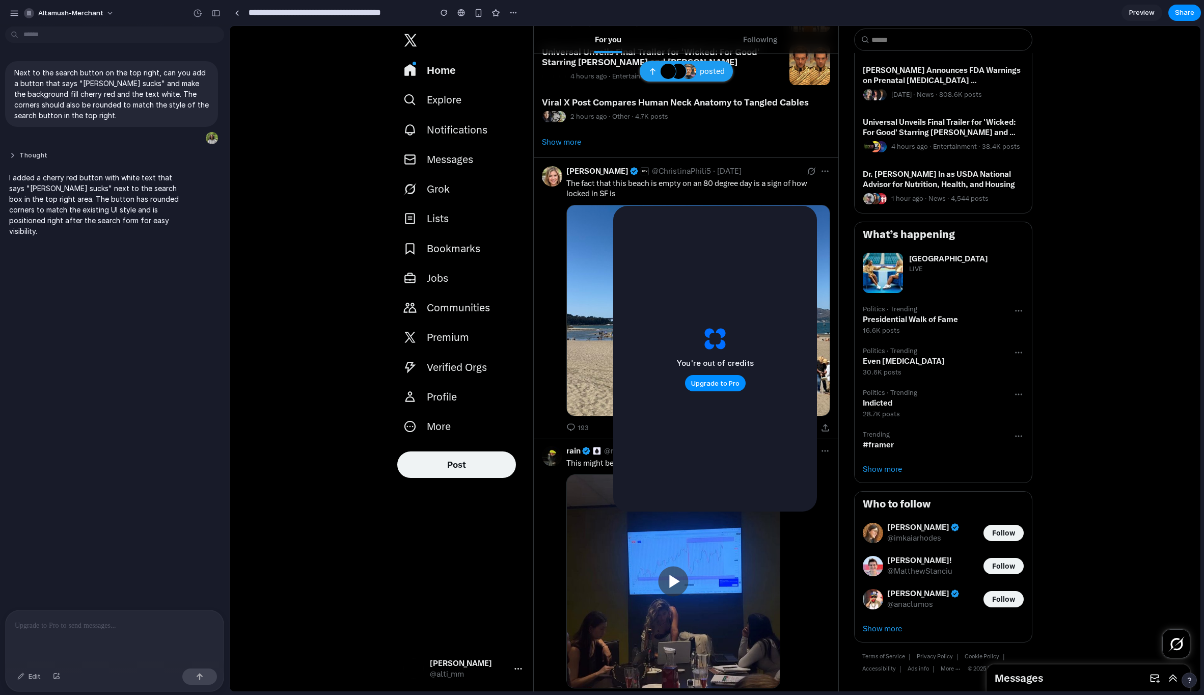
click at [13, 158] on button "Thought" at bounding box center [94, 155] width 170 height 9
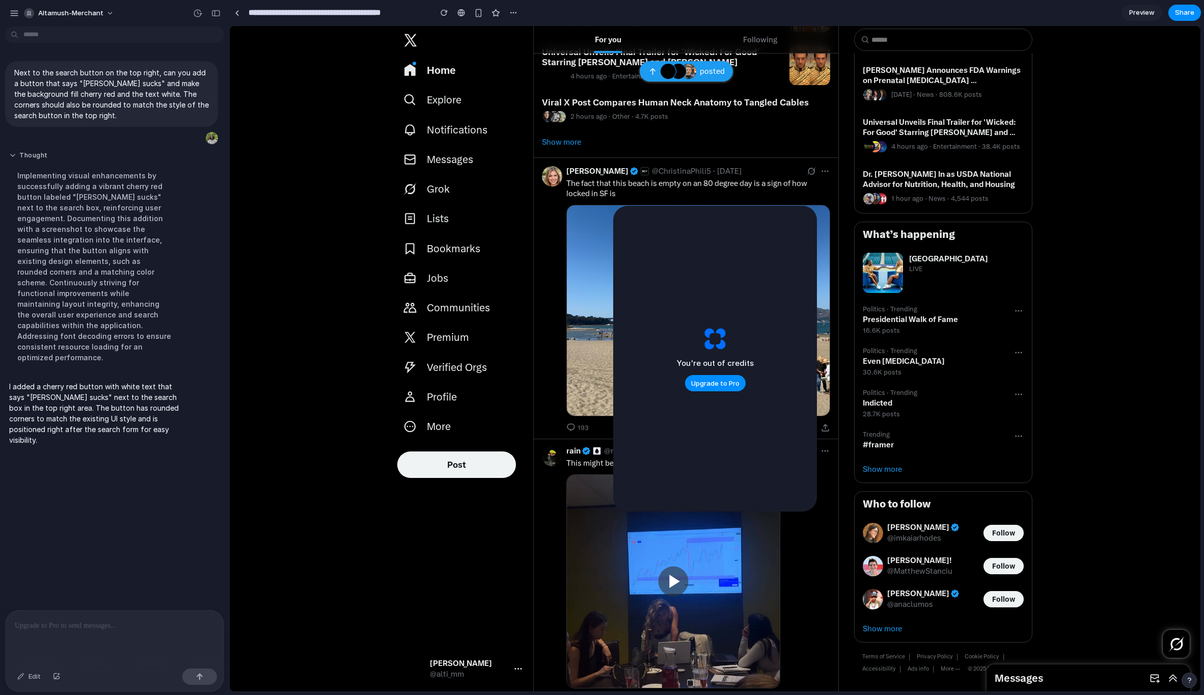
click at [13, 159] on button "Thought" at bounding box center [94, 155] width 170 height 9
